Goal: Information Seeking & Learning: Check status

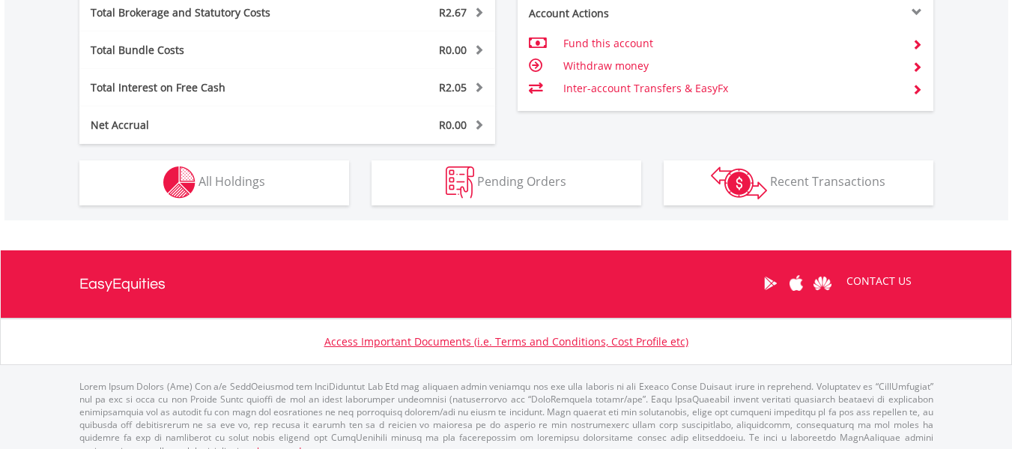
scroll to position [892, 0]
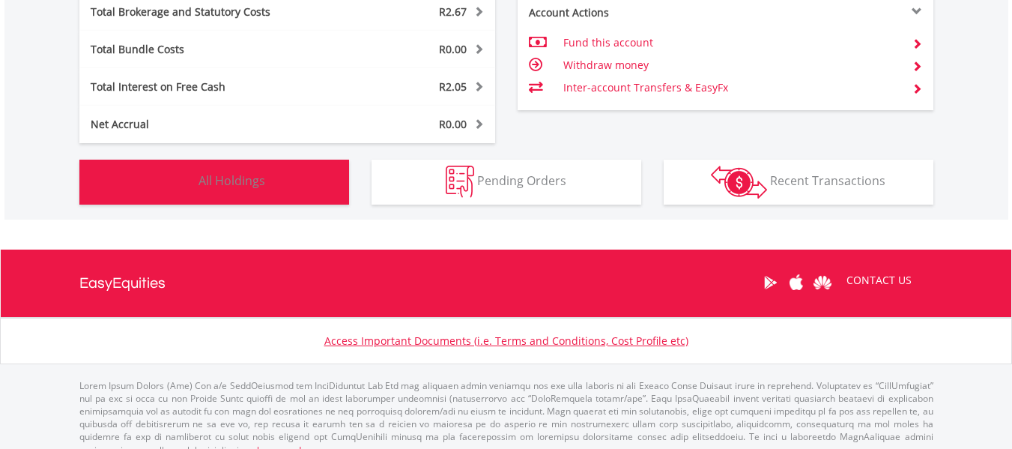
click at [322, 200] on button "Holdings All Holdings" at bounding box center [214, 182] width 270 height 45
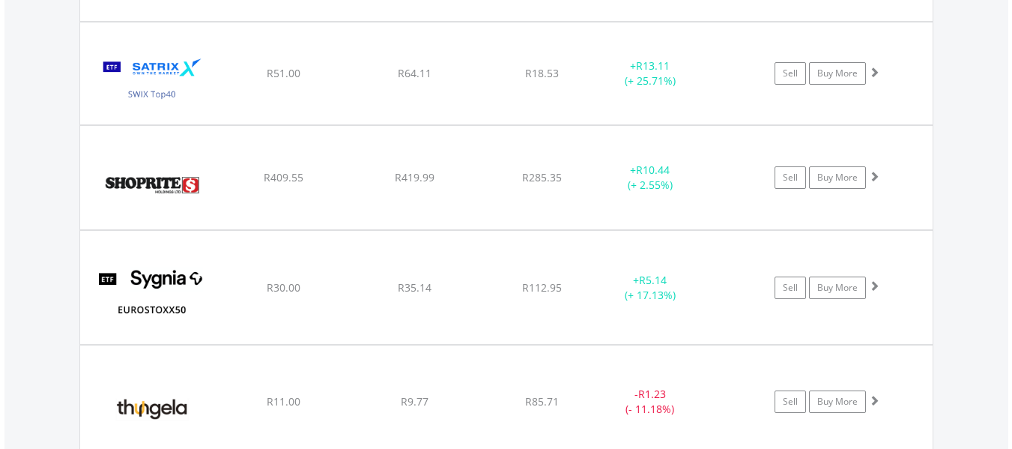
scroll to position [1944, 0]
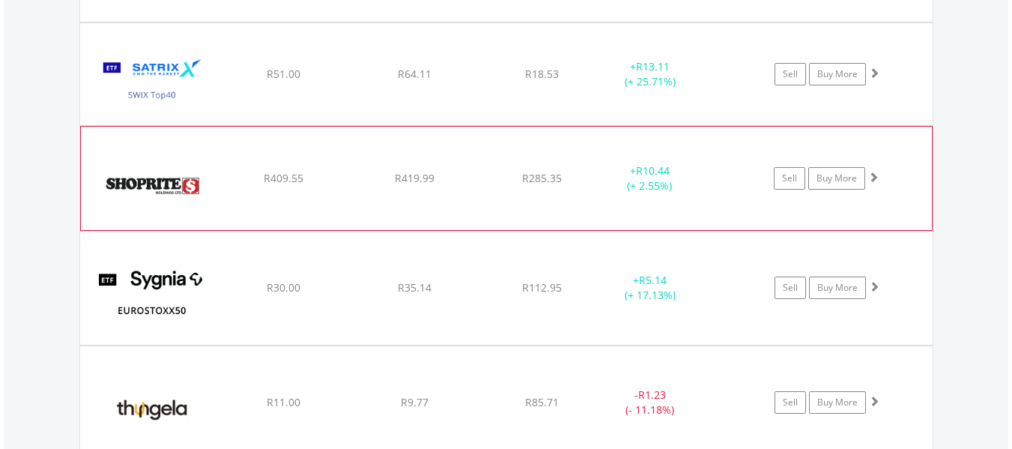
click at [384, 190] on div "﻿ Shoprite Holdings Limited R409.55 R419.99 R285.35 + R10.44 (+ 2.55%) Sell Buy…" at bounding box center [506, 178] width 851 height 103
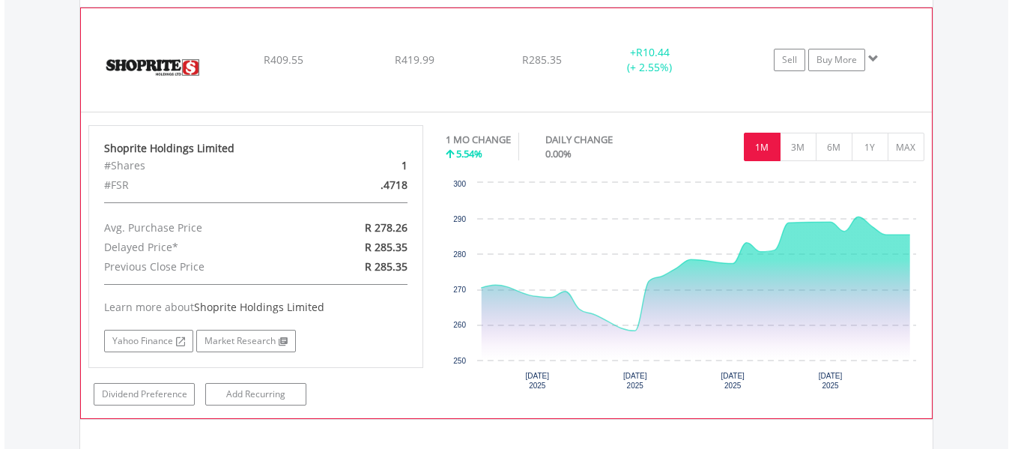
scroll to position [2153, 0]
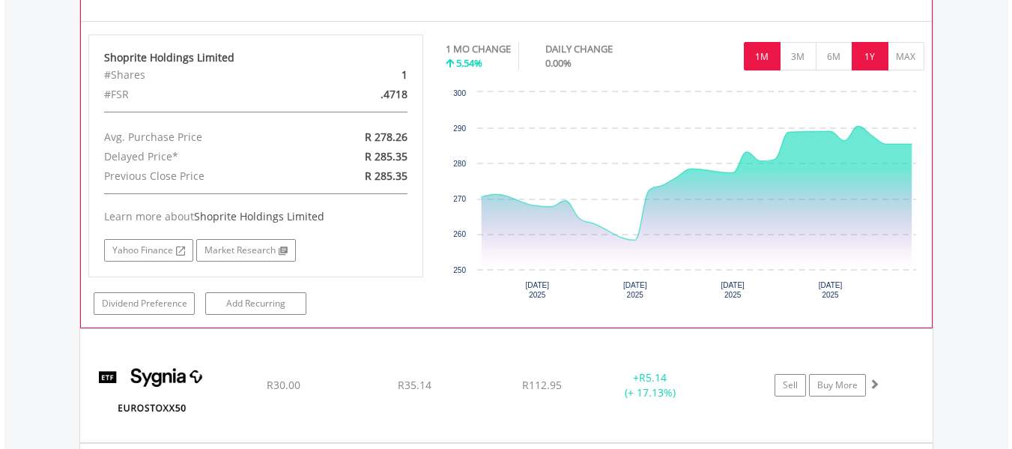
click at [868, 62] on button "1Y" at bounding box center [870, 56] width 37 height 28
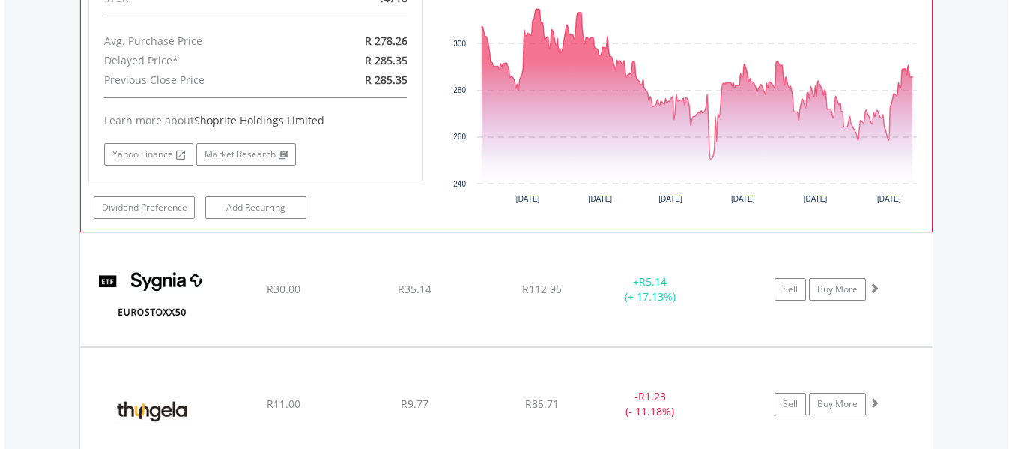
scroll to position [2393, 0]
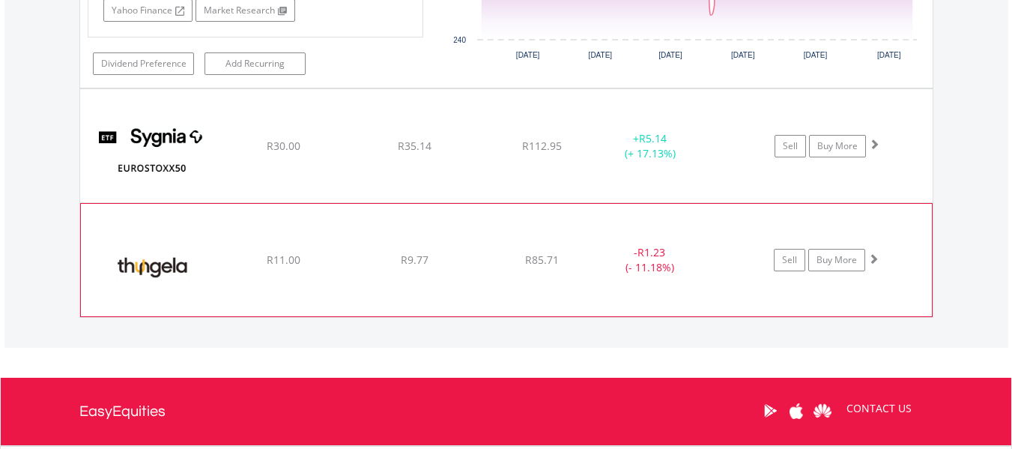
click at [563, 285] on div "﻿ Thungela Resources Limited R11.00 R9.77 R85.71 - R1.23 (- 11.18%) Sell Buy Mo…" at bounding box center [506, 260] width 851 height 112
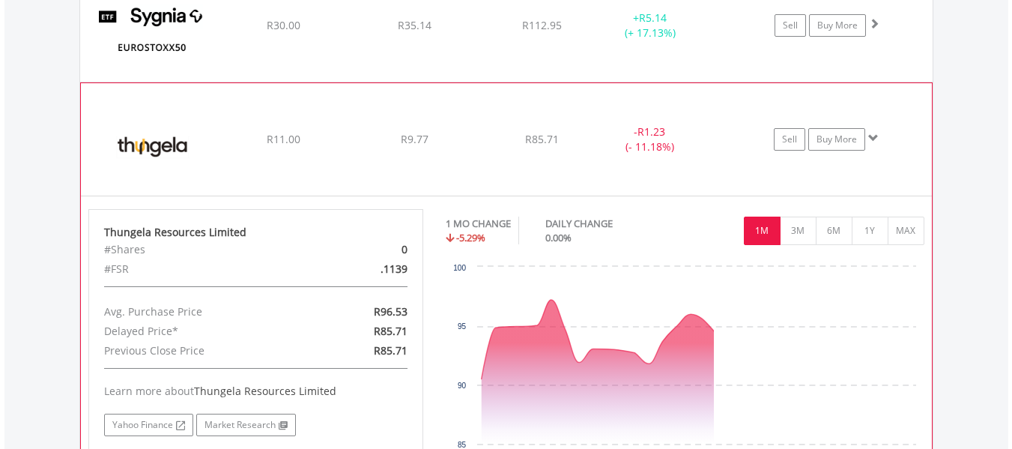
scroll to position [2515, 0]
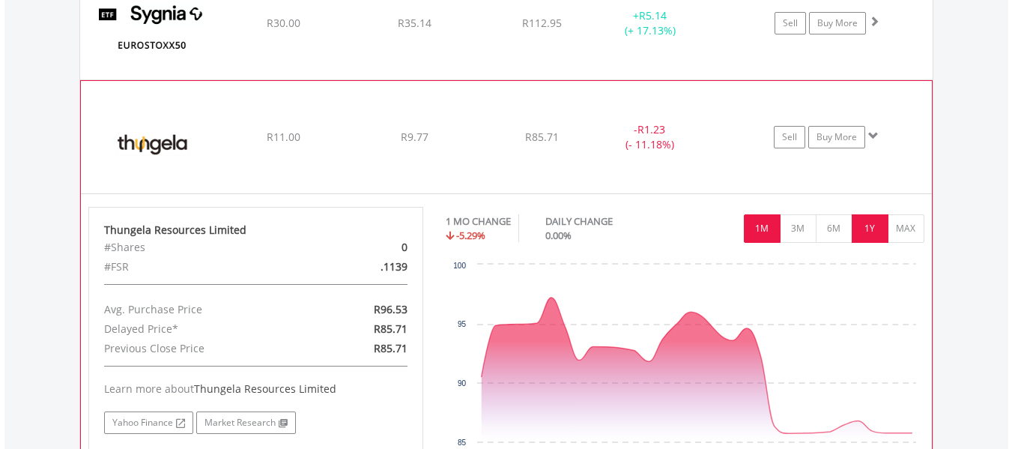
click at [871, 232] on button "1Y" at bounding box center [870, 228] width 37 height 28
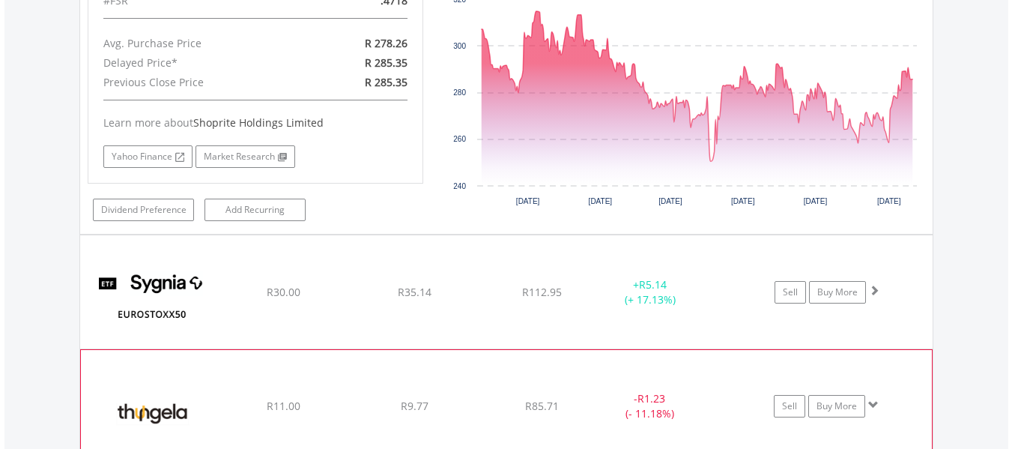
scroll to position [2246, 0]
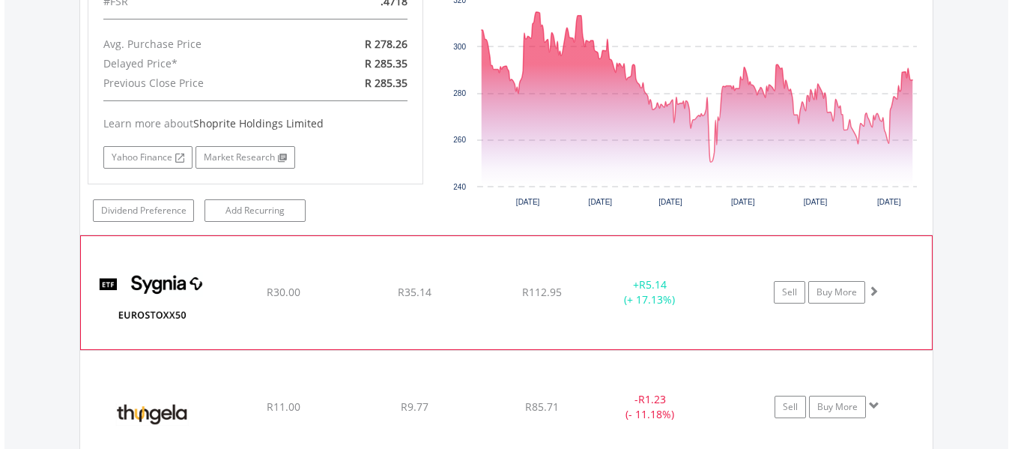
click at [744, 311] on div "﻿ SYGNIA ITRIX EUROSTOXX50 R30.00 R35.14 R112.95 + R5.14 (+ 17.13%) Sell Buy Mo…" at bounding box center [506, 292] width 851 height 112
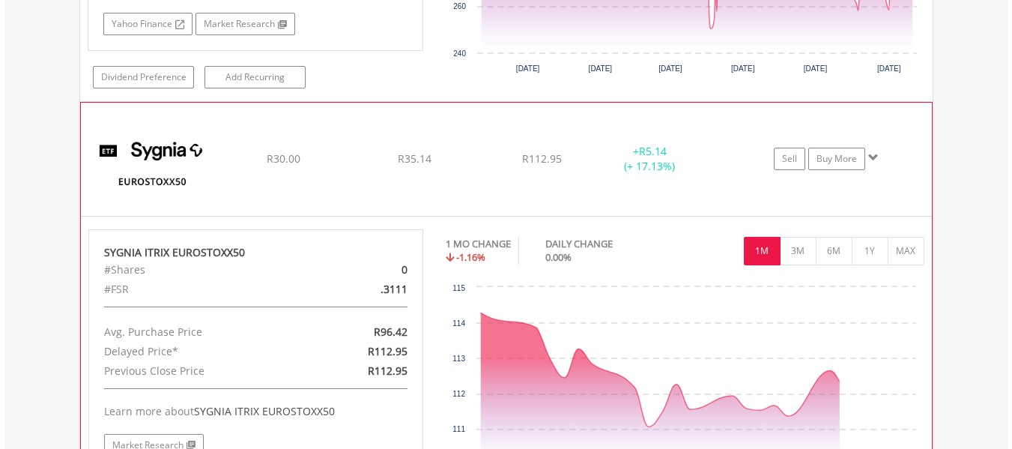
scroll to position [2380, 0]
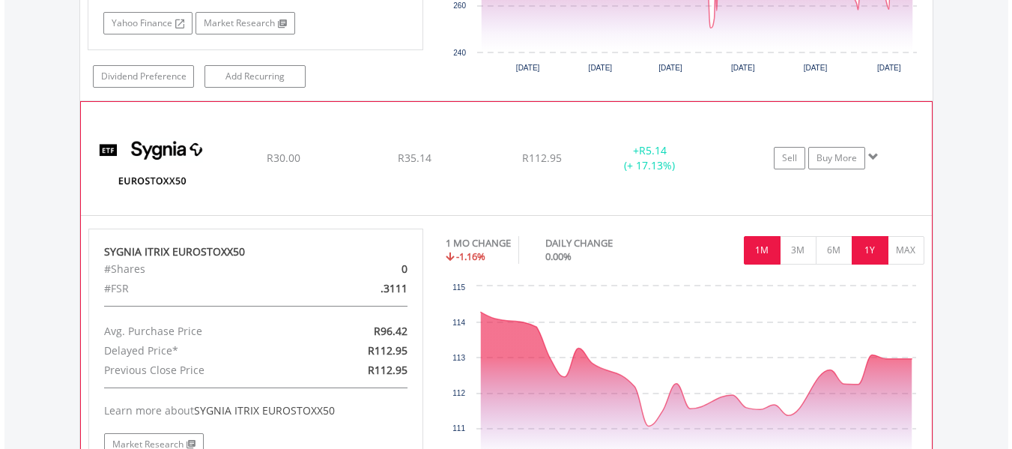
click at [867, 257] on button "1Y" at bounding box center [870, 250] width 37 height 28
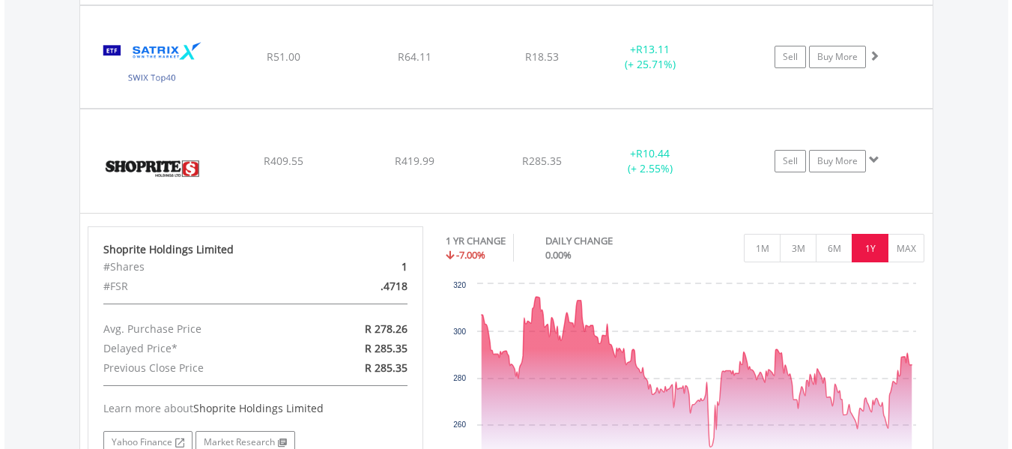
scroll to position [1884, 0]
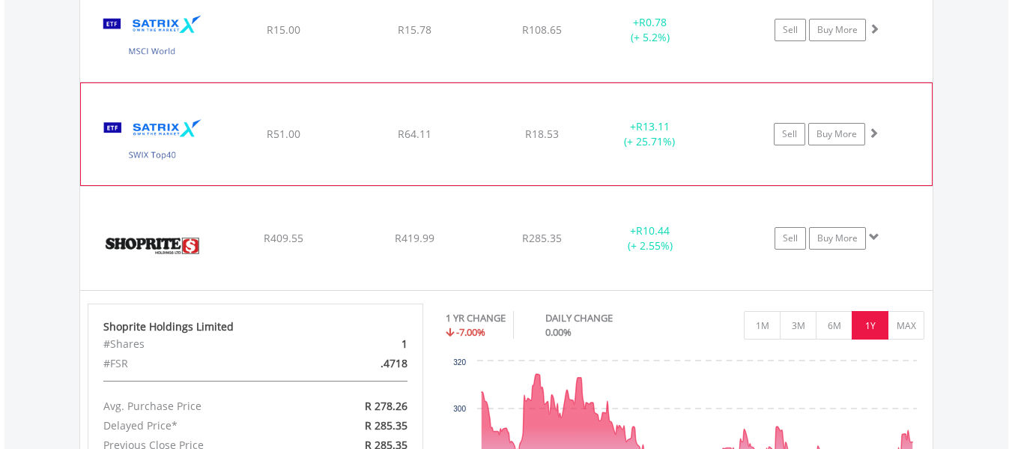
click at [653, 130] on span "R13.11" at bounding box center [653, 126] width 34 height 14
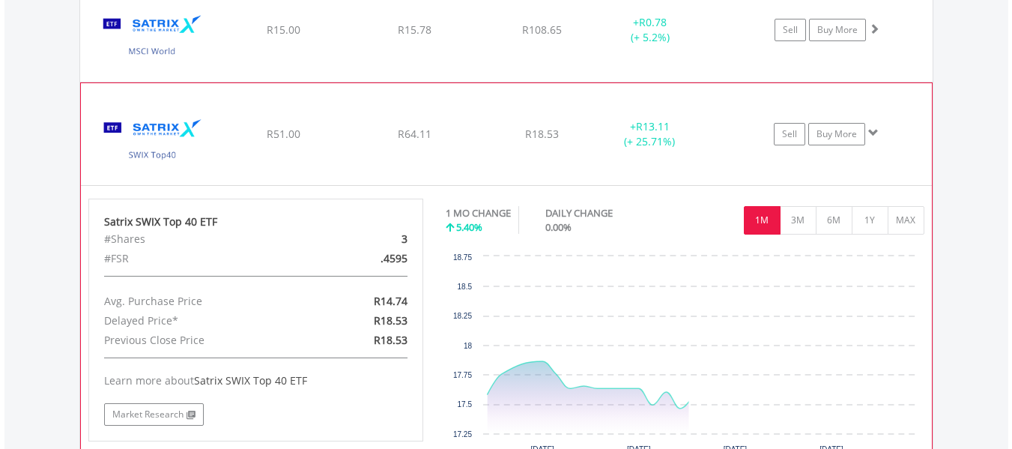
scroll to position [1886, 0]
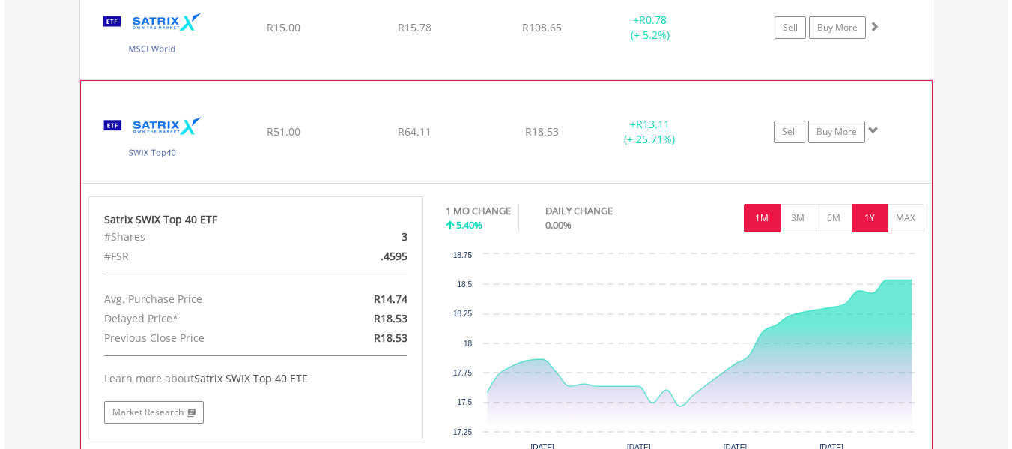
click at [873, 208] on button "1Y" at bounding box center [870, 218] width 37 height 28
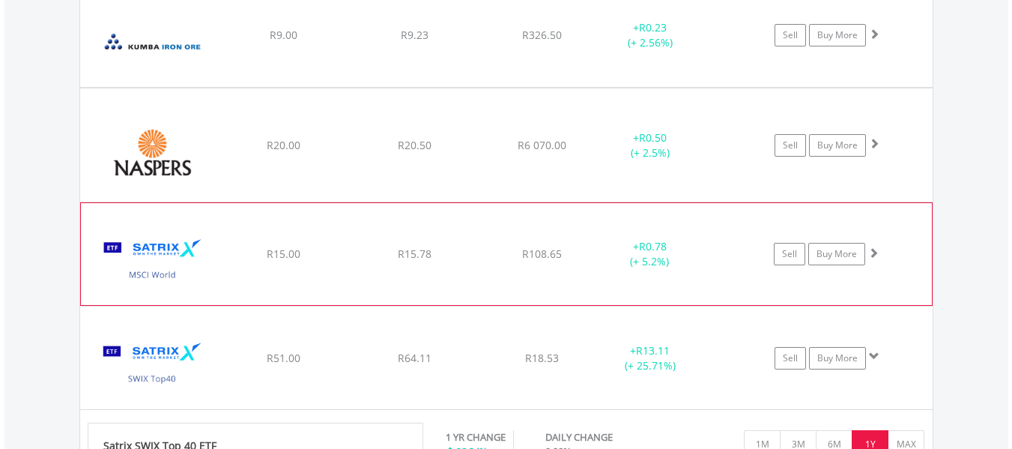
scroll to position [1659, 0]
click at [662, 166] on div "﻿ Naspers Limited R20.00 R20.50 R6 070.00 + R0.50 (+ 2.5%) Sell Buy More" at bounding box center [506, 145] width 853 height 112
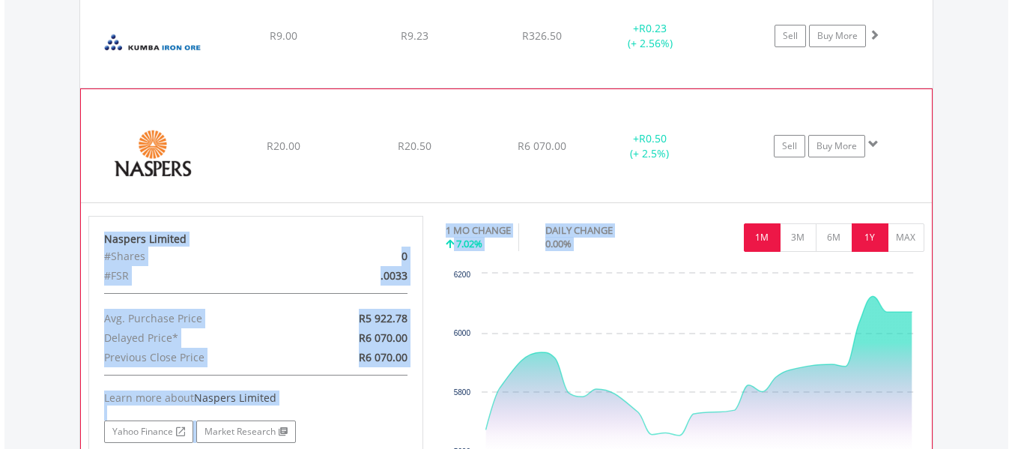
drag, startPoint x: 688, startPoint y: 198, endPoint x: 873, endPoint y: 235, distance: 188.8
click at [873, 235] on div "﻿ Naspers Limited R20.00 R20.50 R6 070.00 + R0.50 (+ 2.5%) Sell Buy More Nasper…" at bounding box center [506, 298] width 853 height 420
click at [873, 235] on button "1Y" at bounding box center [870, 237] width 37 height 28
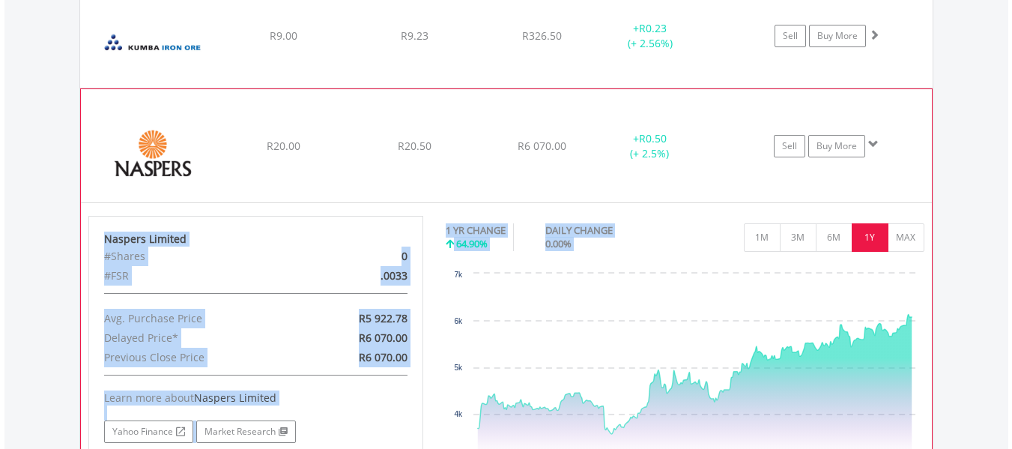
click at [823, 253] on div "1 YR CHANGE 64.90% DAILY CHANGE 0.00% 1M 3M 6M 1Y MAX" at bounding box center [685, 241] width 479 height 50
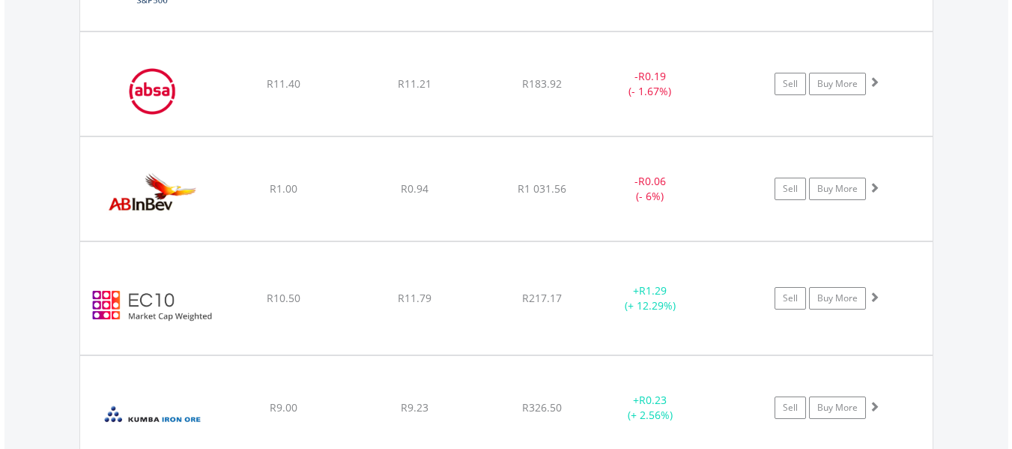
scroll to position [1287, 0]
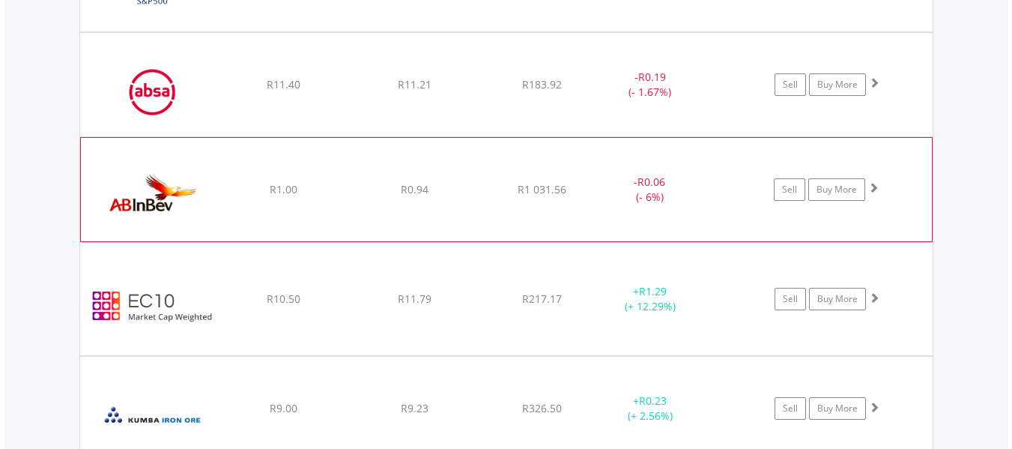
click at [584, 202] on div "﻿ Anheuser-Busch InBev SA NV R1.00 R0.94 R1 031.56 - R0.06 (- 6%) Sell Buy More" at bounding box center [506, 189] width 851 height 103
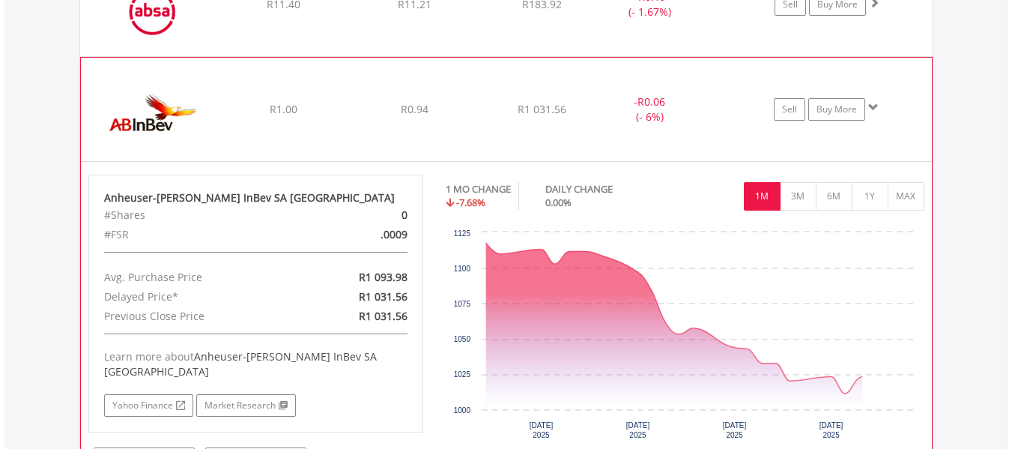
scroll to position [1368, 0]
click at [872, 199] on button "1Y" at bounding box center [870, 195] width 37 height 28
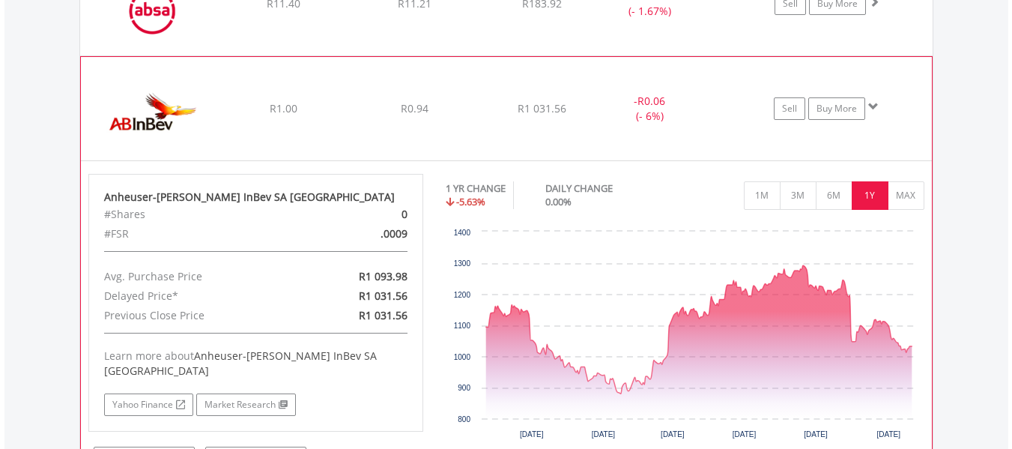
scroll to position [1302, 0]
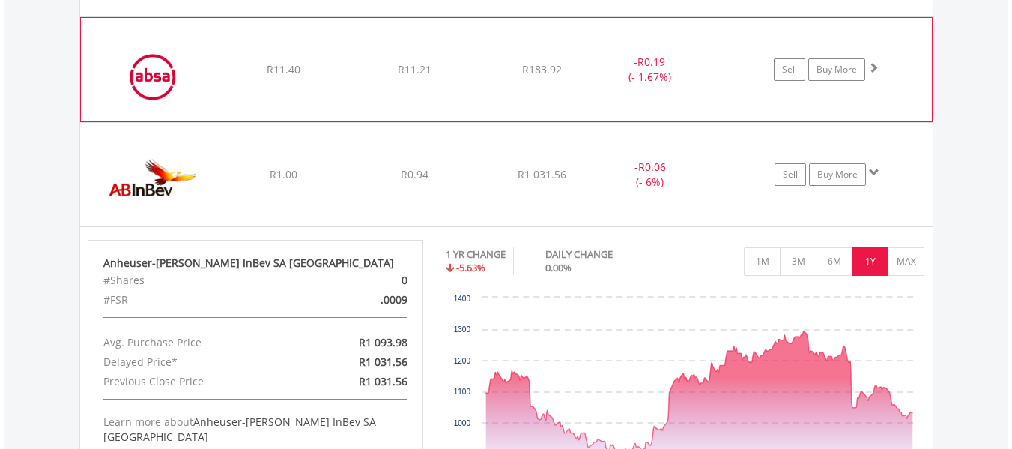
click at [710, 77] on div "- R0.19 (- 1.67%)" at bounding box center [668, 70] width 150 height 30
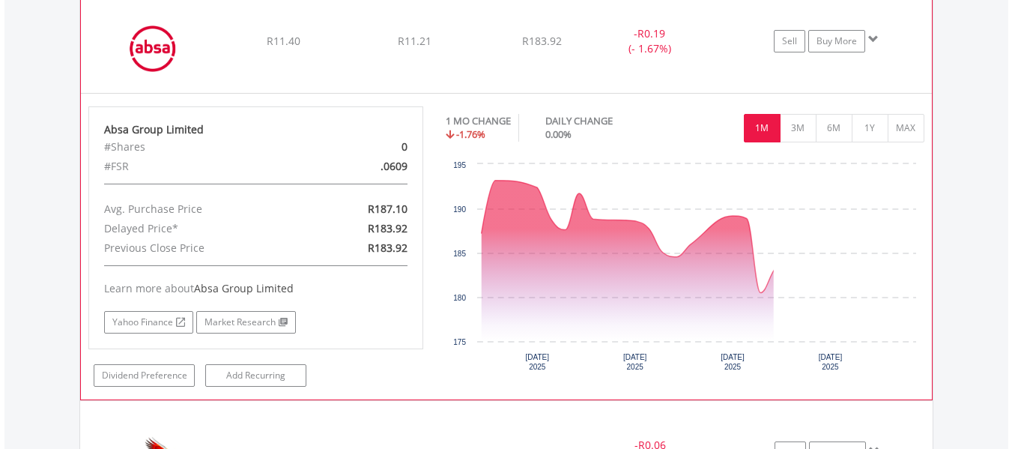
scroll to position [1332, 0]
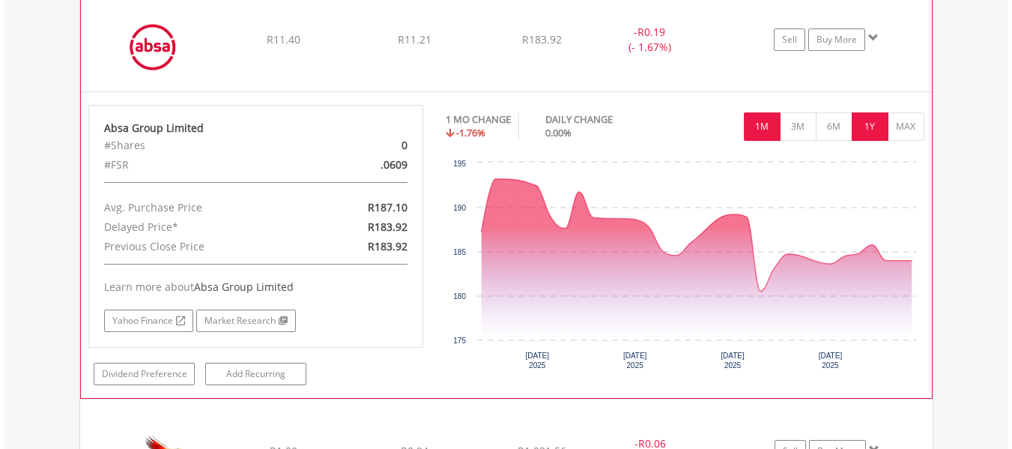
click at [871, 125] on button "1Y" at bounding box center [870, 126] width 37 height 28
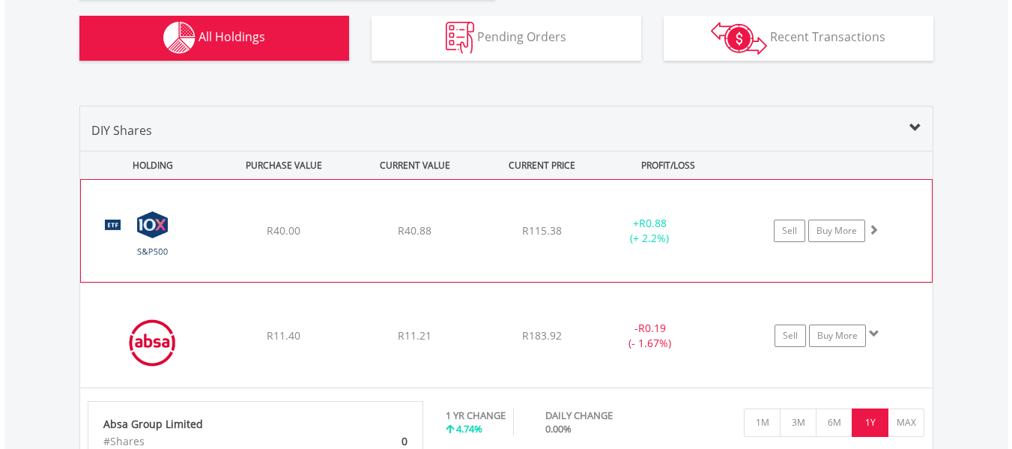
scroll to position [958, 0]
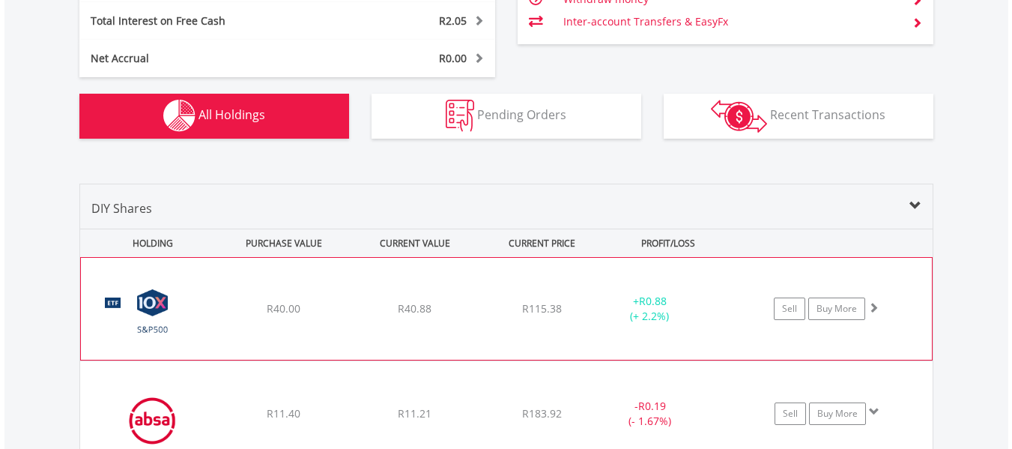
click at [720, 291] on div "﻿ 10X S&P 500 Exchange Traded Fund R40.00 R40.88 R115.38 + R0.88 (+ 2.2%) Sell …" at bounding box center [506, 309] width 851 height 102
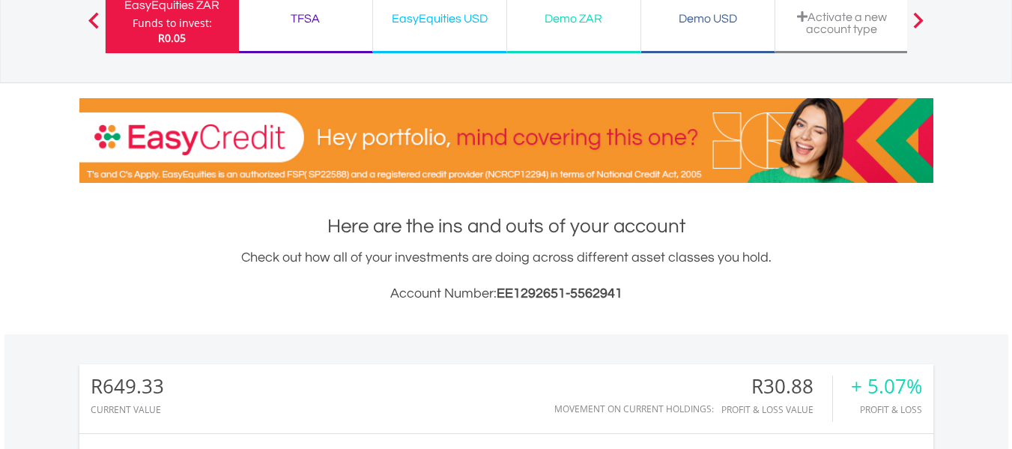
scroll to position [129, 0]
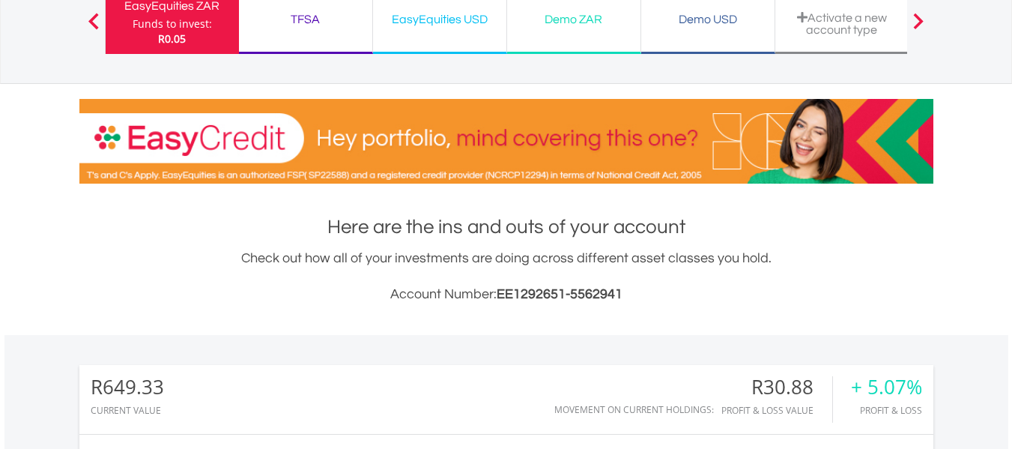
click at [342, 47] on div "TFSA Funds to invest: R0.05" at bounding box center [306, 20] width 134 height 67
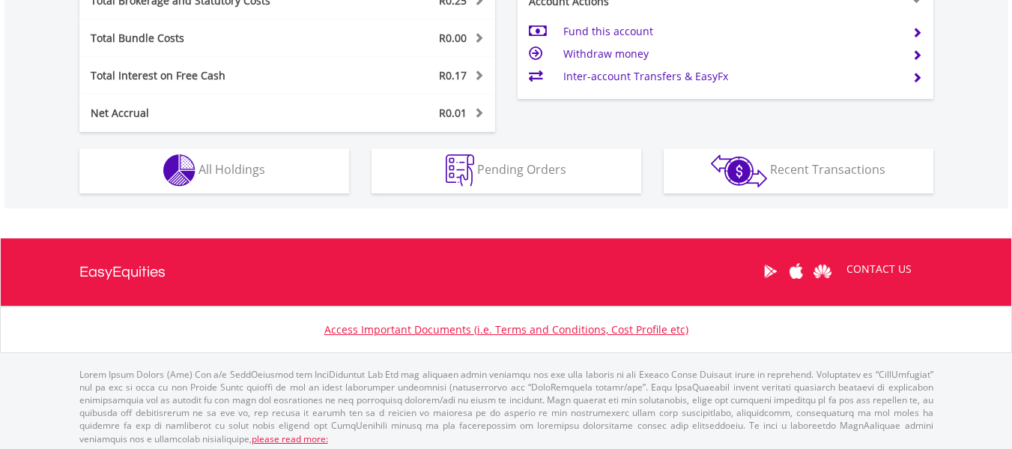
scroll to position [849, 0]
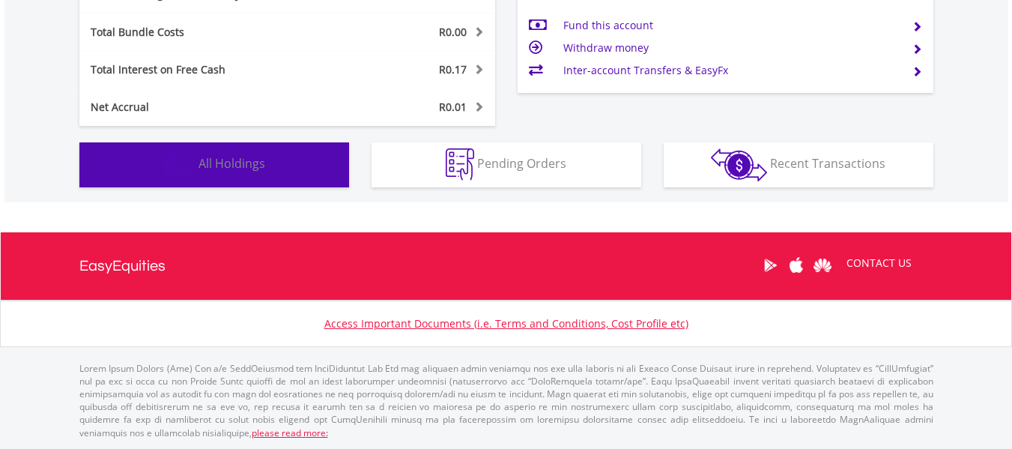
click at [286, 152] on button "Holdings All Holdings" at bounding box center [214, 164] width 270 height 45
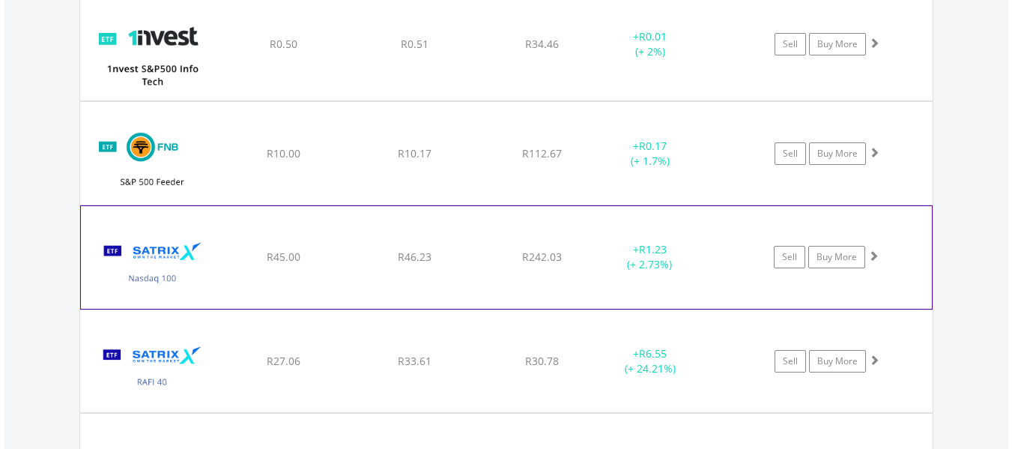
scroll to position [1160, 0]
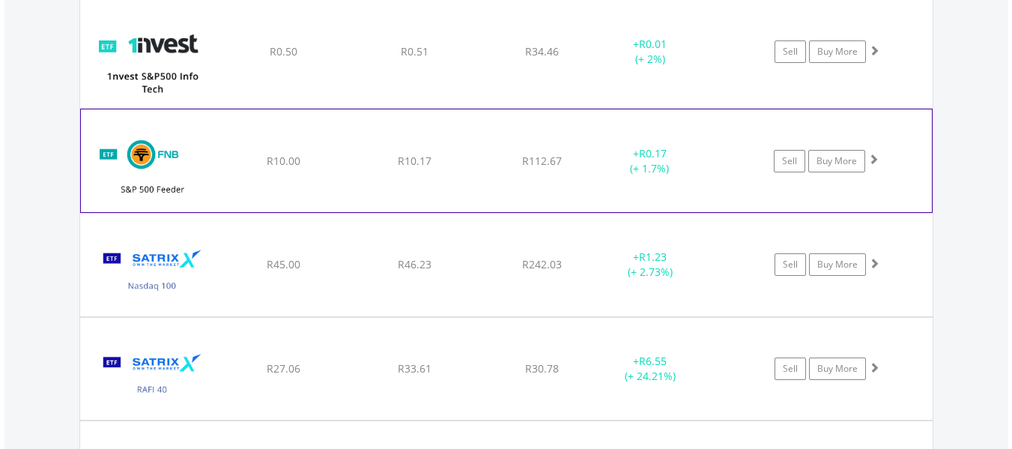
click at [466, 199] on div "﻿ FNB S&P 500 Feeder ETF R10.00 R10.17 R112.67 + R0.17 (+ 1.7%) Sell Buy More" at bounding box center [506, 160] width 851 height 102
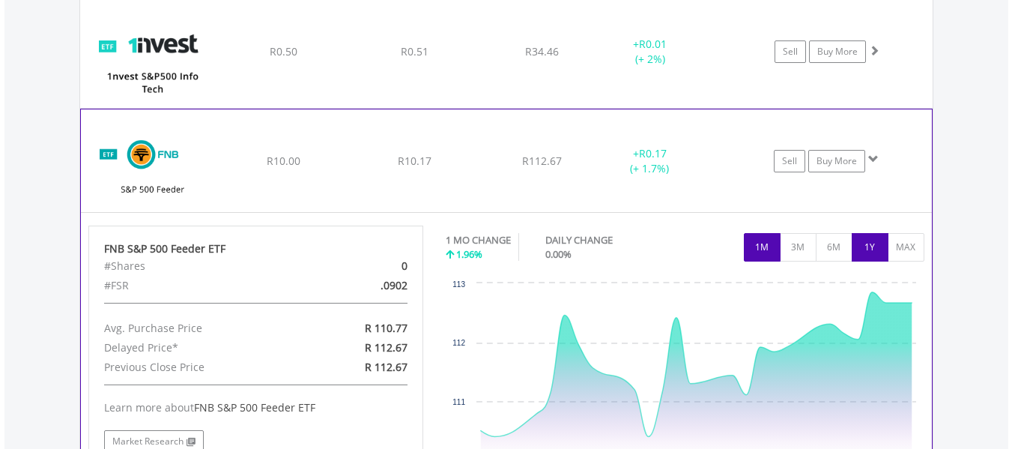
click at [869, 257] on button "1Y" at bounding box center [870, 247] width 37 height 28
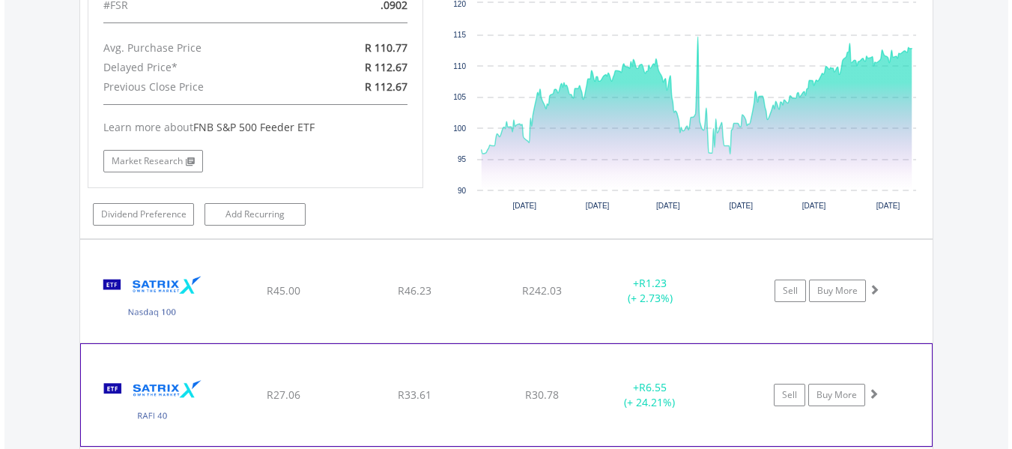
scroll to position [1442, 0]
click at [741, 342] on div "﻿ Satrix RAFI 40 ETF R27.06 R33.61 R30.78 + R6.55 (+ 24.21%) Sell Buy More" at bounding box center [506, 393] width 851 height 102
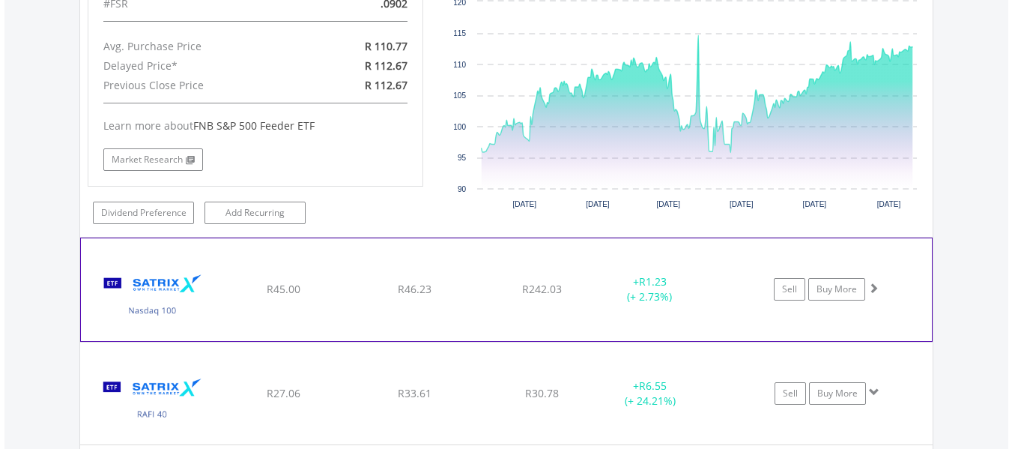
click at [694, 282] on div "+ R1.23 (+ 2.73%)" at bounding box center [649, 289] width 112 height 30
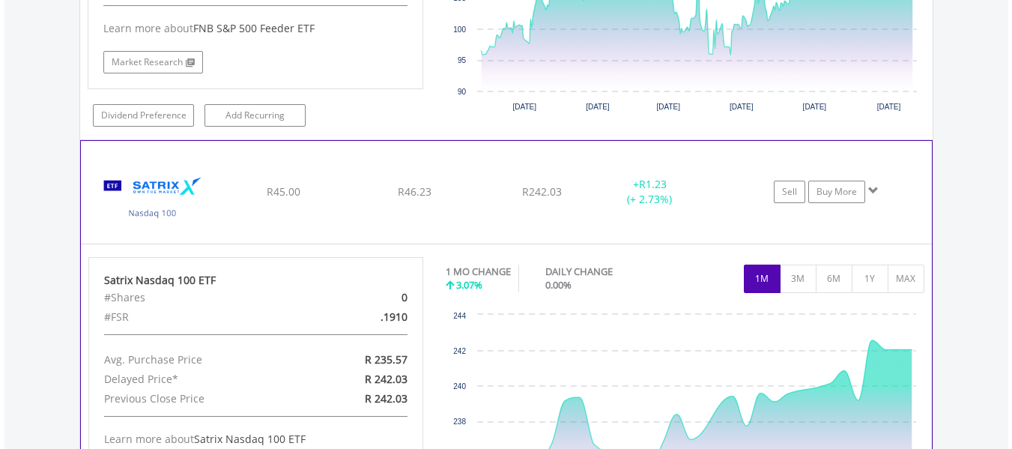
scroll to position [1540, 0]
click at [853, 281] on button "1Y" at bounding box center [870, 278] width 37 height 28
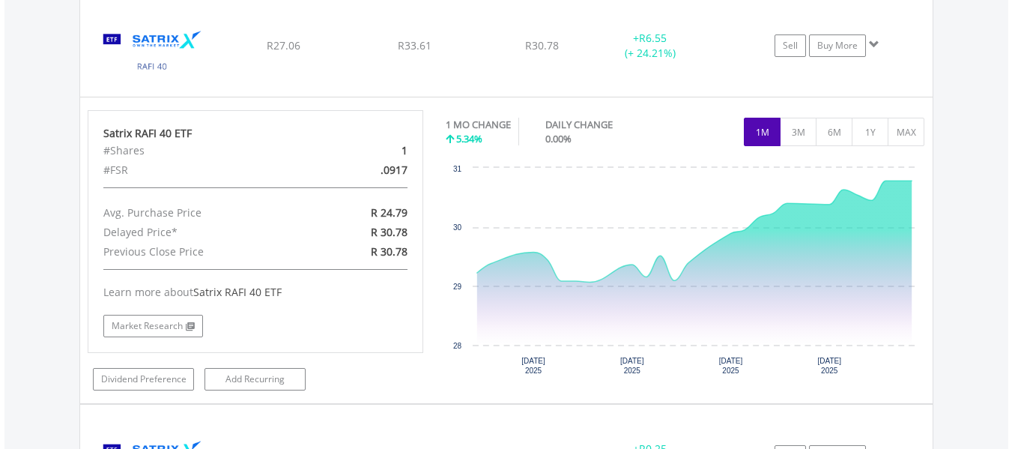
scroll to position [2097, 0]
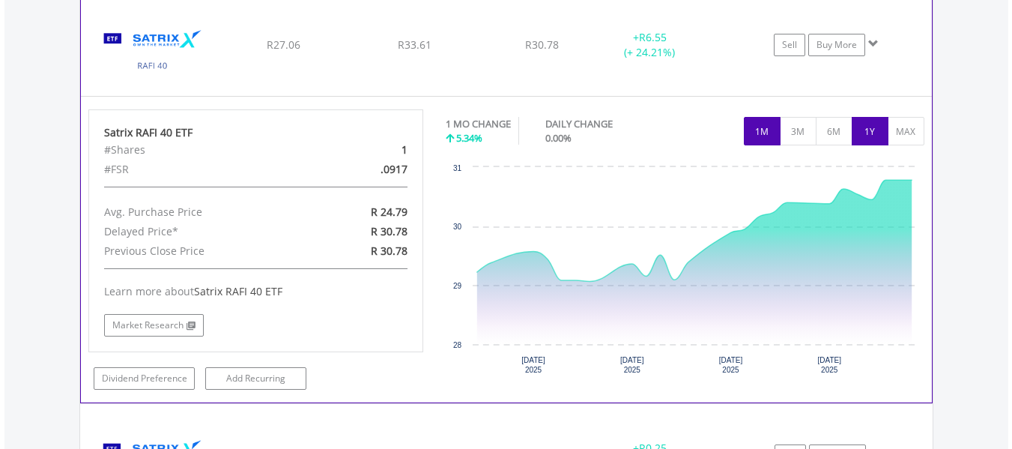
click at [862, 136] on button "1Y" at bounding box center [870, 131] width 37 height 28
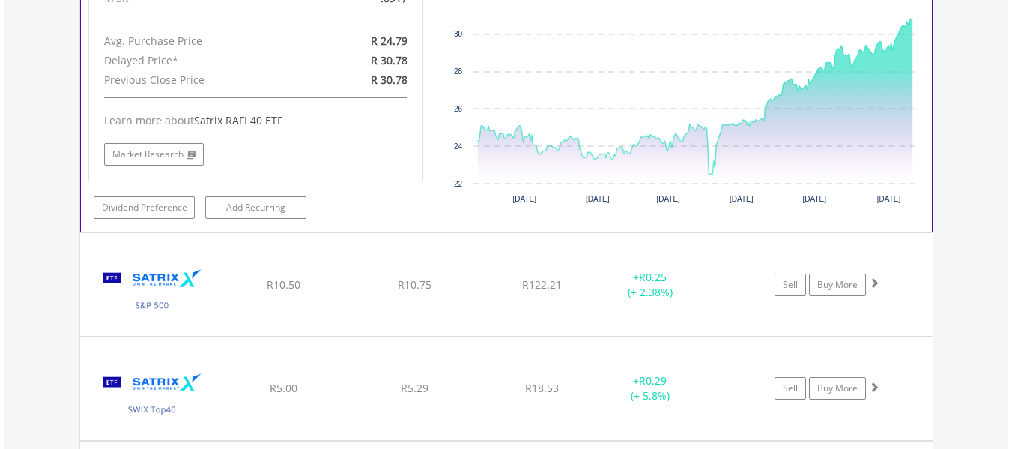
scroll to position [2326, 0]
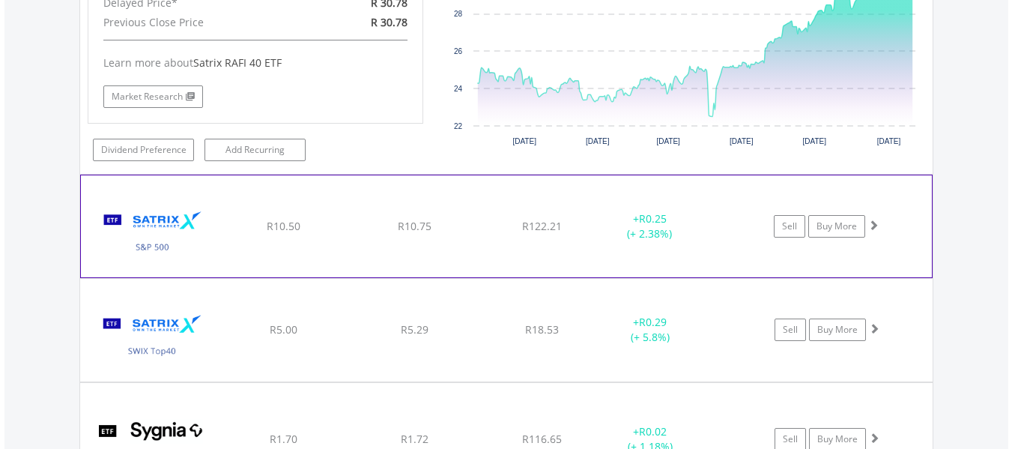
click at [692, 264] on div "﻿ Satrix S&P 500 ETF R10.50 R10.75 R122.21 + R0.25 (+ 2.38%) Sell Buy More" at bounding box center [506, 226] width 851 height 102
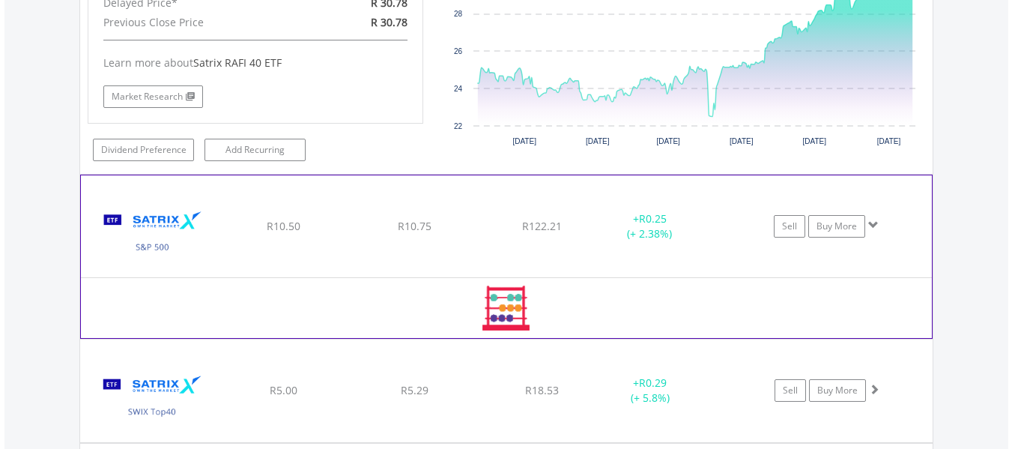
click at [692, 264] on div "﻿ Satrix S&P 500 ETF R10.50 R10.75 R122.21 + R0.25 (+ 2.38%) Sell Buy More" at bounding box center [506, 226] width 851 height 102
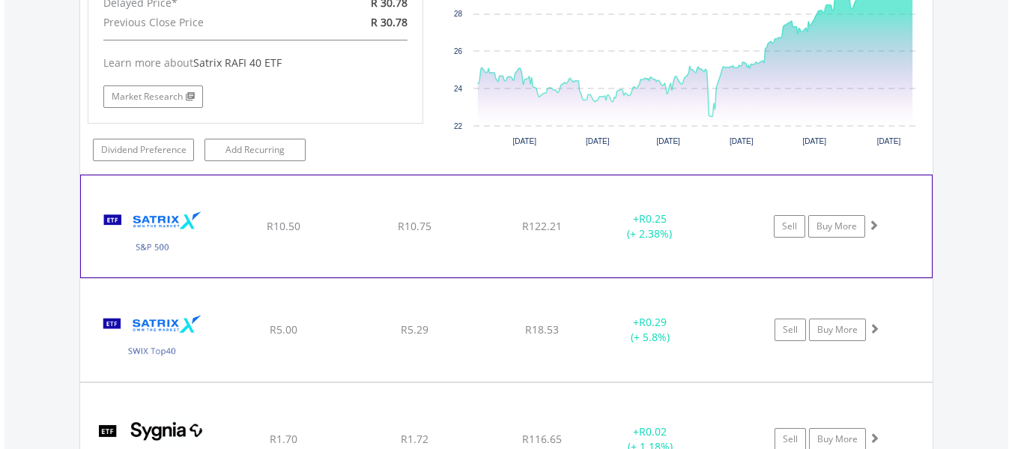
click at [682, 238] on div "+ R0.25 (+ 2.38%)" at bounding box center [649, 226] width 112 height 30
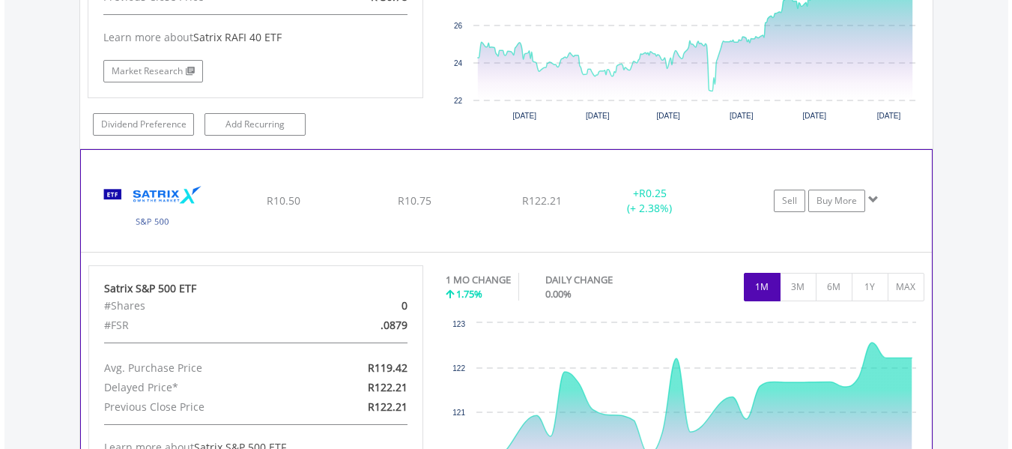
scroll to position [2357, 0]
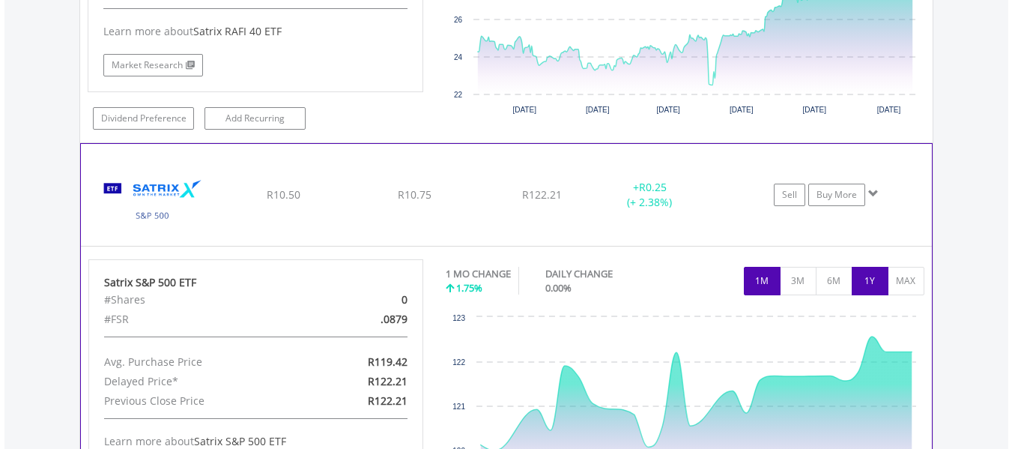
click at [868, 287] on button "1Y" at bounding box center [870, 281] width 37 height 28
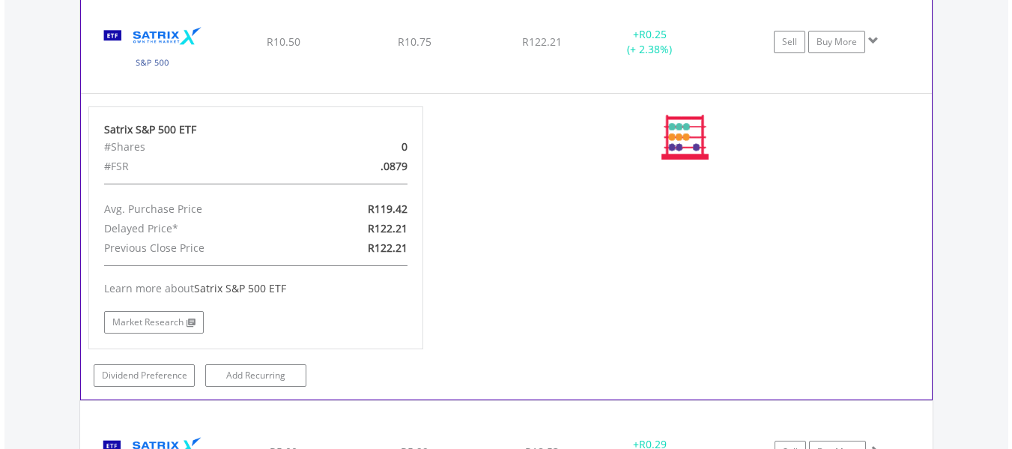
scroll to position [2511, 0]
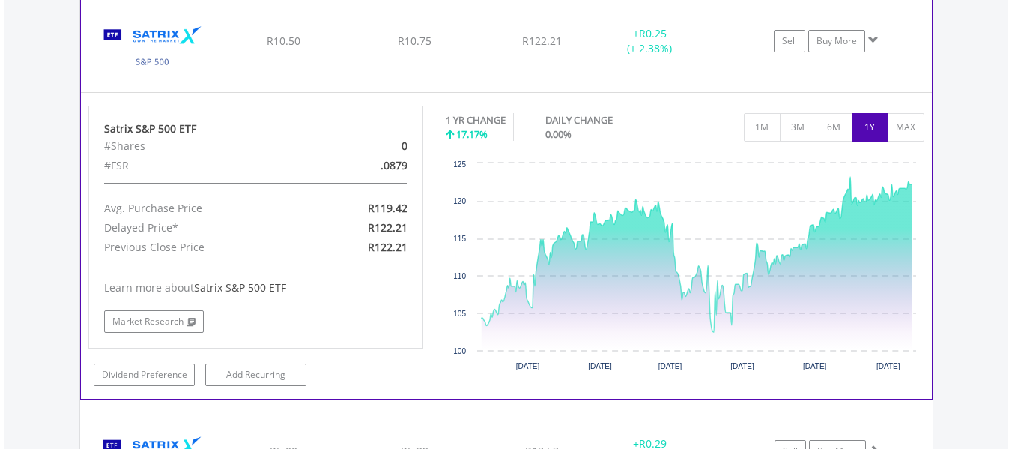
click at [868, 287] on icon "Interactive chart" at bounding box center [697, 263] width 431 height 173
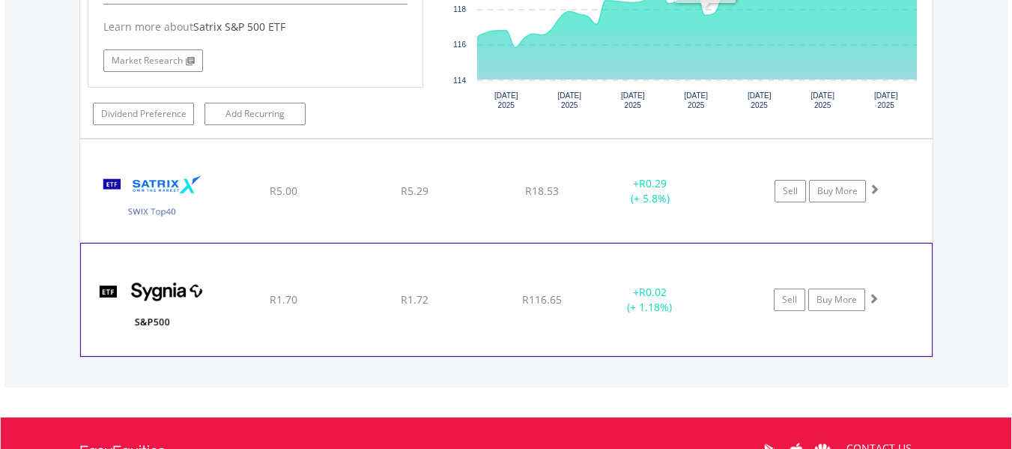
scroll to position [2774, 0]
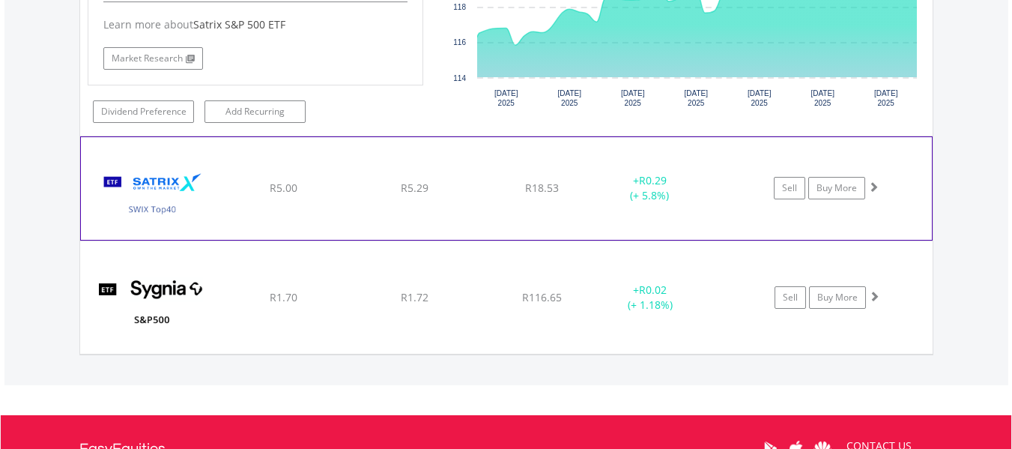
click at [671, 237] on div "﻿ Satrix SWIX Top 40 ETF R5.00 R5.29 R18.53 + R0.29 (+ 5.8%) Sell Buy More" at bounding box center [506, 188] width 851 height 102
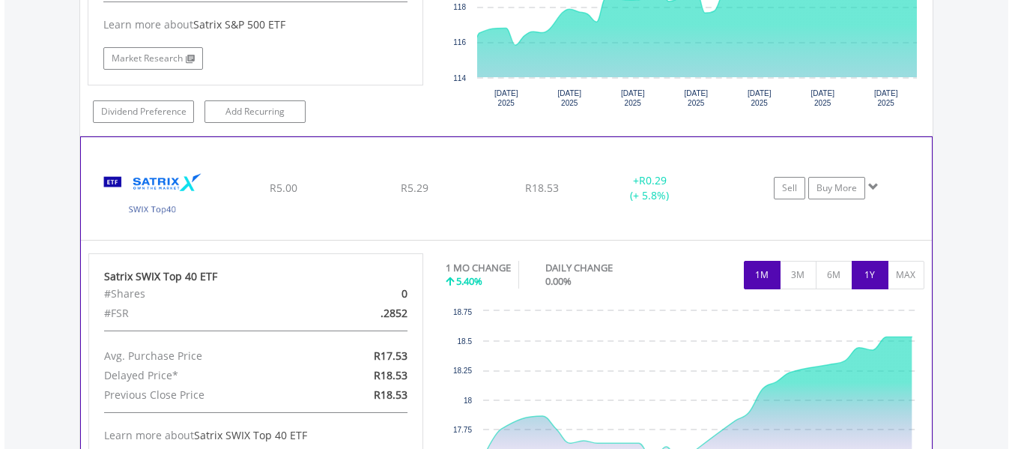
click at [874, 270] on button "1Y" at bounding box center [870, 275] width 37 height 28
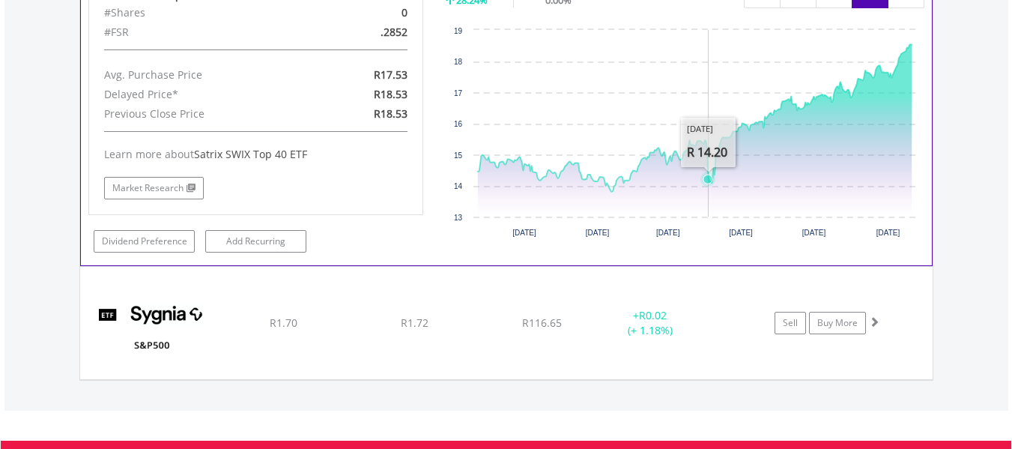
scroll to position [3058, 0]
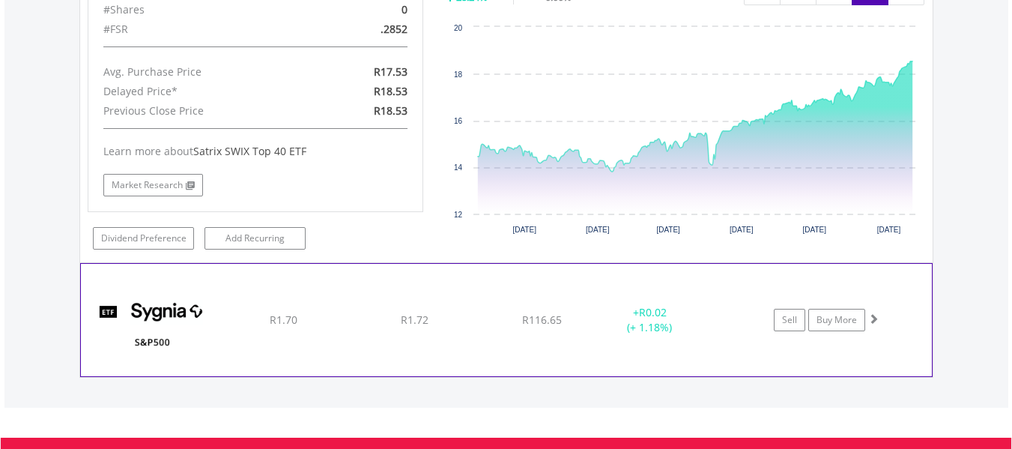
click at [675, 312] on div "+ R0.02 (+ 1.18%)" at bounding box center [649, 320] width 112 height 30
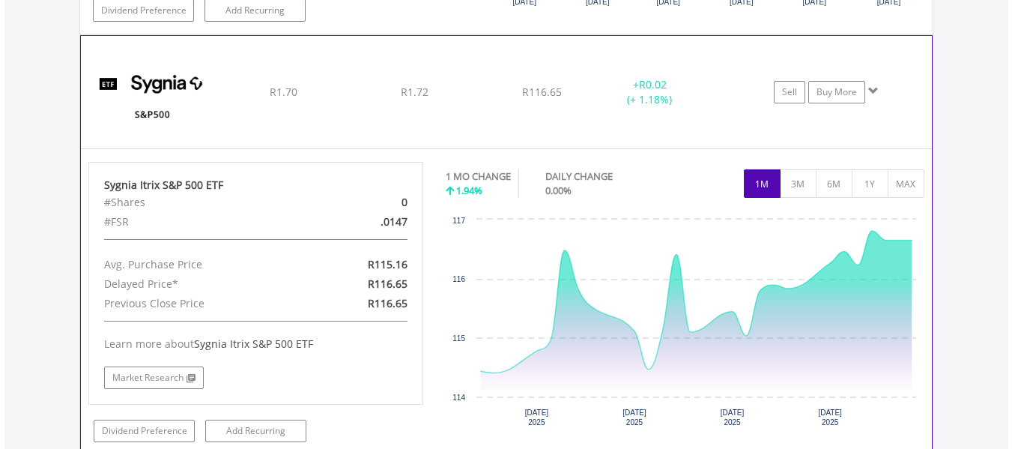
scroll to position [3368, 0]
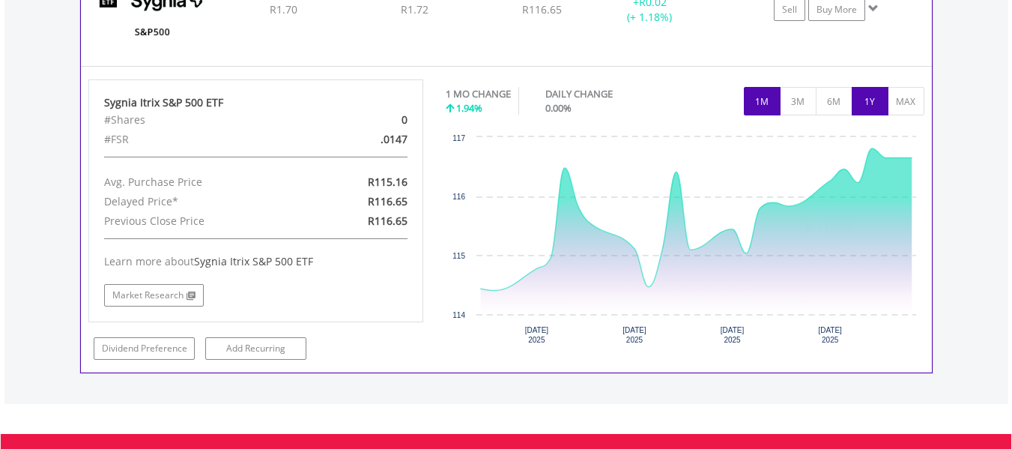
click at [867, 102] on button "1Y" at bounding box center [870, 101] width 37 height 28
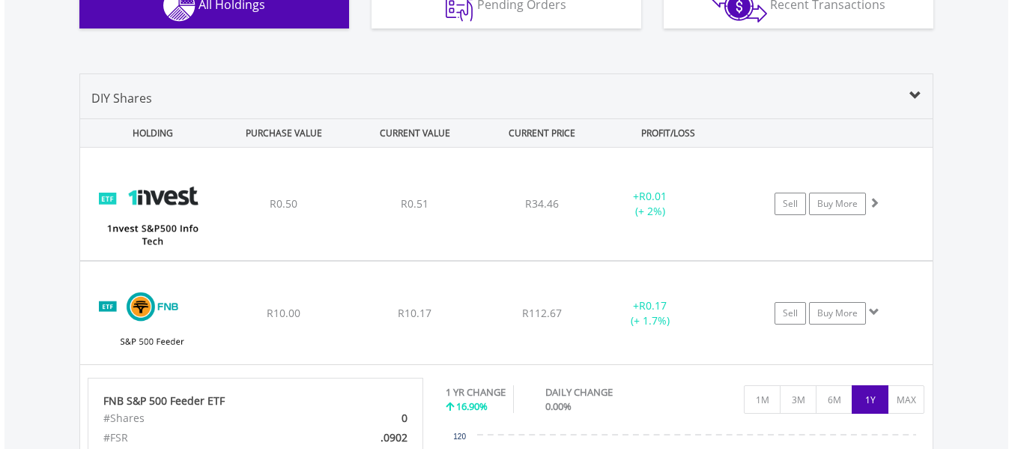
scroll to position [1015, 0]
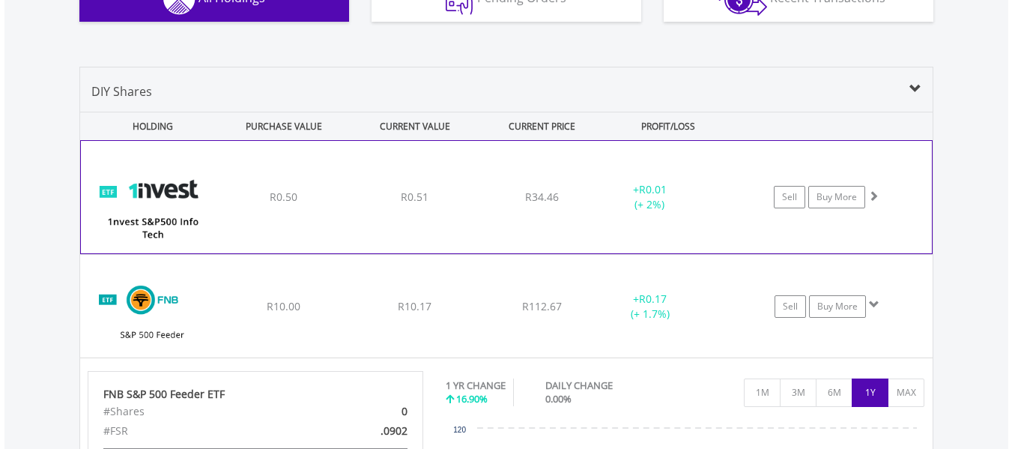
click at [653, 185] on span "R0.01" at bounding box center [653, 189] width 28 height 14
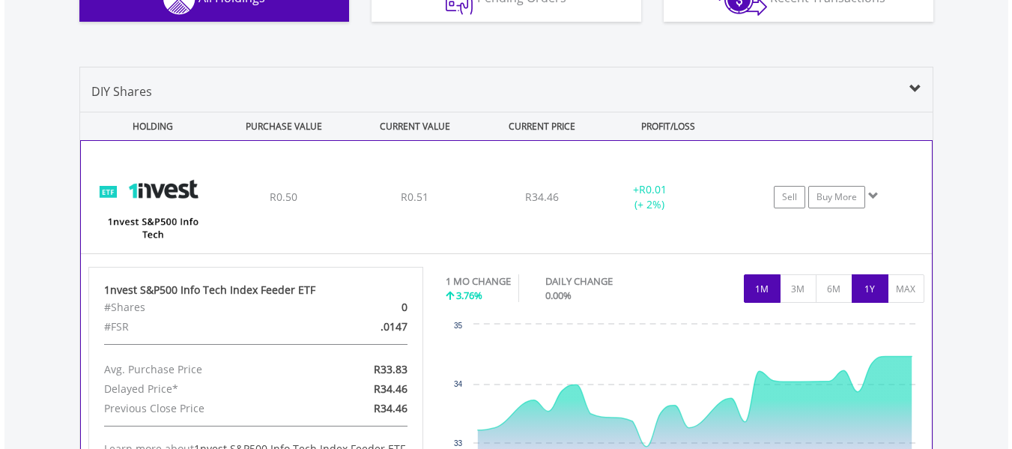
click at [877, 298] on button "1Y" at bounding box center [870, 288] width 37 height 28
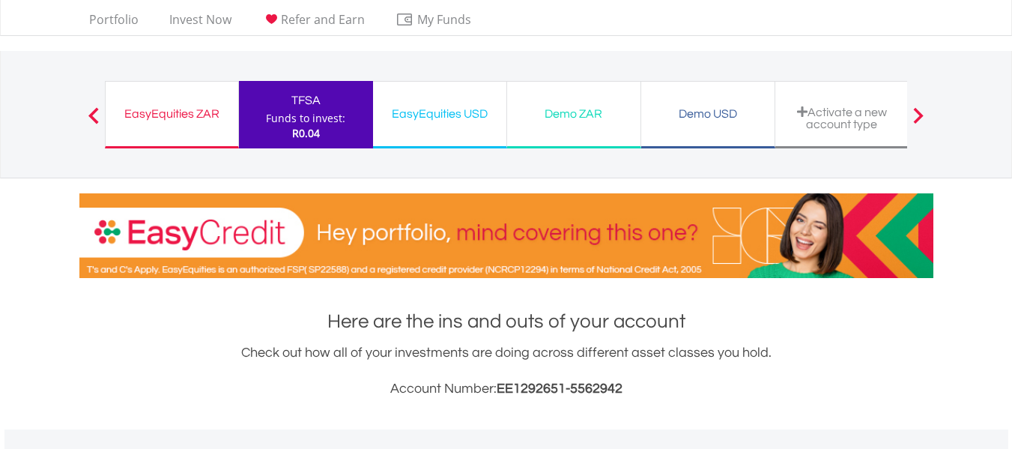
scroll to position [0, 0]
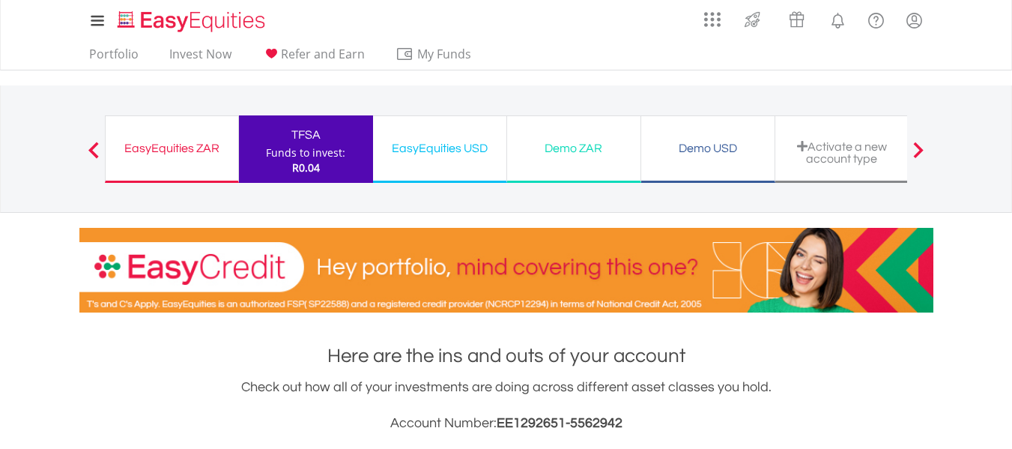
click at [421, 162] on div "EasyEquities USD Funds to invest: R0.04" at bounding box center [440, 148] width 134 height 67
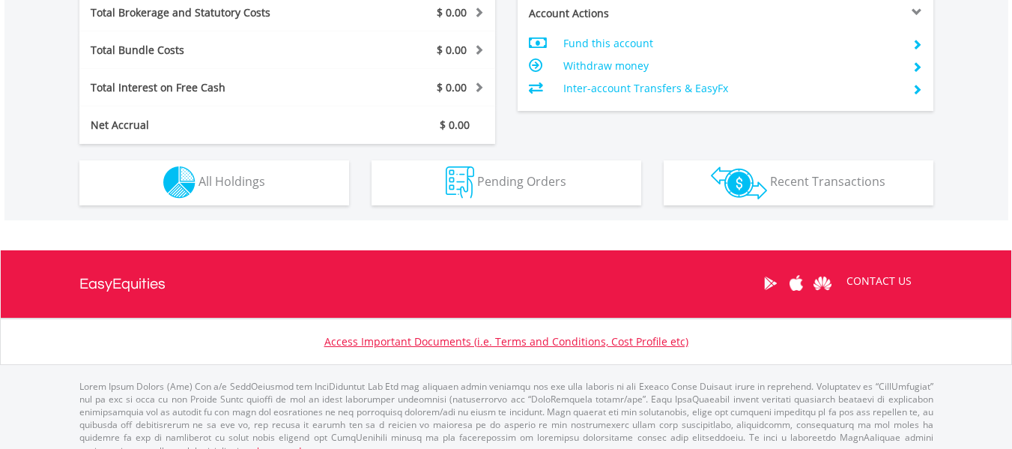
scroll to position [867, 0]
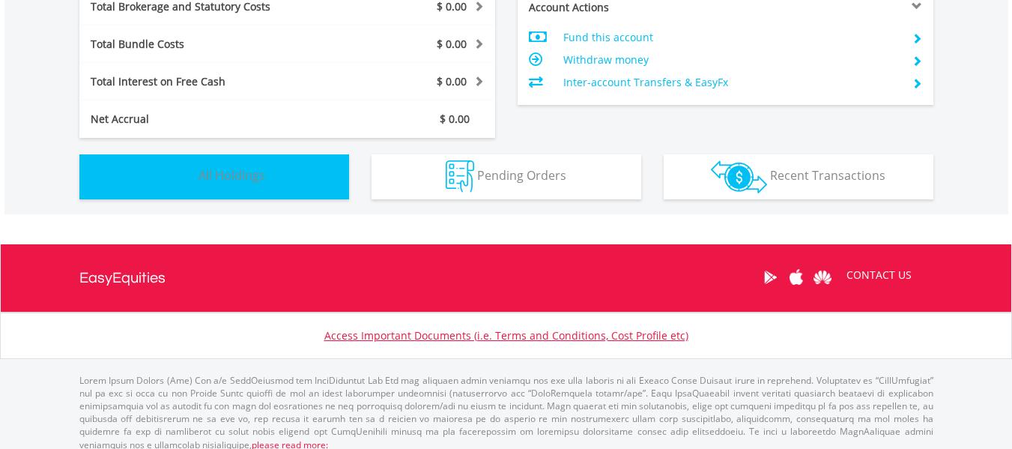
click at [281, 172] on button "Holdings All Holdings" at bounding box center [214, 176] width 270 height 45
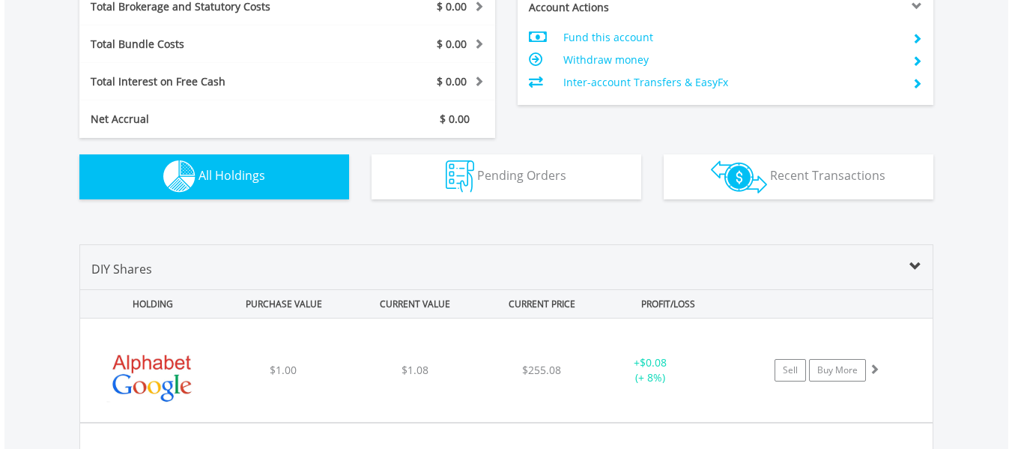
scroll to position [1111, 0]
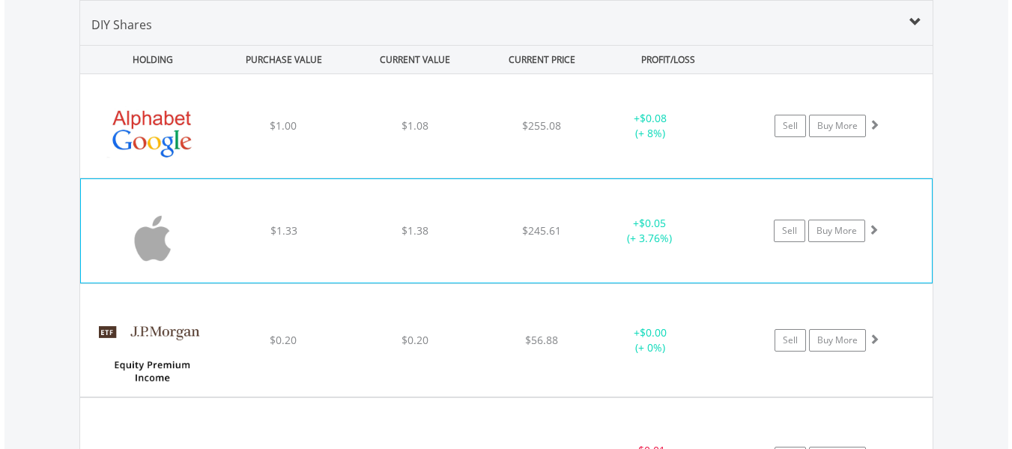
click at [527, 244] on div "﻿ Apple Inc $1.33 $1.38 $245.61 + $0.05 (+ 3.76%) Sell Buy More" at bounding box center [506, 230] width 851 height 103
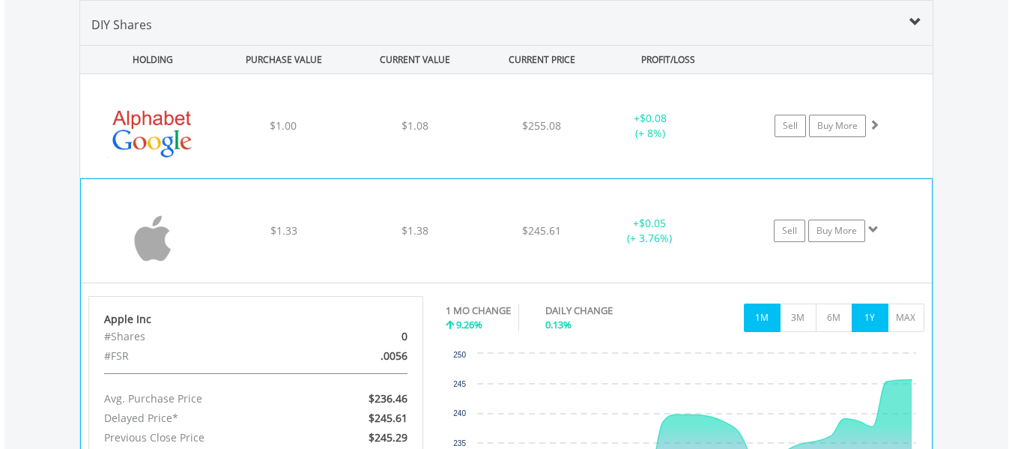
click at [857, 324] on button "1Y" at bounding box center [870, 317] width 37 height 28
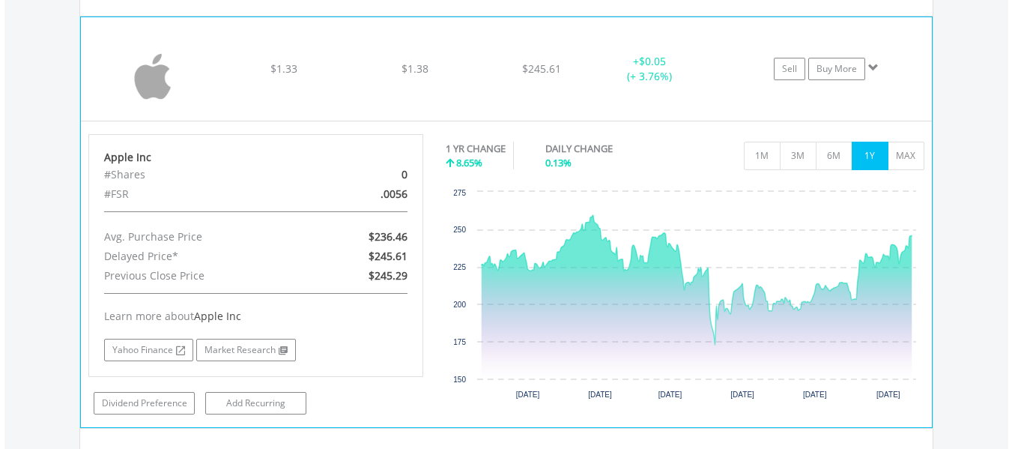
scroll to position [1275, 0]
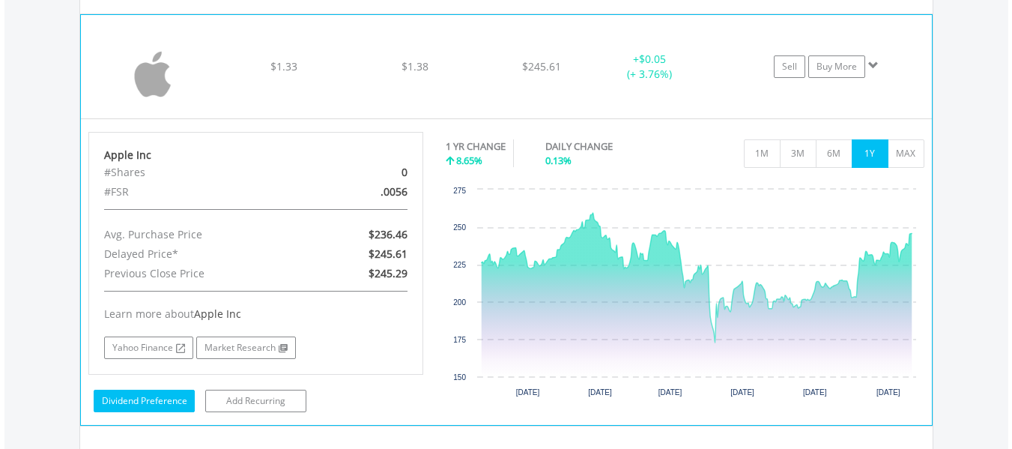
click at [176, 396] on link "Dividend Preference" at bounding box center [144, 401] width 101 height 22
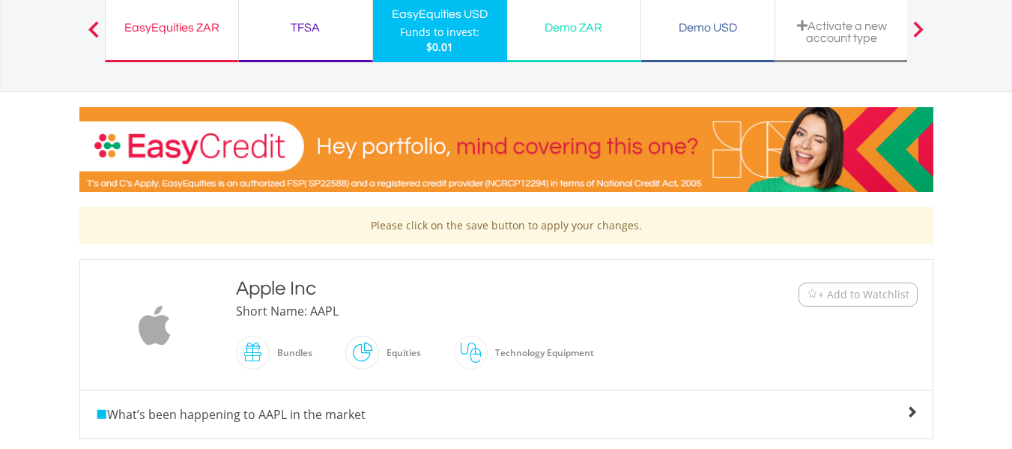
scroll to position [114, 0]
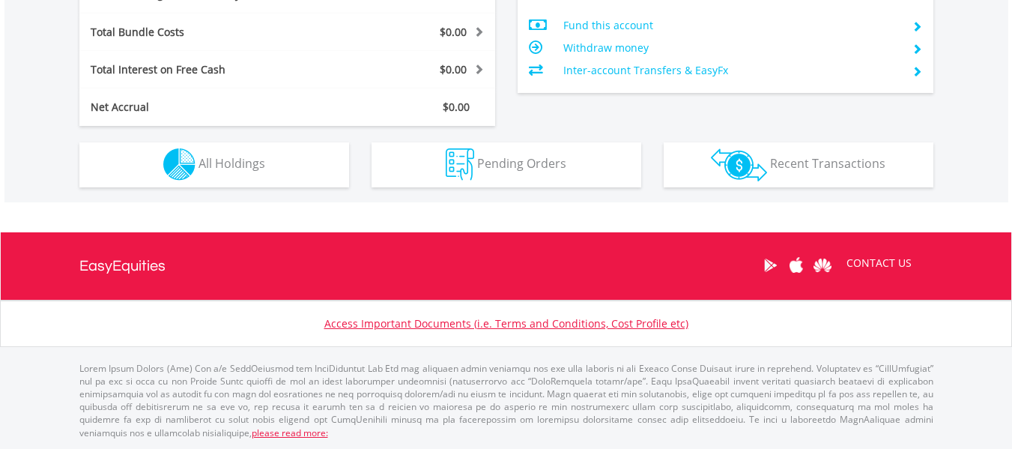
scroll to position [144, 285]
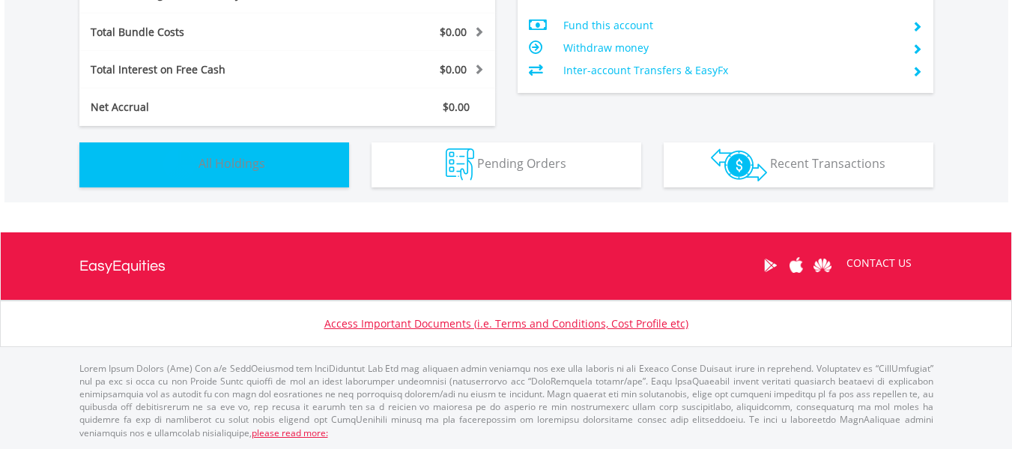
click at [232, 163] on span "All Holdings" at bounding box center [232, 163] width 67 height 16
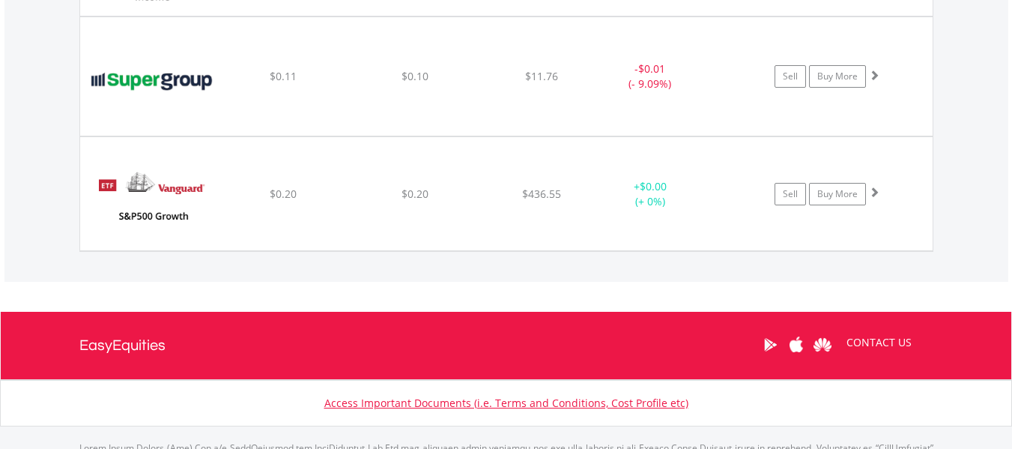
scroll to position [1473, 0]
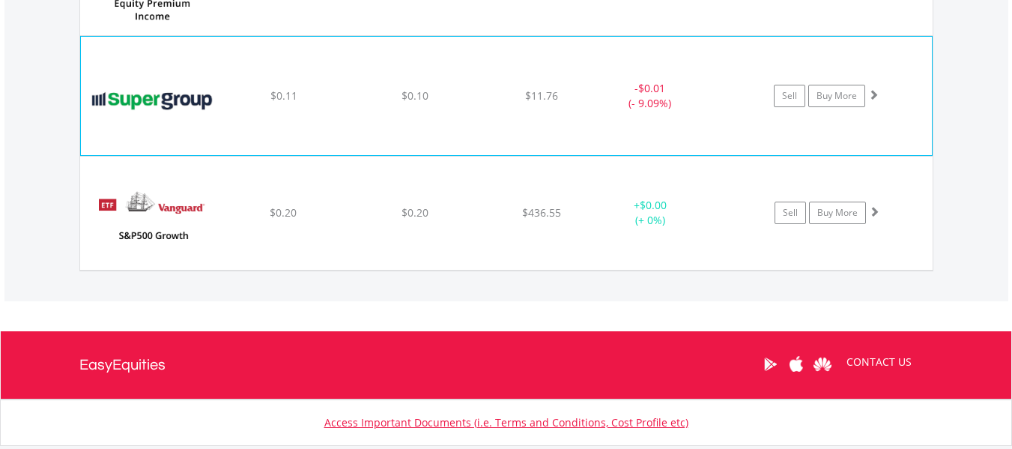
click at [344, 135] on div "﻿ Super Group SGHC Ltd $0.11 $0.10 $11.76 - $0.01 (- 9.09%) Sell Buy More" at bounding box center [506, 96] width 851 height 119
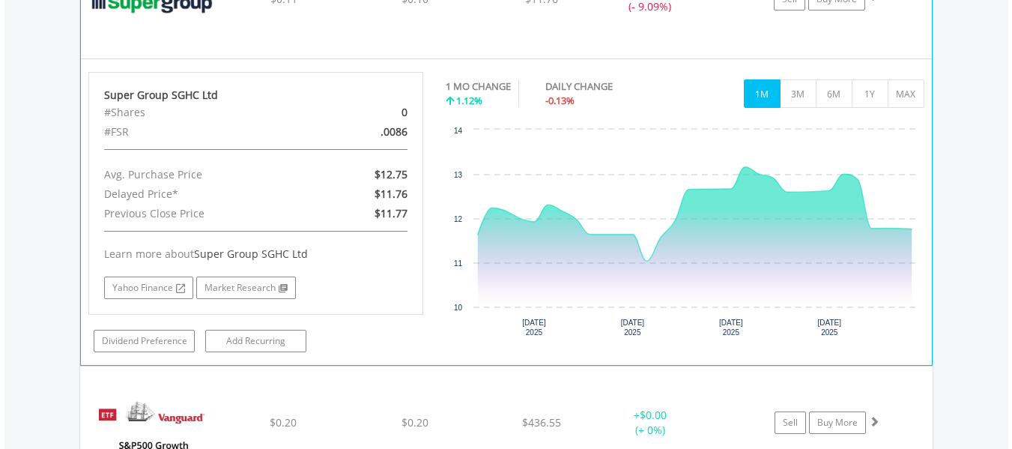
scroll to position [1587, 0]
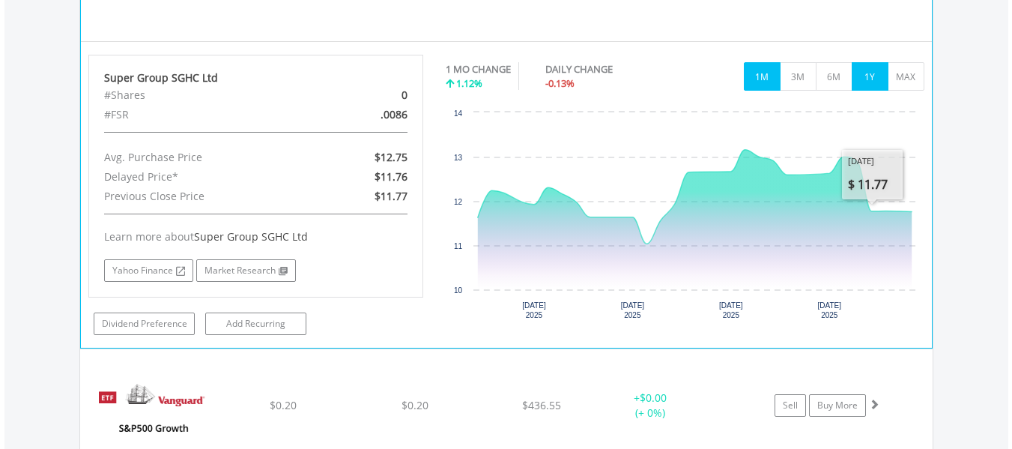
click at [868, 78] on button "1Y" at bounding box center [870, 76] width 37 height 28
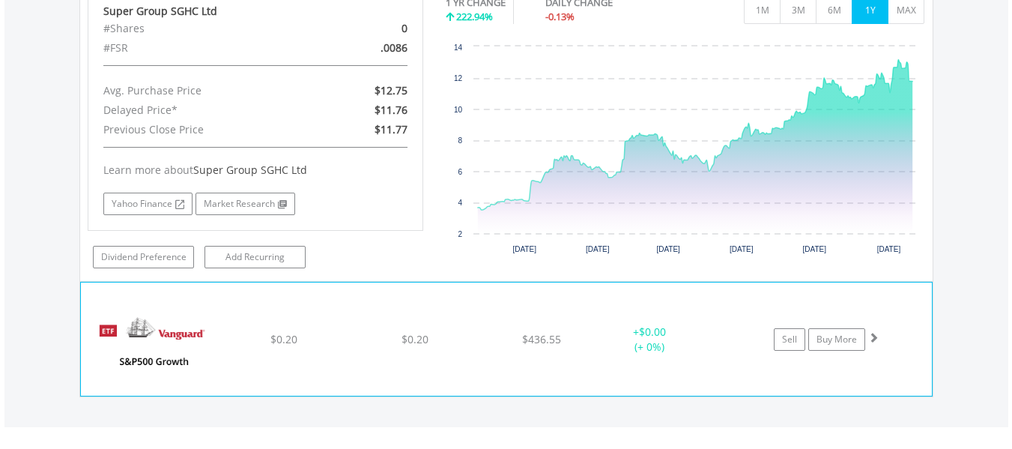
click at [670, 211] on icon "Interactive chart" at bounding box center [695, 145] width 435 height 173
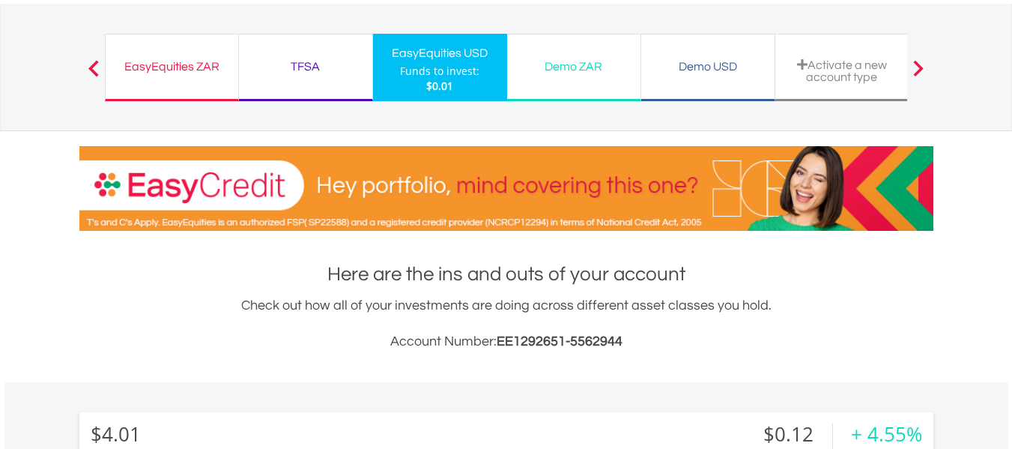
scroll to position [81, 0]
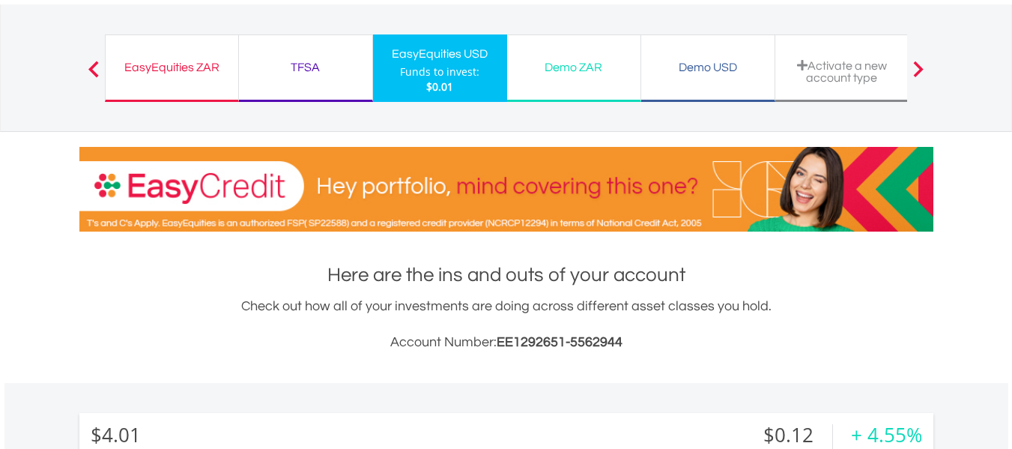
click at [192, 76] on div "EasyEquities ZAR" at bounding box center [172, 67] width 115 height 21
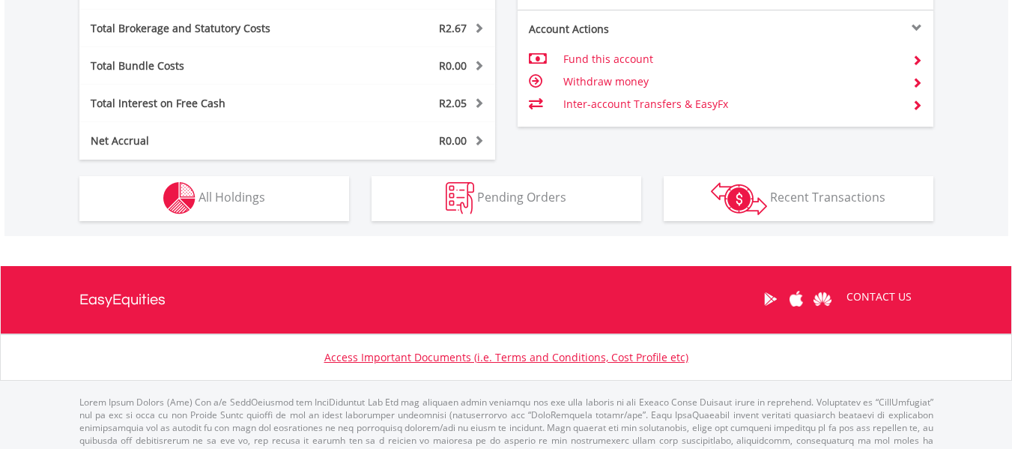
scroll to position [876, 0]
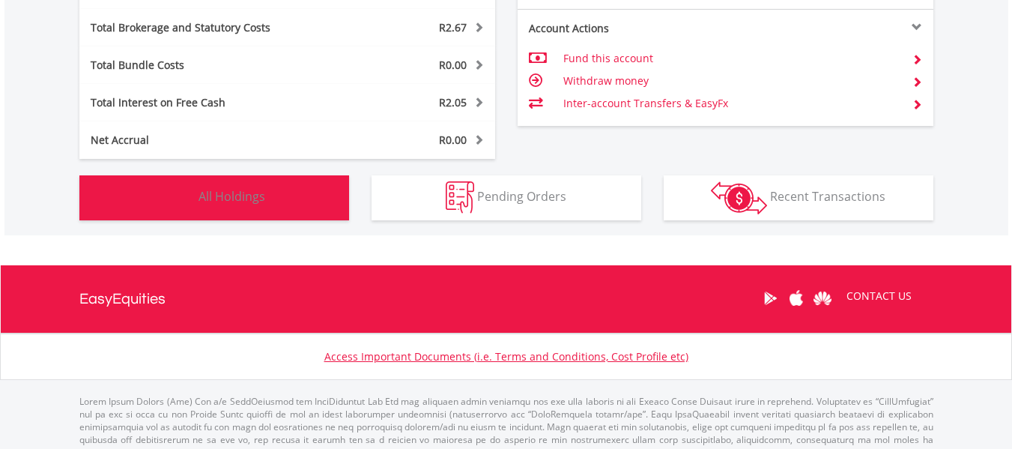
click at [194, 213] on img "button" at bounding box center [179, 197] width 32 height 32
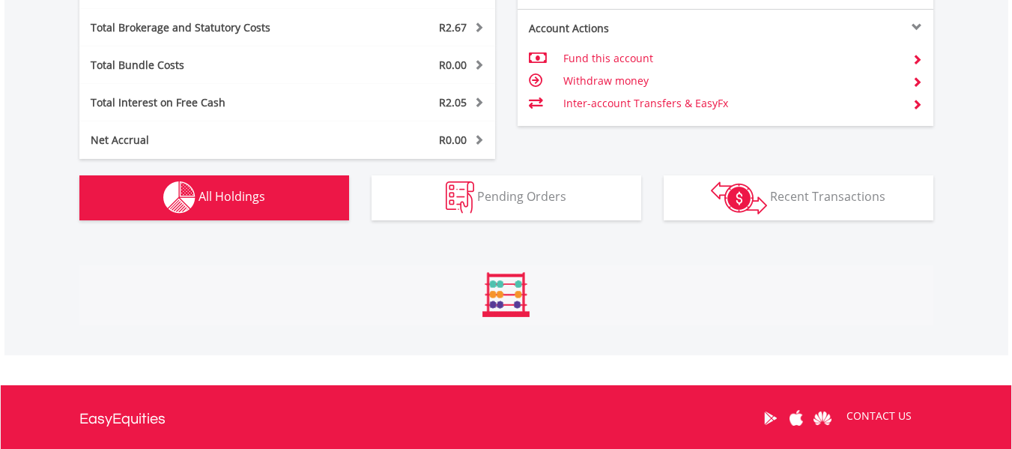
scroll to position [1141, 0]
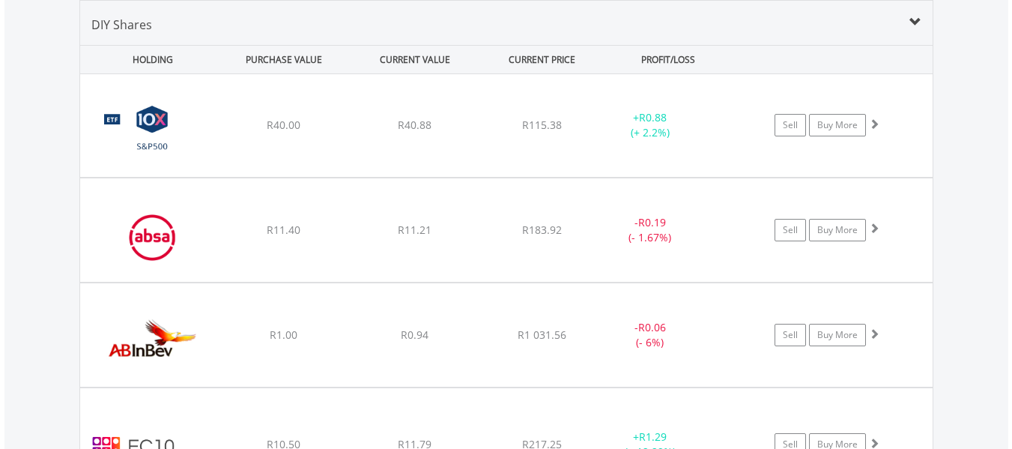
drag, startPoint x: 210, startPoint y: 247, endPoint x: 321, endPoint y: 61, distance: 216.4
click at [321, 61] on div "PURCHASE VALUE" at bounding box center [284, 60] width 128 height 28
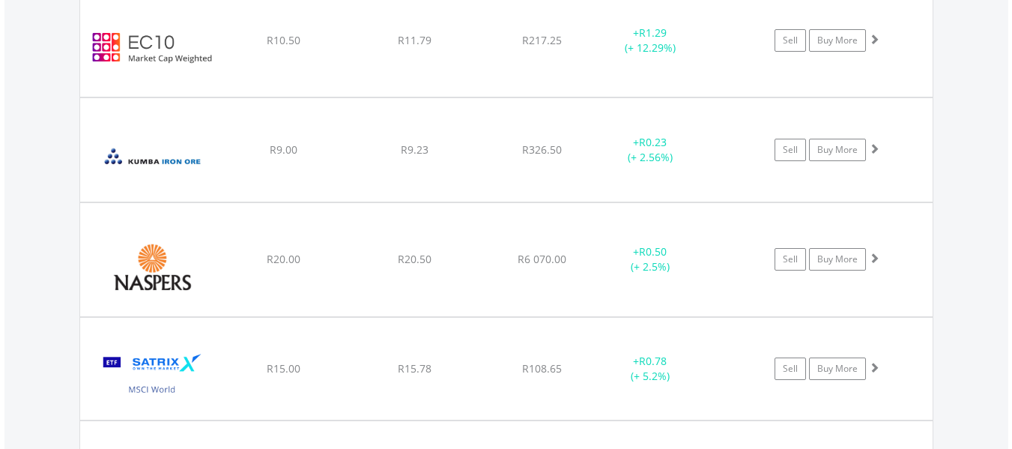
scroll to position [1546, 0]
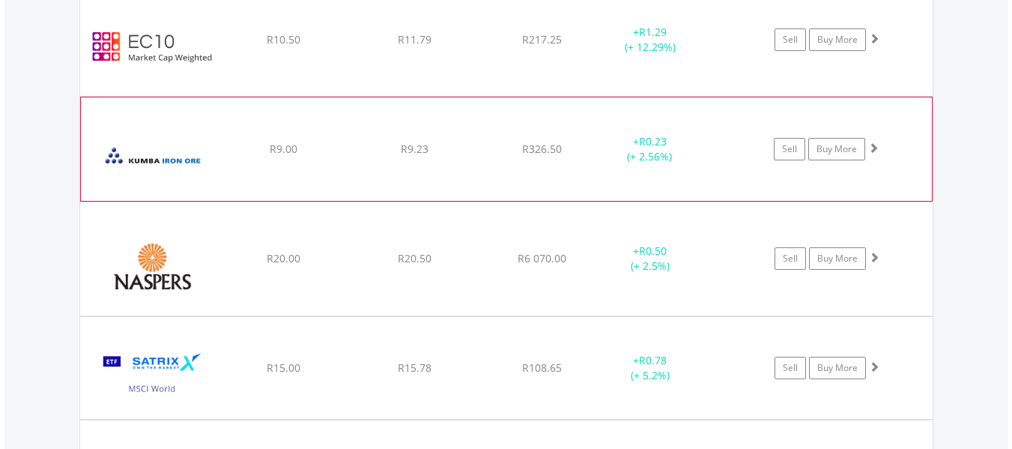
click at [317, 183] on div "﻿ Kumba Iron Ore Limited R9.00 R9.23 R326.50 + R0.23 (+ 2.56%) Sell Buy More" at bounding box center [506, 148] width 851 height 103
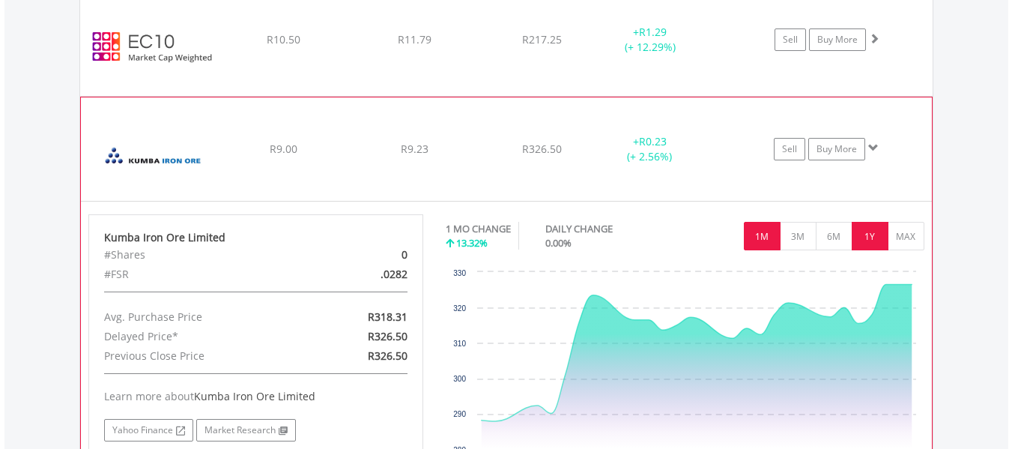
click at [880, 245] on button "1Y" at bounding box center [870, 236] width 37 height 28
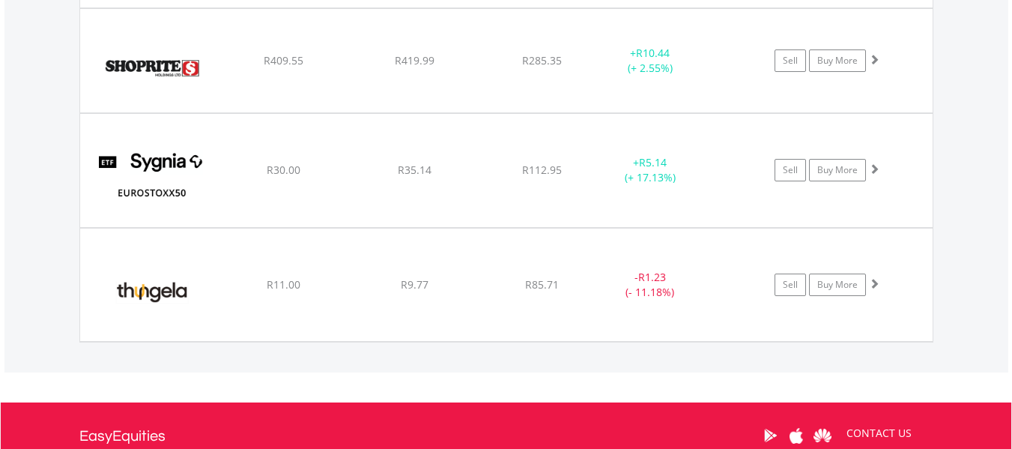
scroll to position [2299, 0]
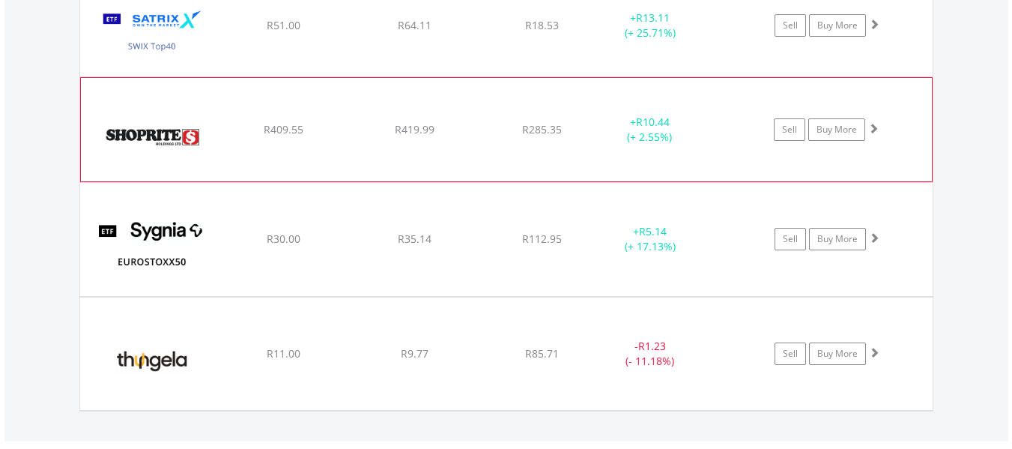
click at [613, 172] on div "﻿ Shoprite Holdings Limited R409.55 R419.99 R285.35 + R10.44 (+ 2.55%) Sell Buy…" at bounding box center [506, 129] width 851 height 103
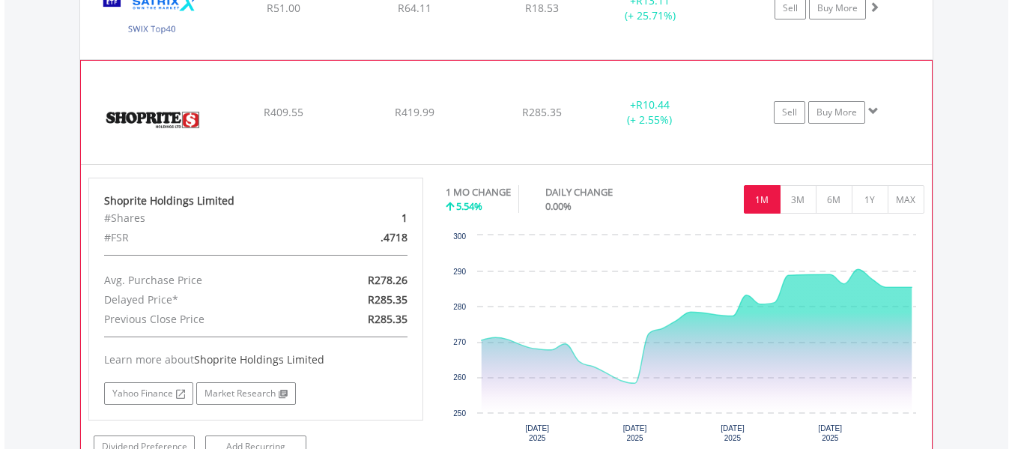
scroll to position [2317, 0]
click at [872, 209] on button "1Y" at bounding box center [870, 198] width 37 height 28
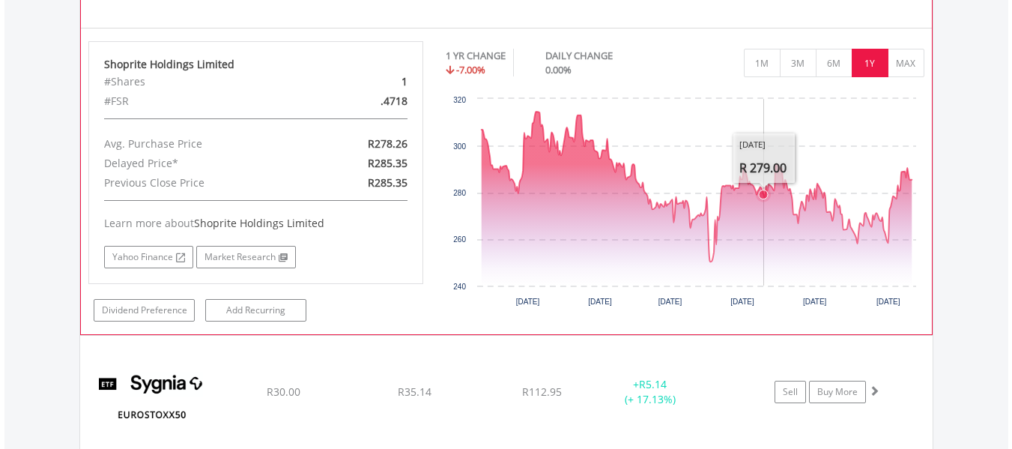
scroll to position [2454, 0]
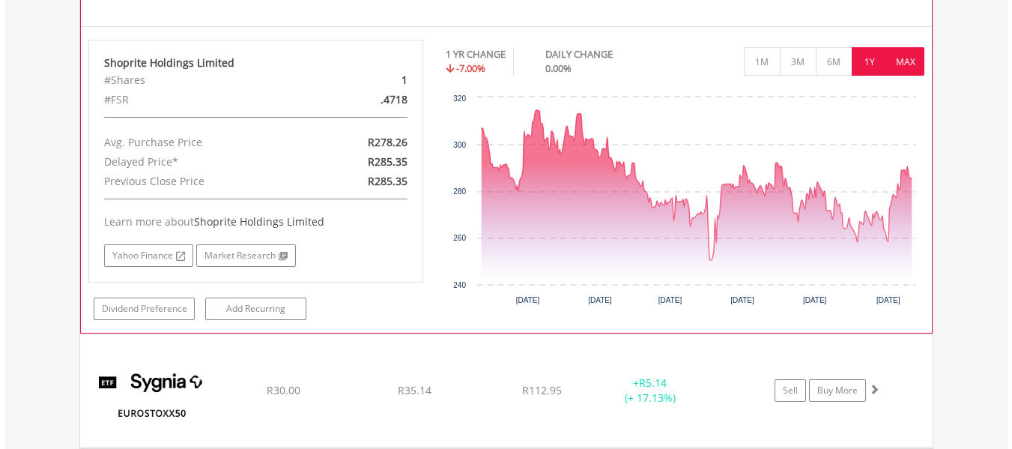
click at [903, 69] on button "MAX" at bounding box center [906, 61] width 37 height 28
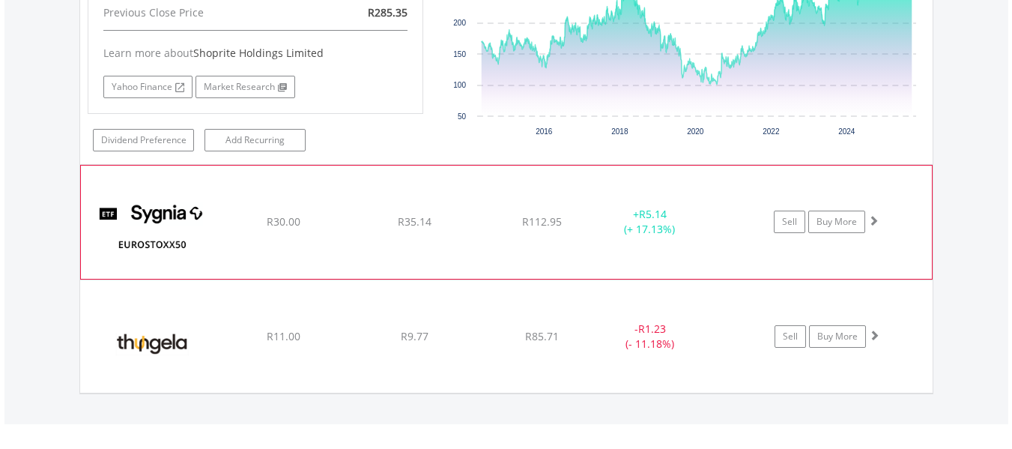
scroll to position [2675, 0]
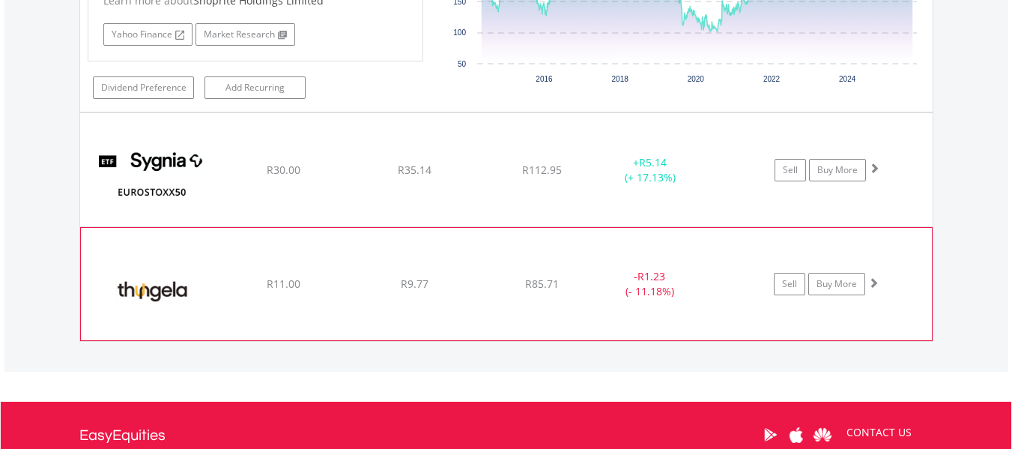
click at [457, 305] on div "﻿ Thungela Resources Limited R11.00 R9.77 R85.71 - R1.23 (- 11.18%) Sell Buy Mo…" at bounding box center [506, 284] width 851 height 112
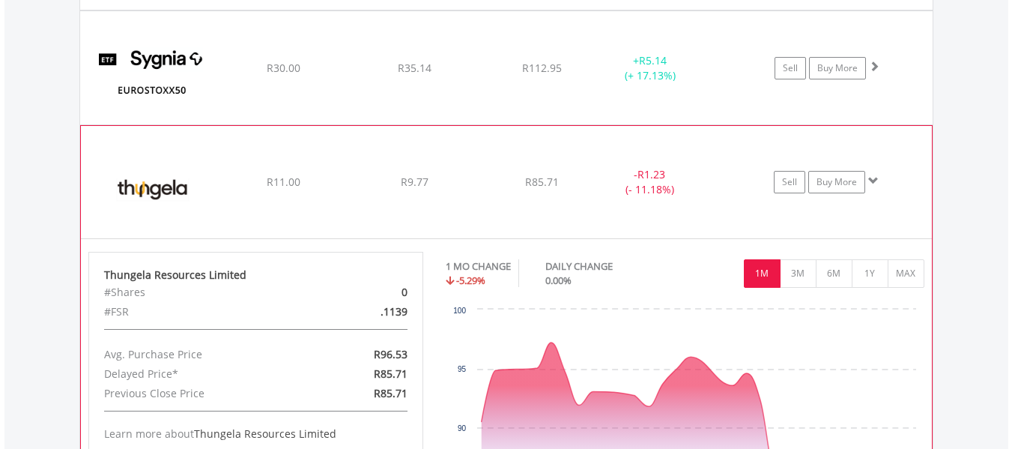
scroll to position [2779, 0]
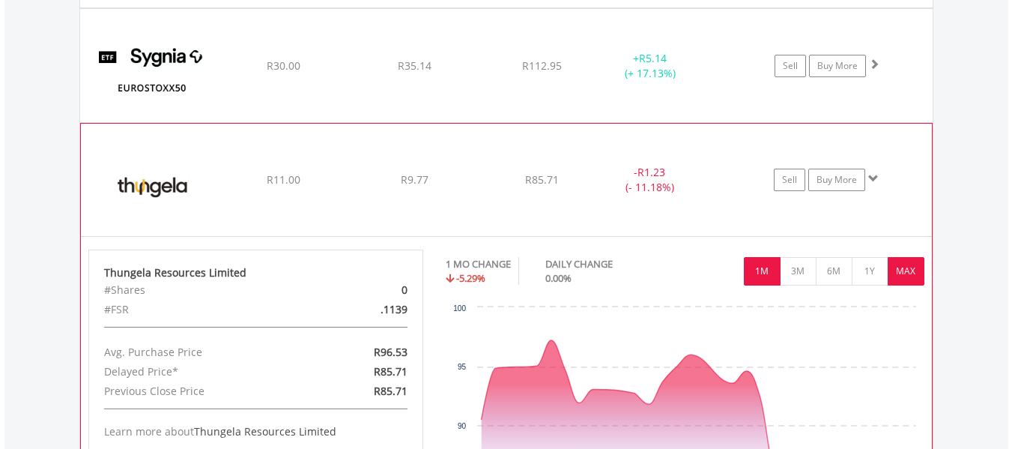
click at [907, 277] on button "MAX" at bounding box center [906, 271] width 37 height 28
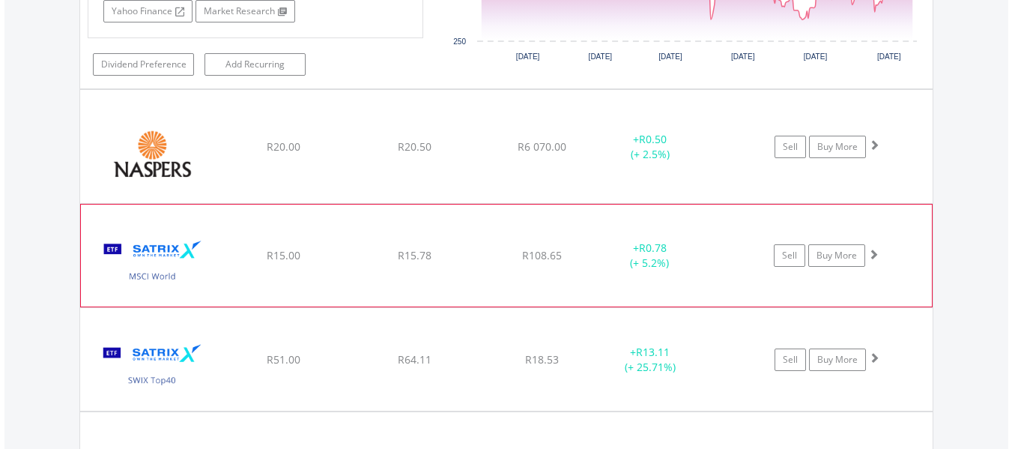
scroll to position [1965, 0]
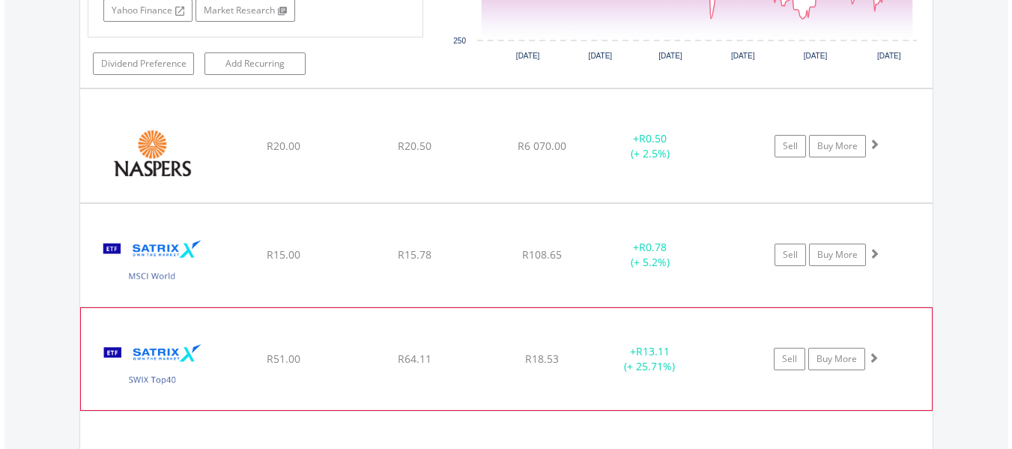
click at [515, 363] on div "R18.53" at bounding box center [542, 358] width 119 height 15
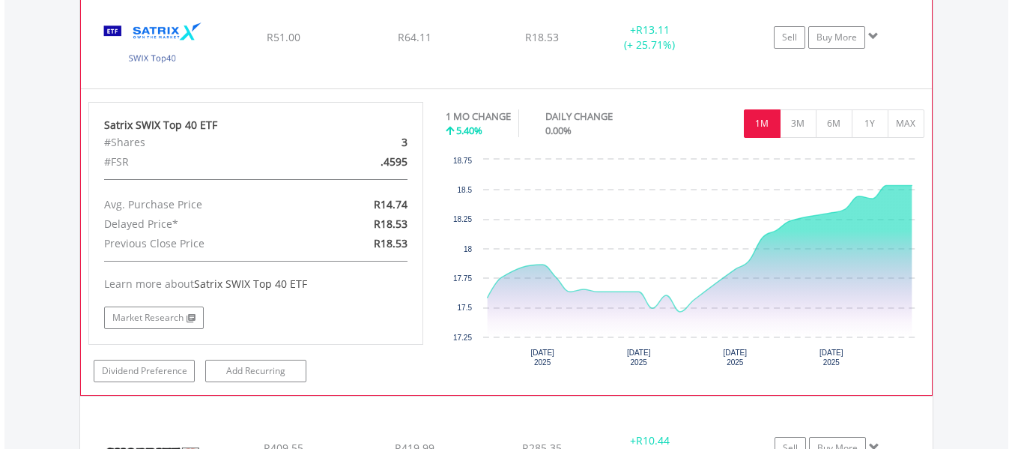
scroll to position [2293, 0]
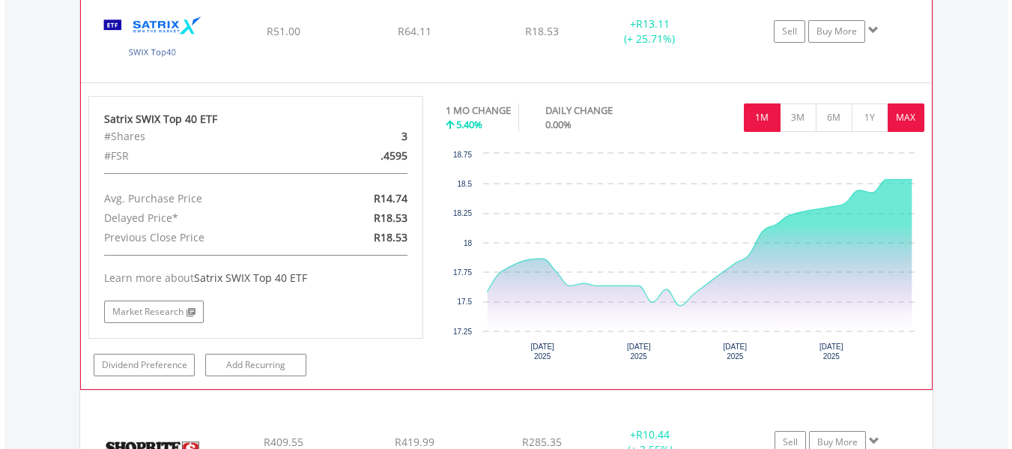
click at [916, 118] on button "MAX" at bounding box center [906, 117] width 37 height 28
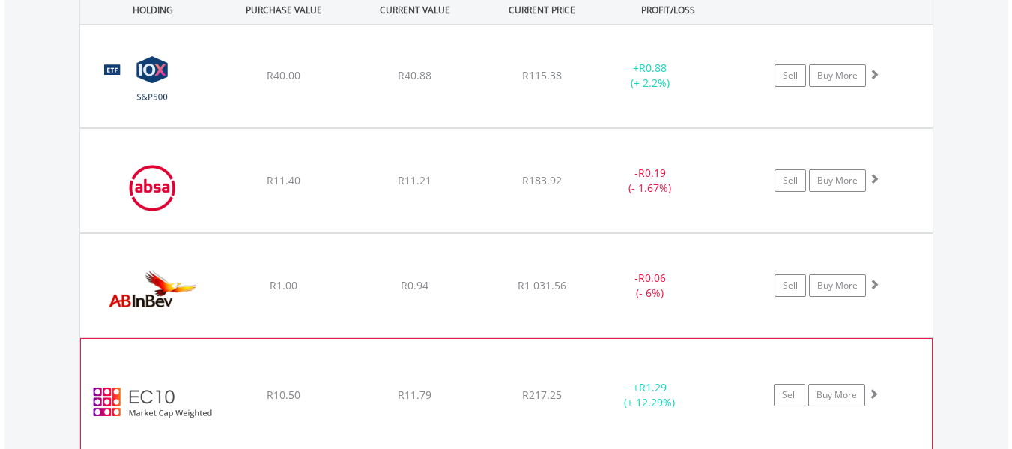
scroll to position [1190, 0]
click at [324, 162] on div "﻿ Absa Group Limited R11.40 R11.21 R183.92 - R0.19 (- 1.67%) Sell Buy More" at bounding box center [506, 181] width 853 height 103
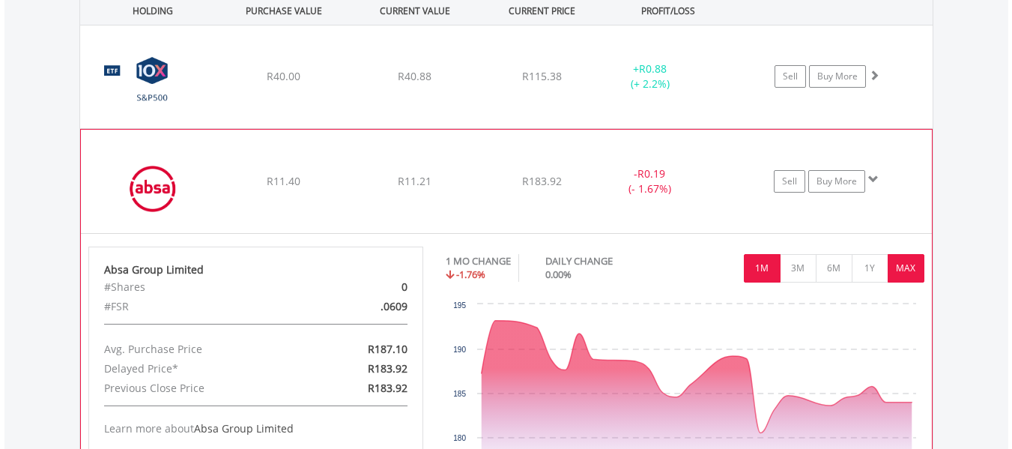
click at [906, 272] on button "MAX" at bounding box center [906, 268] width 37 height 28
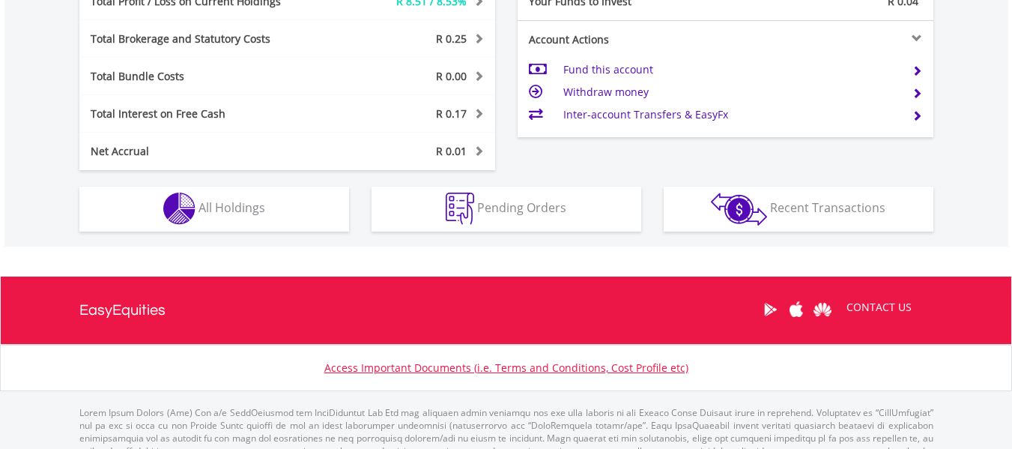
scroll to position [849, 0]
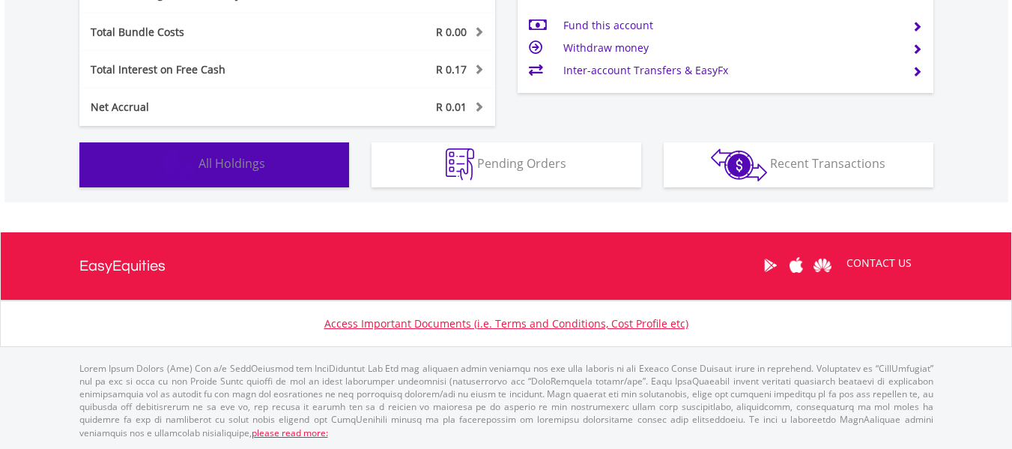
click at [310, 175] on button "Holdings All Holdings" at bounding box center [214, 164] width 270 height 45
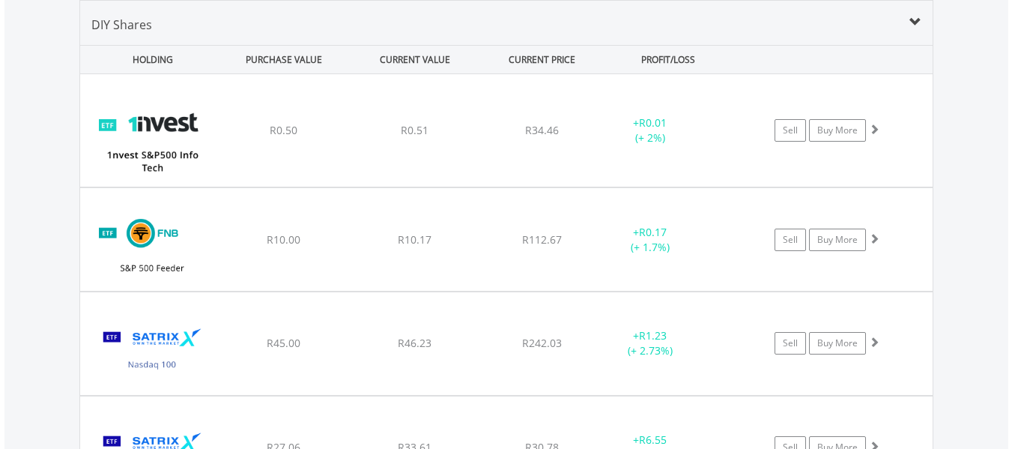
scroll to position [1081, 0]
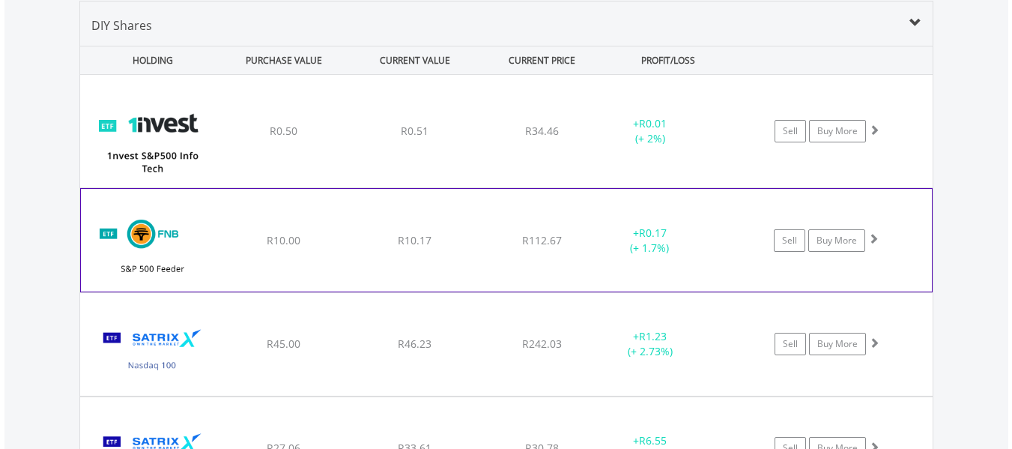
click at [290, 250] on div "﻿ FNB S&P 500 Feeder ETF R10.00 R10.17 R112.67 + R0.17 (+ 1.7%) Sell Buy More" at bounding box center [506, 240] width 851 height 102
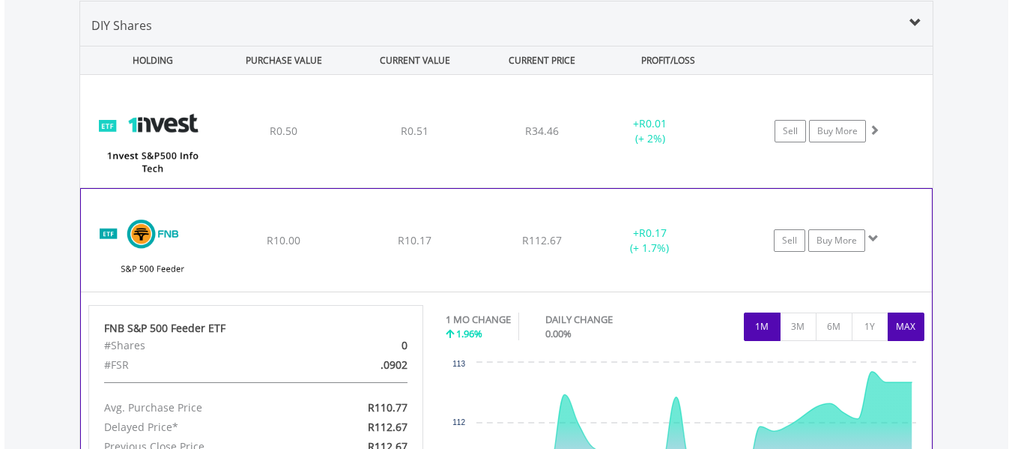
click at [902, 329] on button "MAX" at bounding box center [906, 326] width 37 height 28
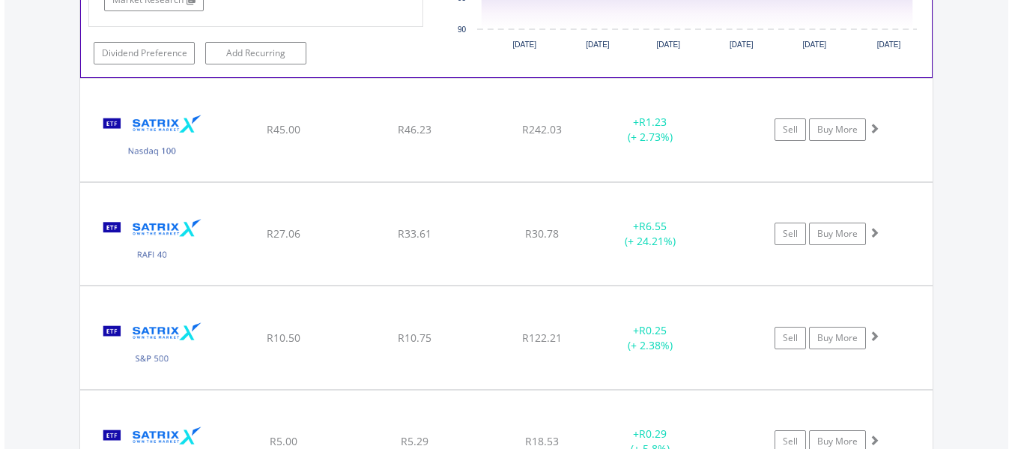
scroll to position [1602, 0]
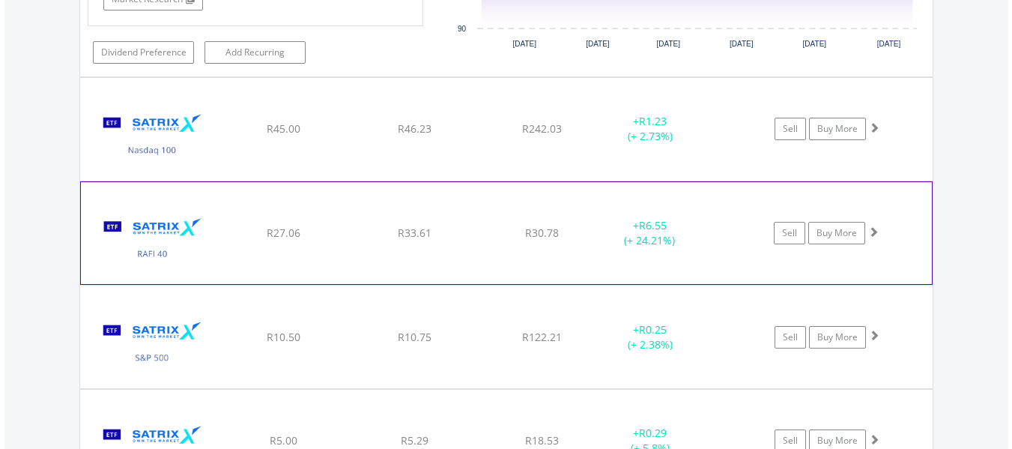
click at [539, 250] on div "﻿ Satrix RAFI 40 ETF R27.06 R33.61 R30.78 + R6.55 (+ 24.21%) Sell Buy More" at bounding box center [506, 233] width 851 height 102
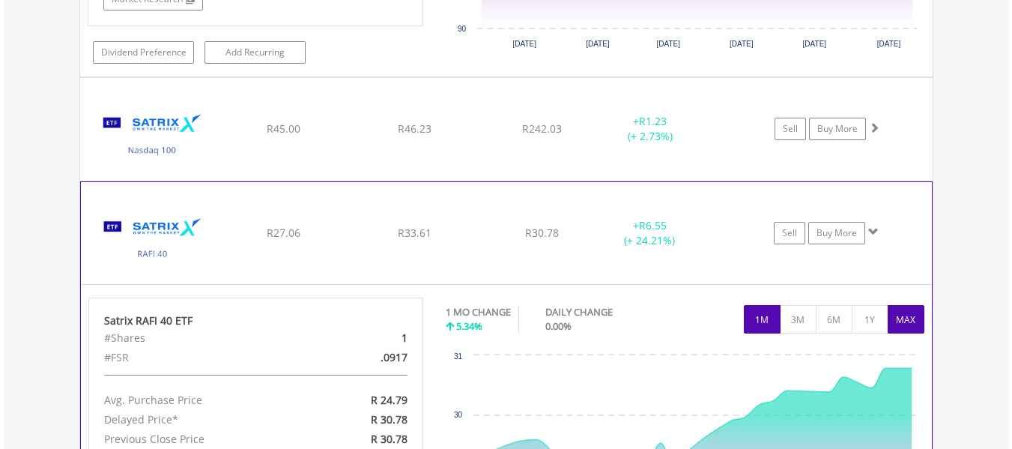
click at [904, 315] on button "MAX" at bounding box center [906, 319] width 37 height 28
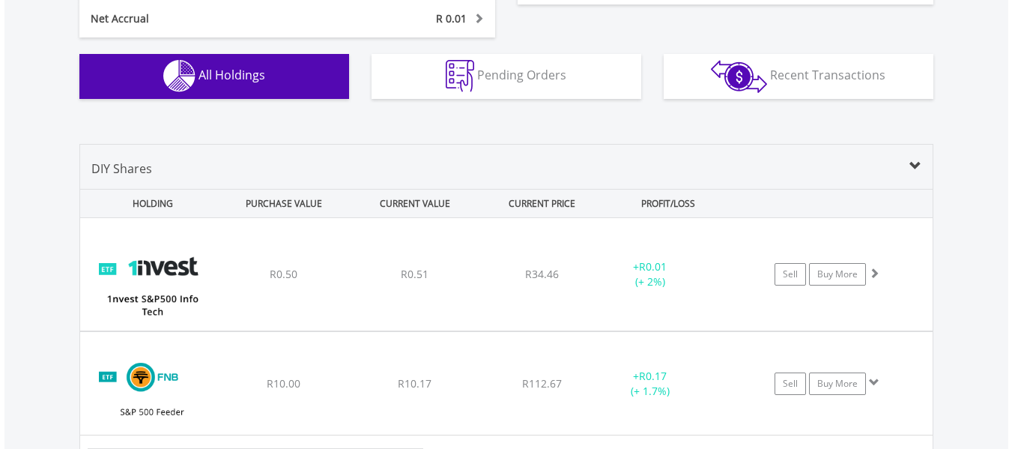
scroll to position [0, 0]
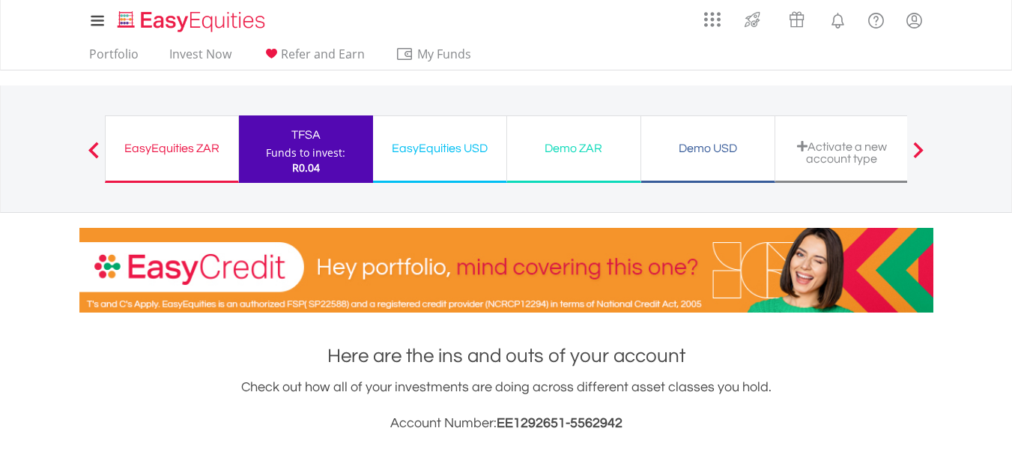
click at [315, 45] on ul "Portfolio Invest Now Refer and Earn My Funds Fund your accounts Withdraw Money …" at bounding box center [284, 55] width 411 height 28
click at [309, 54] on span "Refer and Earn" at bounding box center [323, 54] width 84 height 16
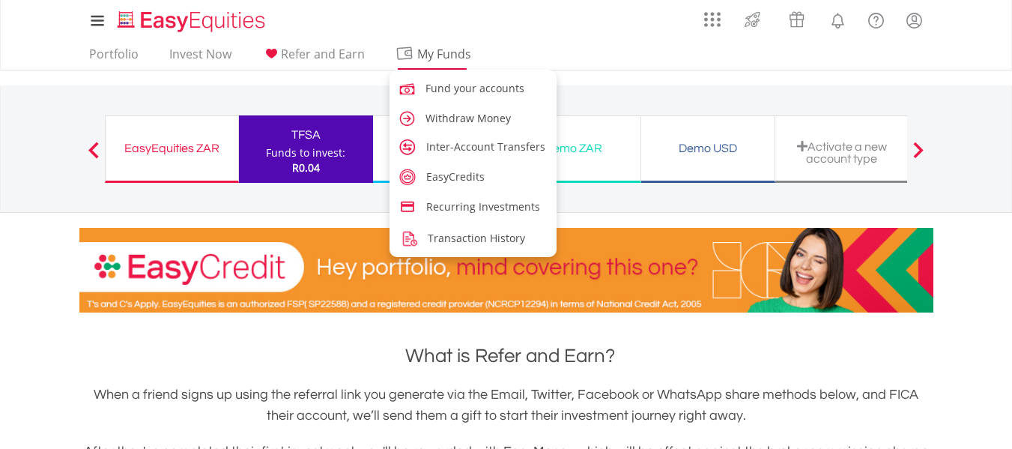
click at [433, 61] on span "My Funds" at bounding box center [445, 53] width 98 height 19
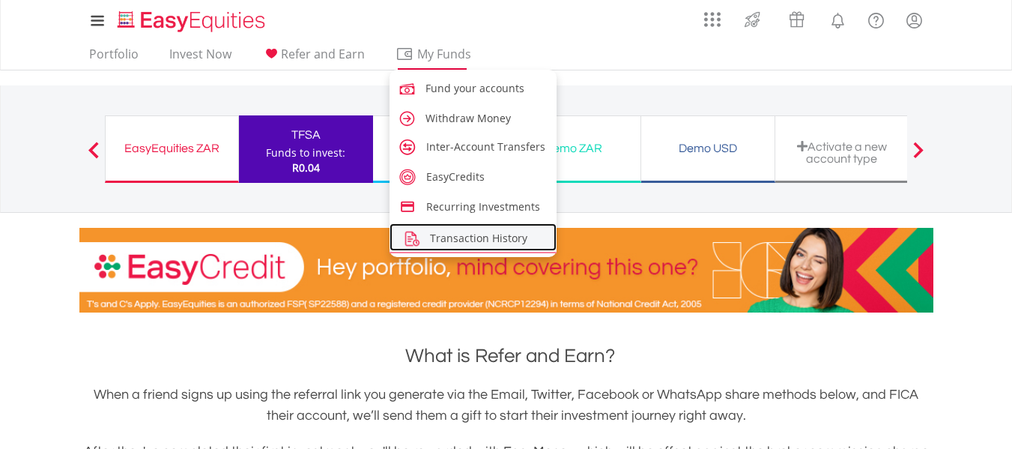
click at [423, 248] on link "Transaction History" at bounding box center [474, 237] width 168 height 28
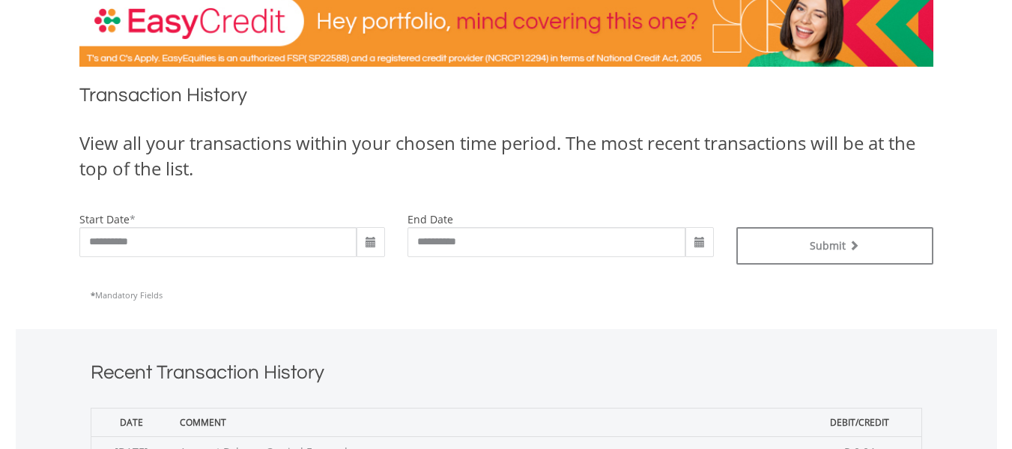
scroll to position [248, 0]
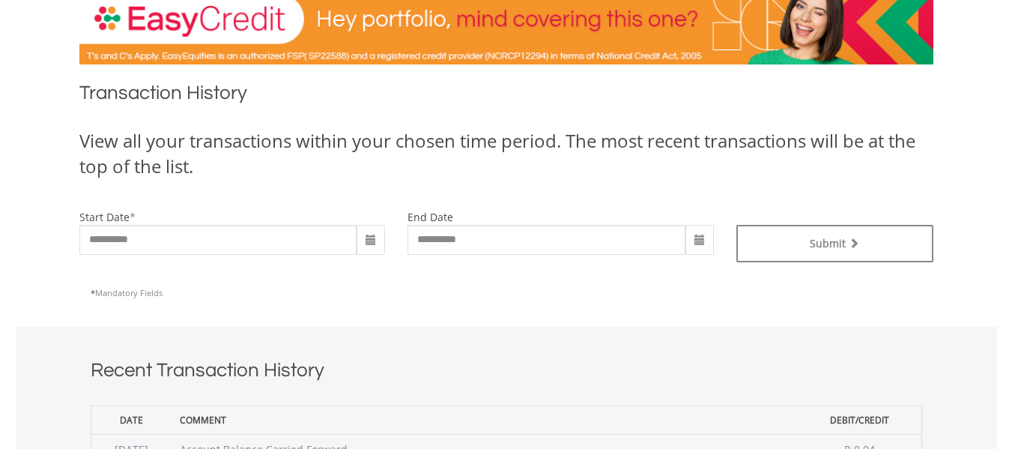
click at [372, 240] on span at bounding box center [371, 241] width 12 height 12
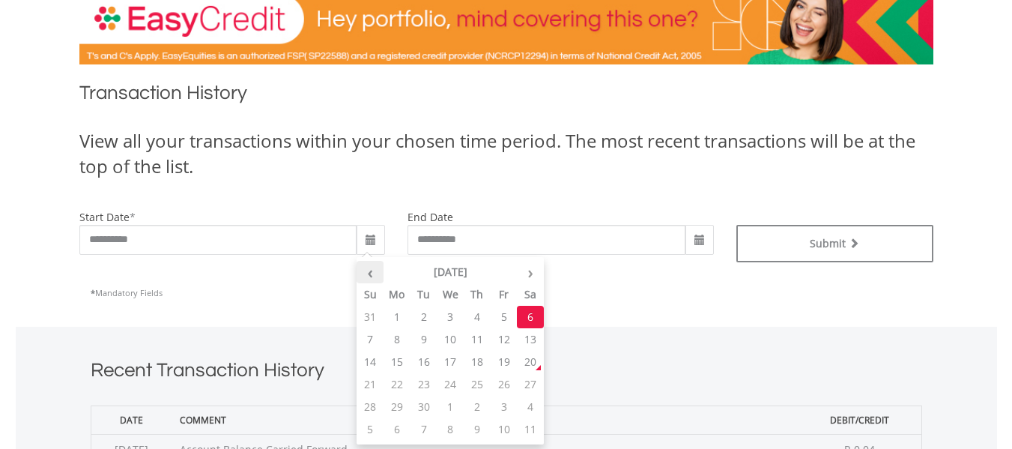
click at [378, 271] on th "‹" at bounding box center [370, 272] width 27 height 22
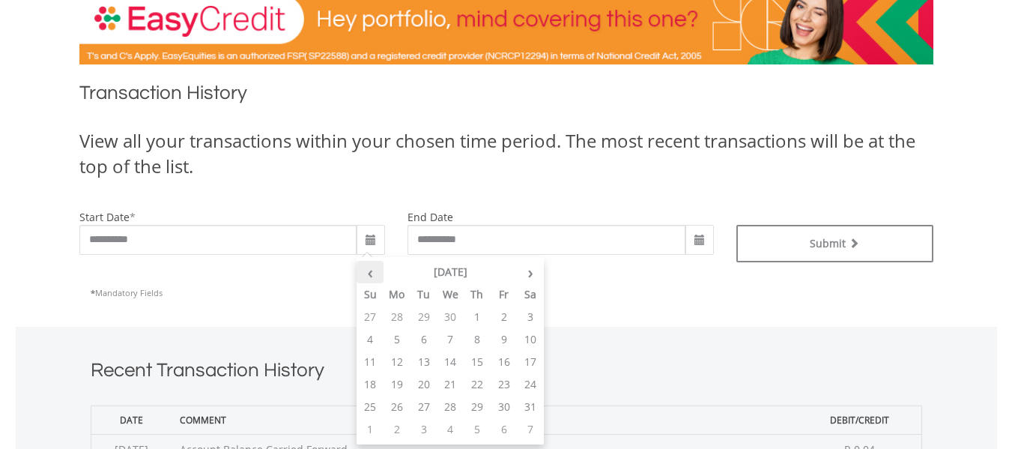
click at [378, 271] on th "‹" at bounding box center [370, 272] width 27 height 22
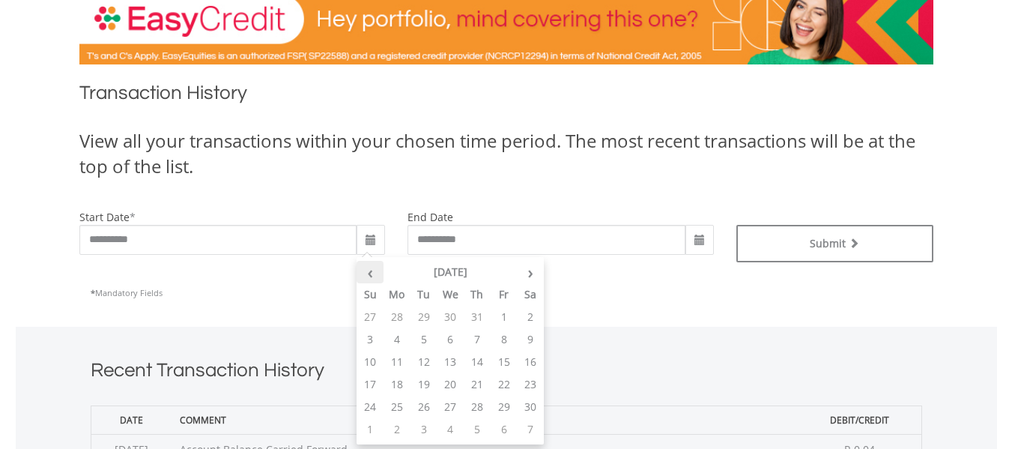
click at [378, 271] on th "‹" at bounding box center [370, 272] width 27 height 22
drag, startPoint x: 378, startPoint y: 271, endPoint x: 426, endPoint y: 375, distance: 114.3
click at [426, 375] on table "‹ [DATE] › Su Mo Tu We Th Fr Sa 28 29 30 31 1 2 3 4 5 6 7 8 9 10 11 12 13 14 15…" at bounding box center [450, 351] width 187 height 180
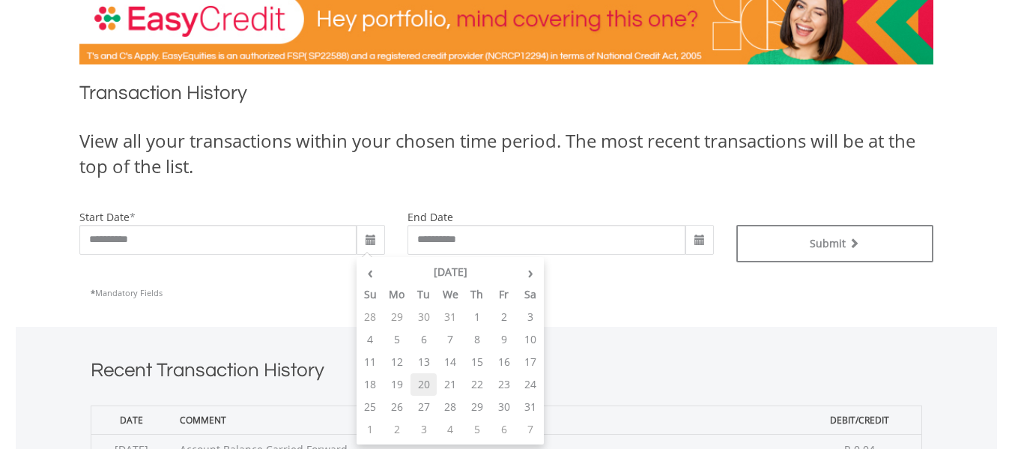
click at [426, 375] on td "20" at bounding box center [424, 384] width 27 height 22
type input "**********"
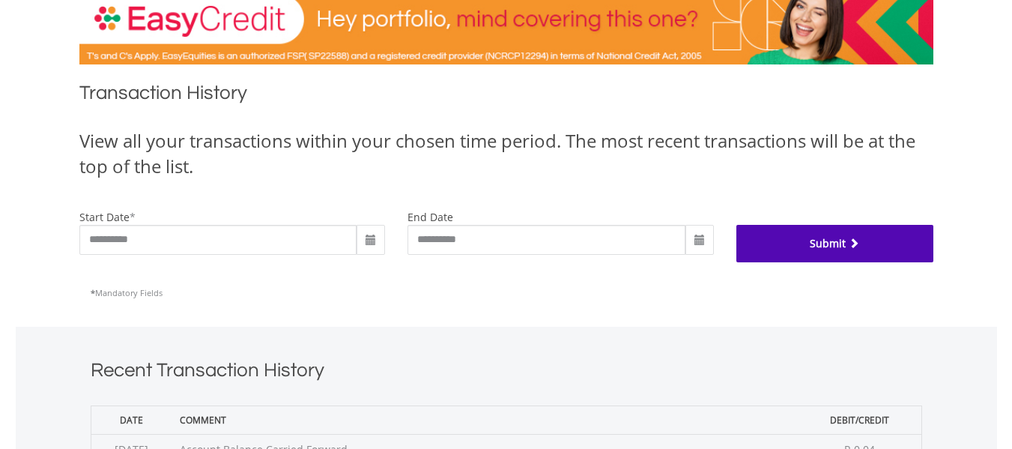
click at [779, 230] on button "Submit" at bounding box center [835, 243] width 197 height 37
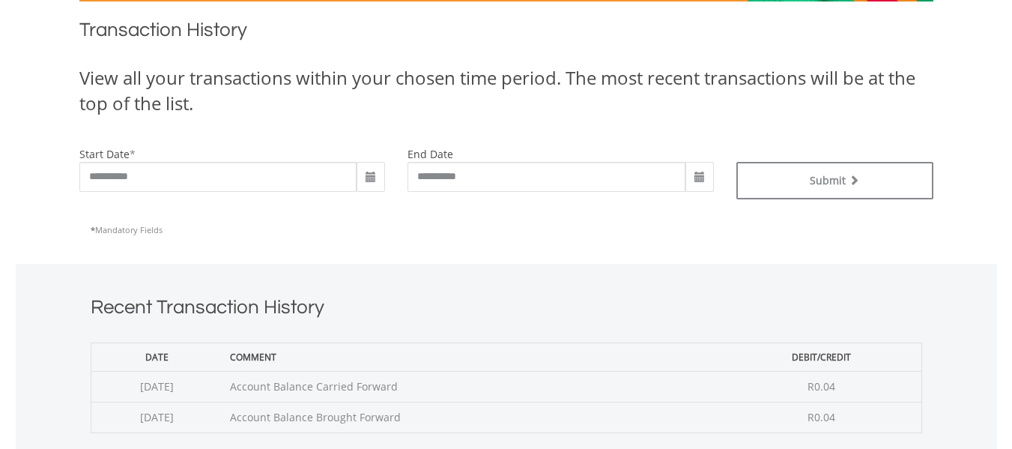
scroll to position [309, 0]
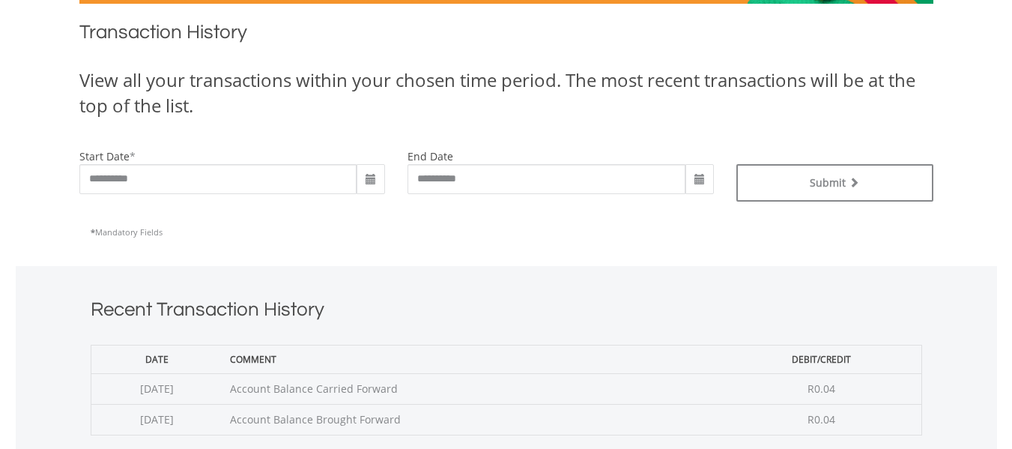
click at [369, 183] on span at bounding box center [371, 180] width 12 height 12
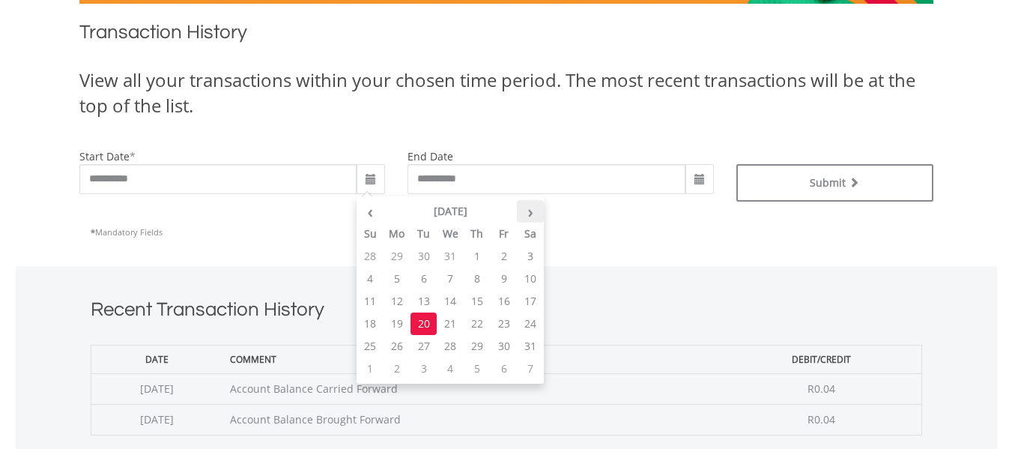
click at [525, 210] on th "›" at bounding box center [530, 211] width 27 height 22
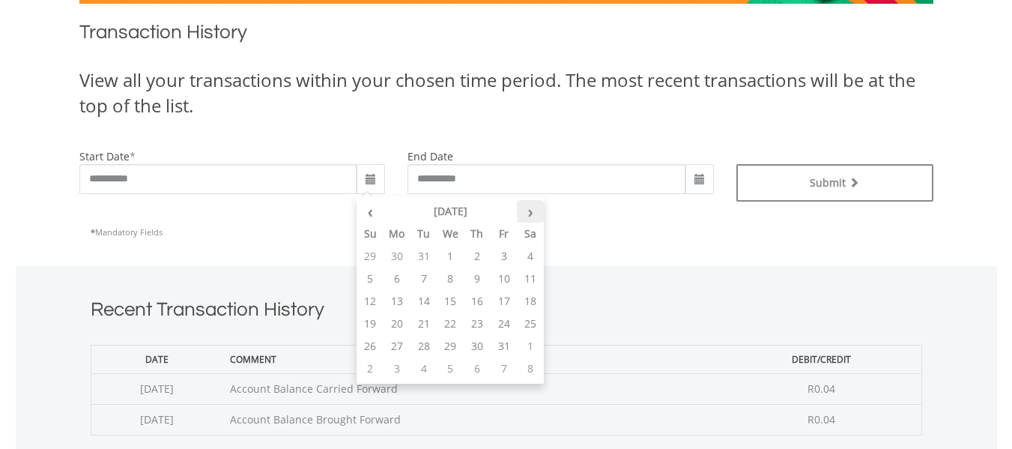
click at [525, 210] on th "›" at bounding box center [530, 211] width 27 height 22
drag, startPoint x: 525, startPoint y: 210, endPoint x: 477, endPoint y: 247, distance: 60.9
click at [477, 247] on table "‹ March 2025 › Su Mo Tu We Th Fr Sa 23 24 25 26 27 28 1 2 3 4 5 6 7 8 9 10 11 1…" at bounding box center [450, 290] width 187 height 180
click at [477, 247] on td "27" at bounding box center [477, 256] width 27 height 22
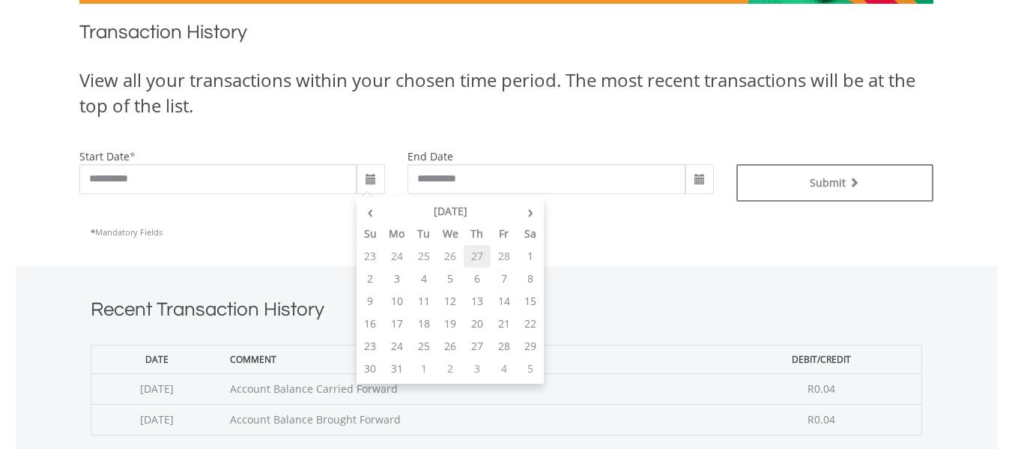
type input "**********"
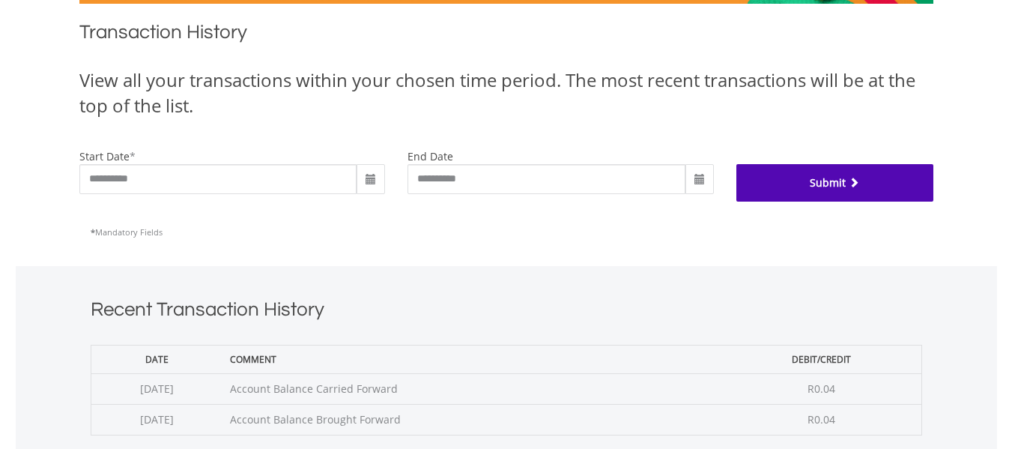
click at [776, 178] on button "Submit" at bounding box center [835, 182] width 197 height 37
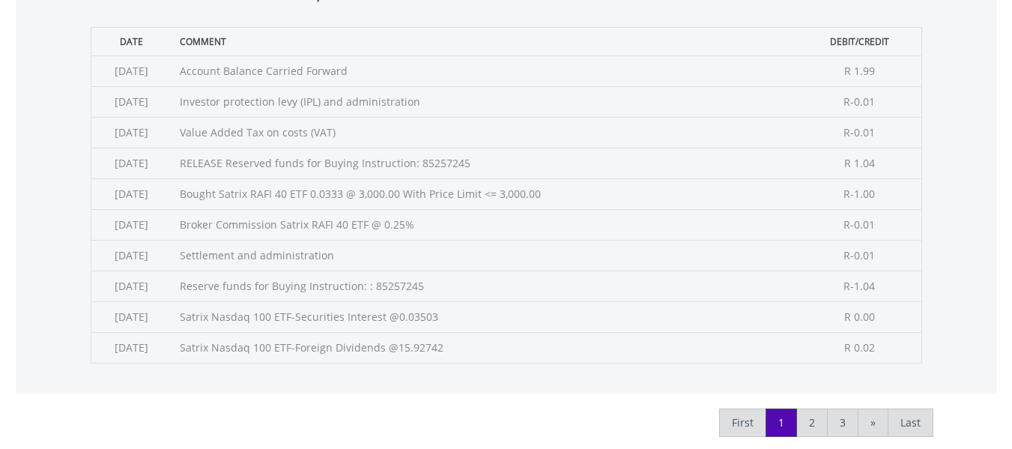
scroll to position [629, 0]
click at [811, 415] on link "2" at bounding box center [812, 419] width 31 height 28
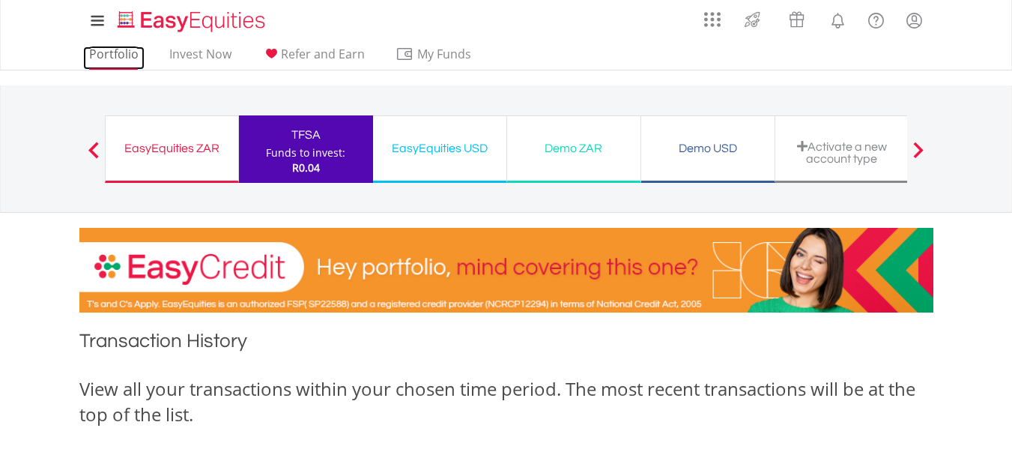
click at [133, 49] on link "Portfolio" at bounding box center [113, 57] width 61 height 23
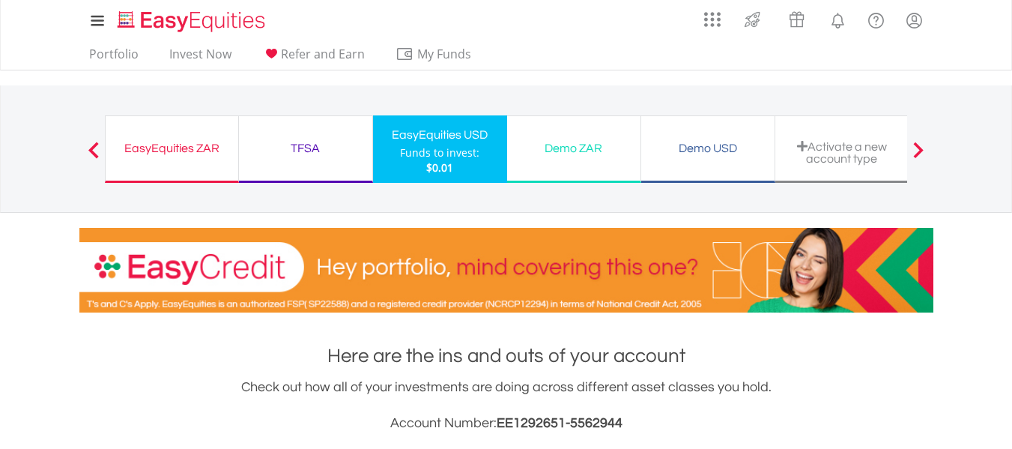
scroll to position [144, 285]
drag, startPoint x: 493, startPoint y: 261, endPoint x: 371, endPoint y: 214, distance: 130.7
click at [371, 214] on div at bounding box center [506, 263] width 877 height 100
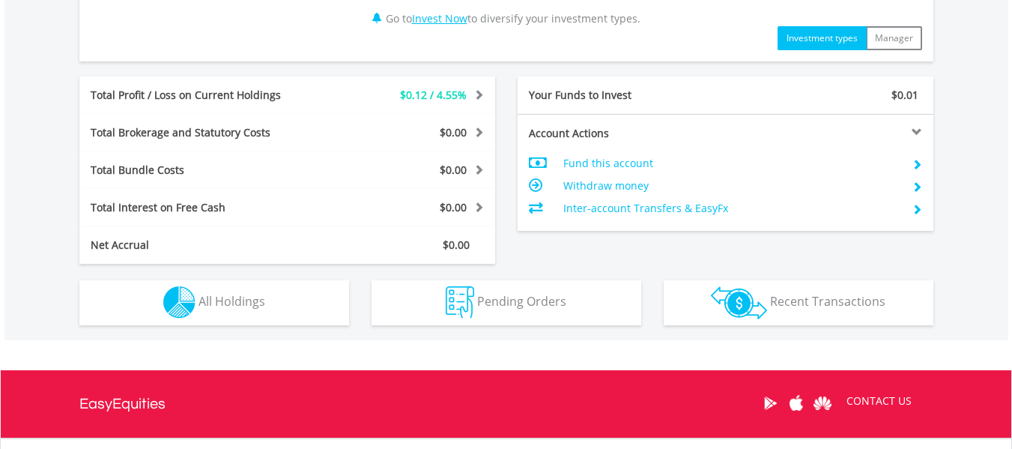
scroll to position [742, 0]
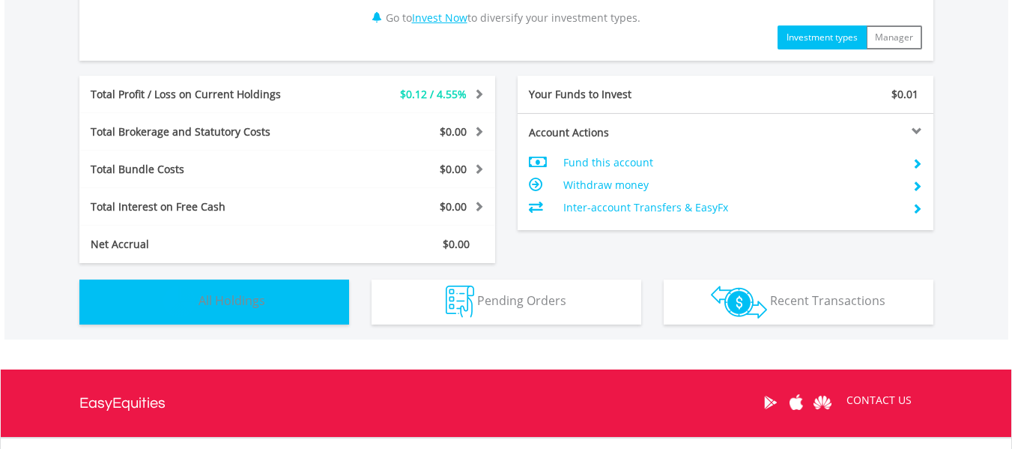
click at [331, 288] on button "Holdings All Holdings" at bounding box center [214, 301] width 270 height 45
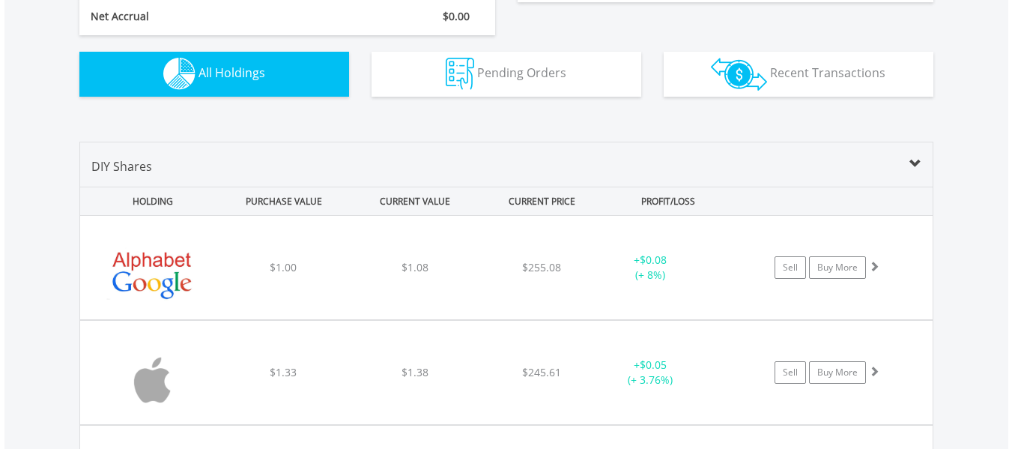
scroll to position [969, 0]
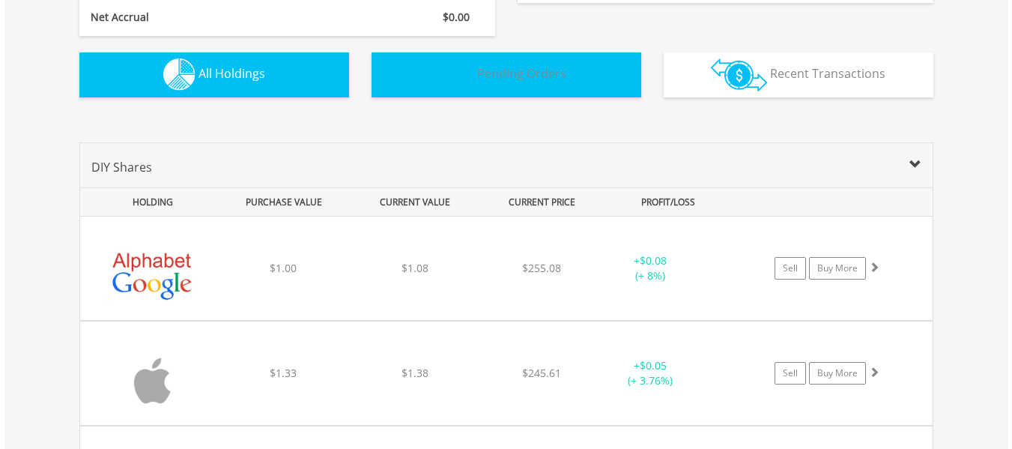
click at [470, 94] on button "Pending Orders Pending Orders" at bounding box center [507, 74] width 270 height 45
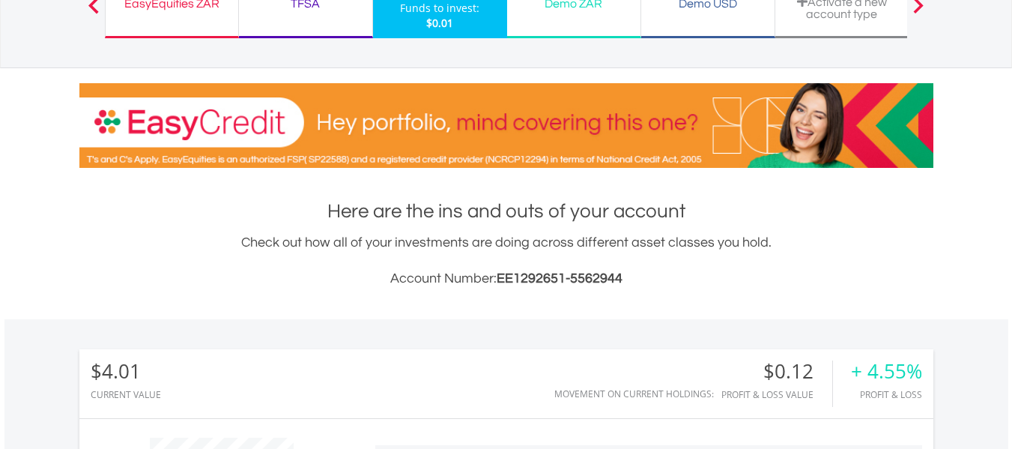
scroll to position [144, 0]
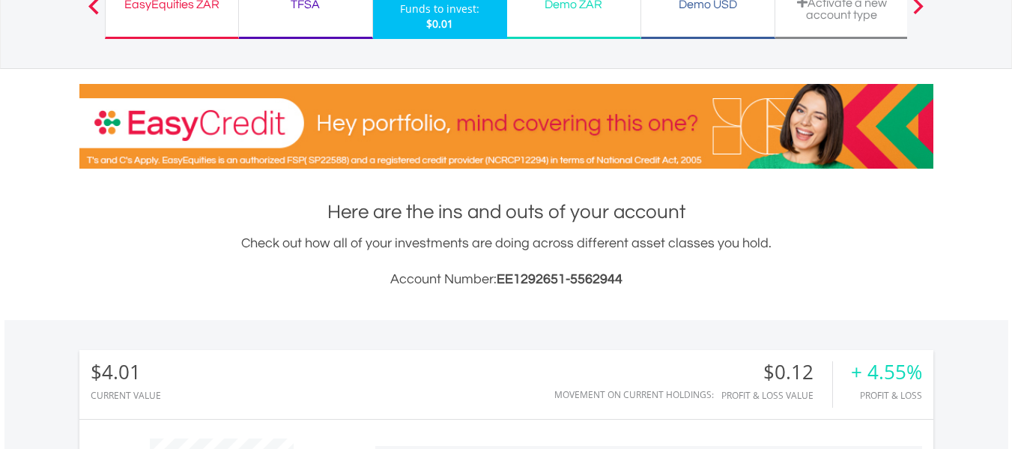
click at [360, 16] on div "TFSA Funds to invest: $0.01" at bounding box center [306, 5] width 134 height 67
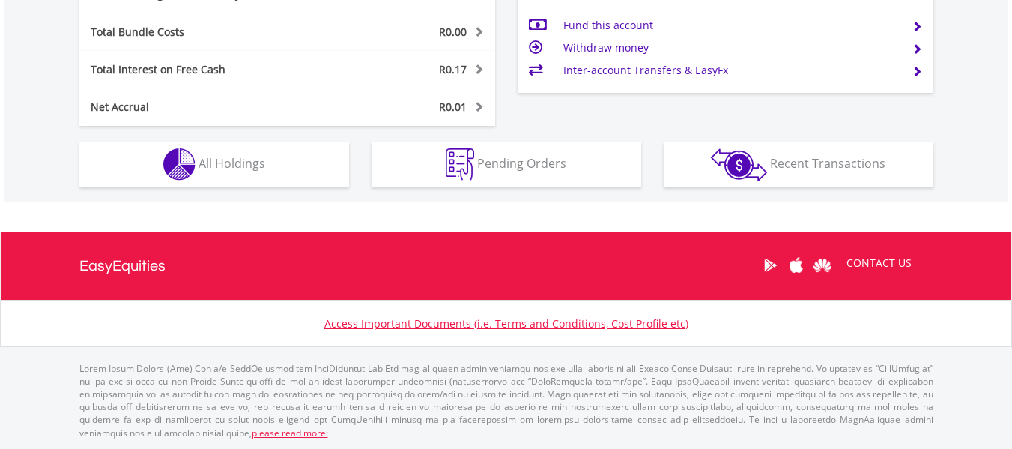
scroll to position [144, 285]
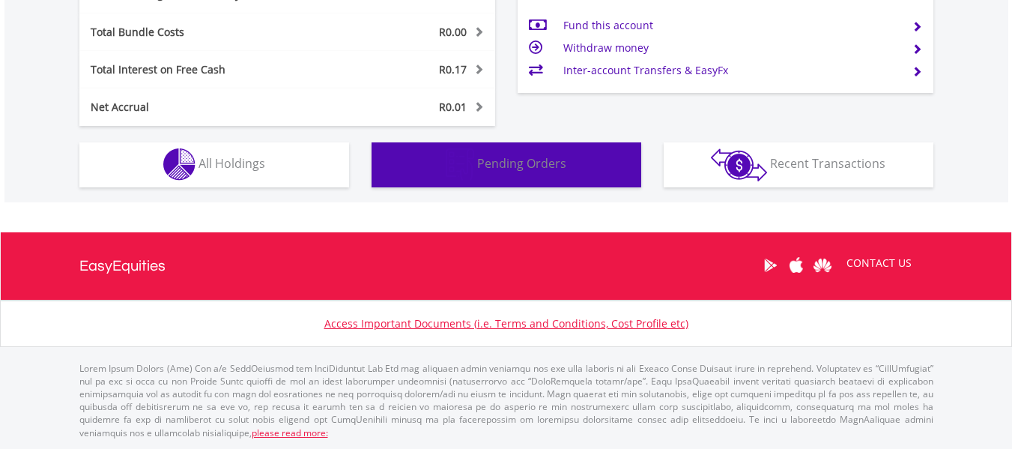
click at [426, 171] on button "Pending Orders Pending Orders" at bounding box center [507, 164] width 270 height 45
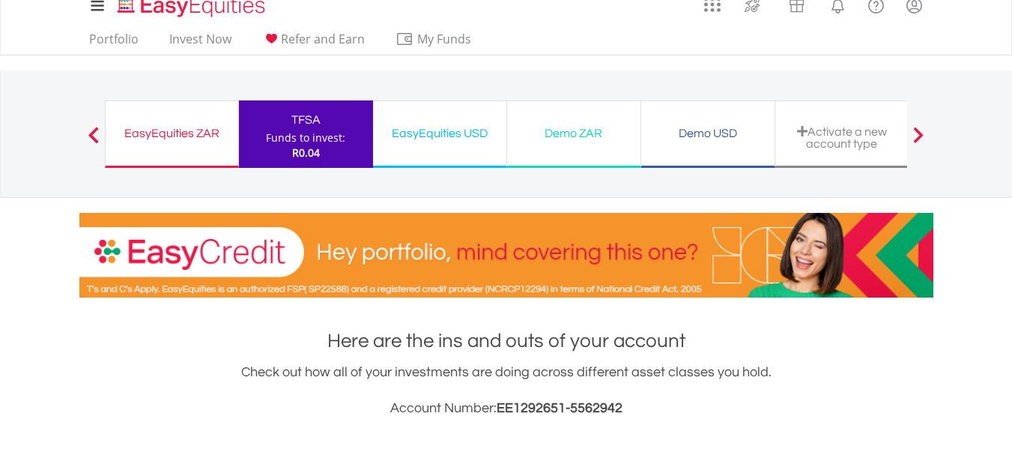
scroll to position [0, 0]
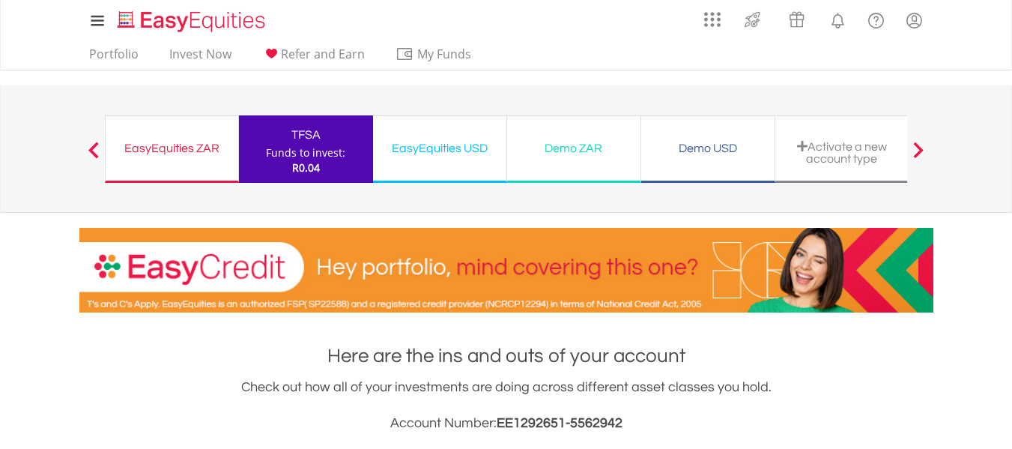
click at [193, 151] on div "EasyEquities ZAR" at bounding box center [172, 148] width 115 height 21
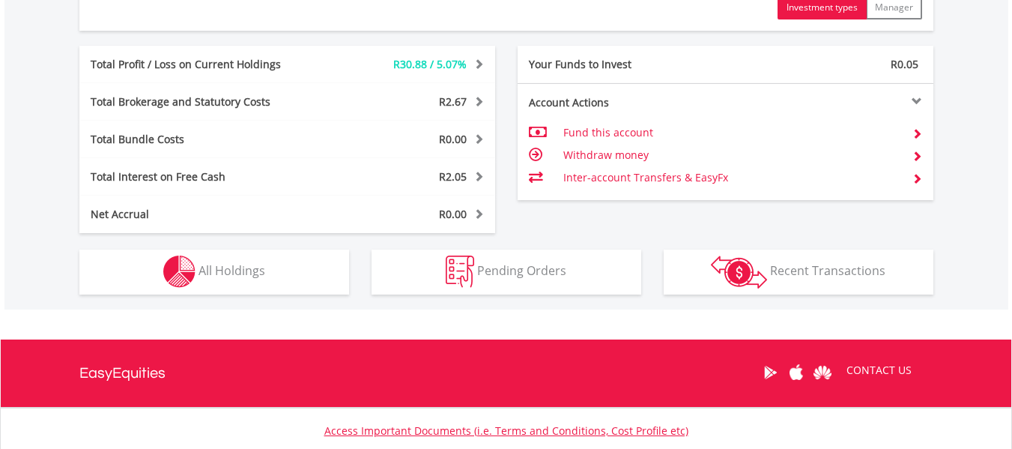
scroll to position [803, 0]
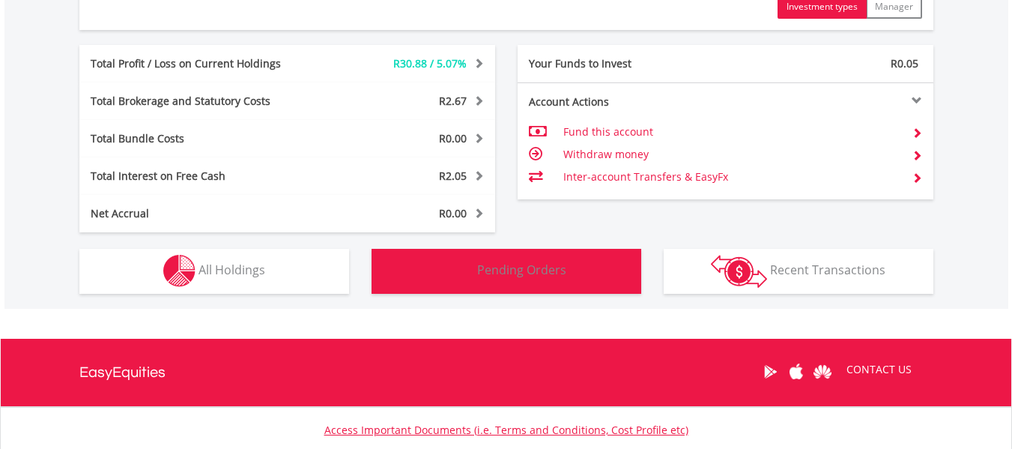
click at [402, 278] on button "Pending Orders Pending Orders" at bounding box center [507, 271] width 270 height 45
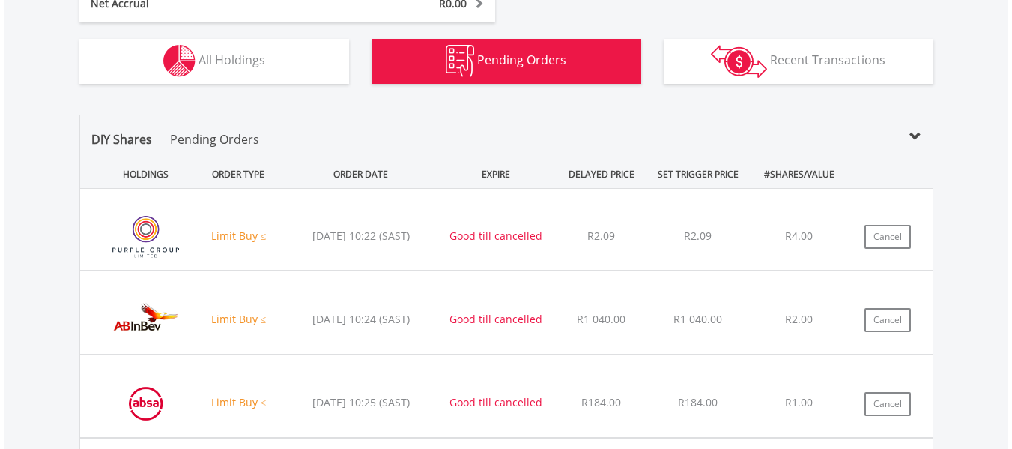
scroll to position [1127, 0]
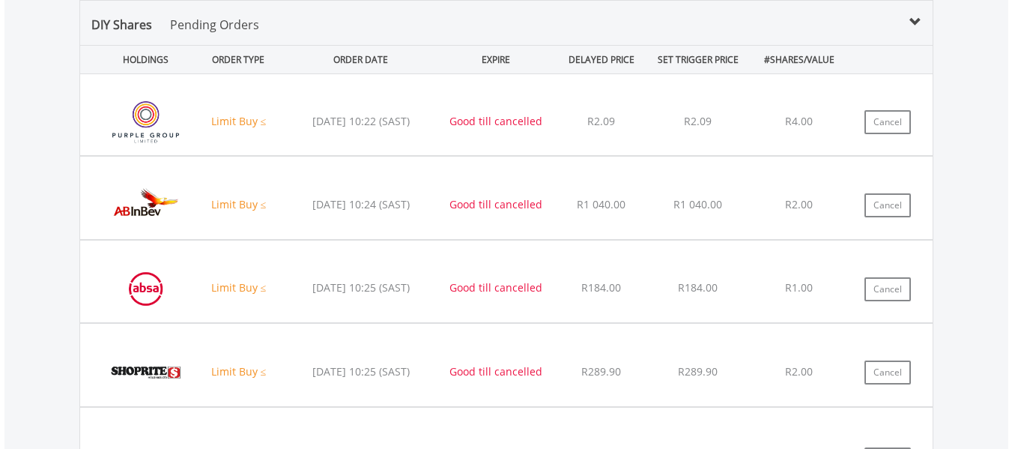
click at [368, 373] on div "[DATE] 10:25 (SAST)" at bounding box center [361, 371] width 154 height 15
drag, startPoint x: 238, startPoint y: 372, endPoint x: 117, endPoint y: 372, distance: 120.6
click at [117, 372] on div "﻿ Shoprite Holdings Limited (SHP) Limit Buy ≤ [DATE] 10:25 (SAST) Good till can…" at bounding box center [506, 365] width 853 height 82
click at [117, 372] on img at bounding box center [145, 371] width 95 height 59
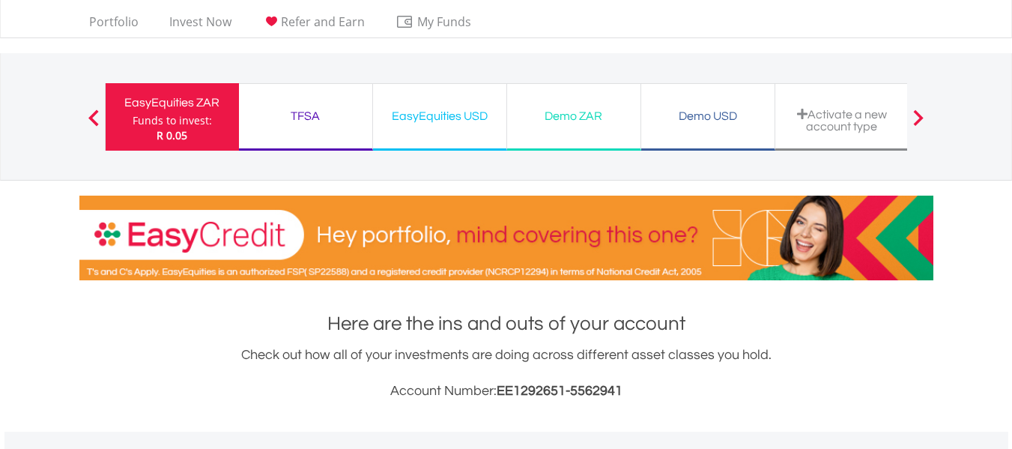
scroll to position [0, 0]
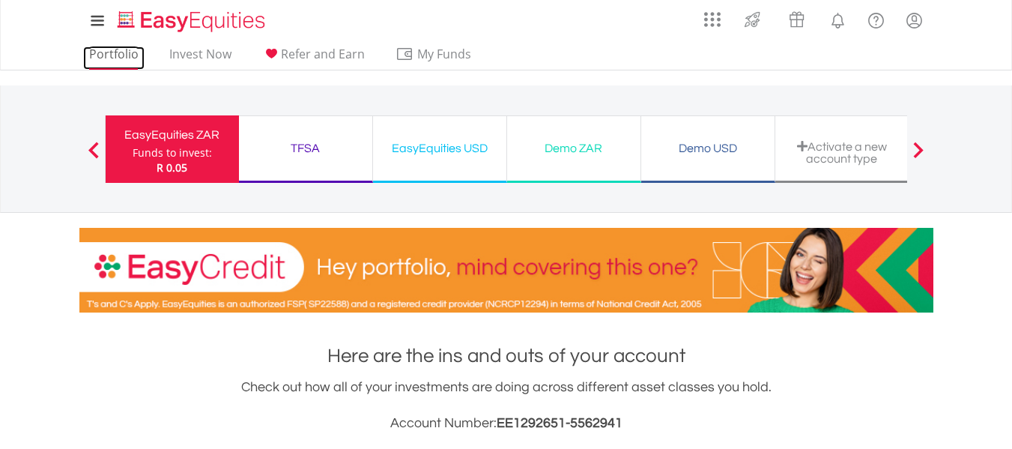
click at [126, 54] on link "Portfolio" at bounding box center [113, 57] width 61 height 23
